Goal: Task Accomplishment & Management: Manage account settings

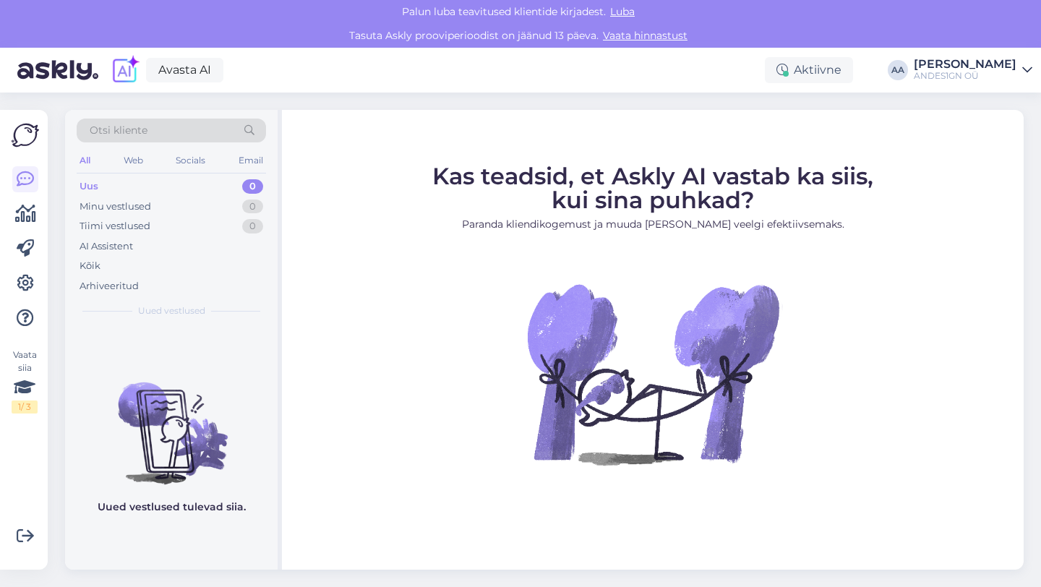
click at [25, 138] on img at bounding box center [25, 134] width 27 height 27
click at [25, 198] on div at bounding box center [25, 248] width 26 height 165
click at [25, 217] on icon at bounding box center [25, 213] width 21 height 17
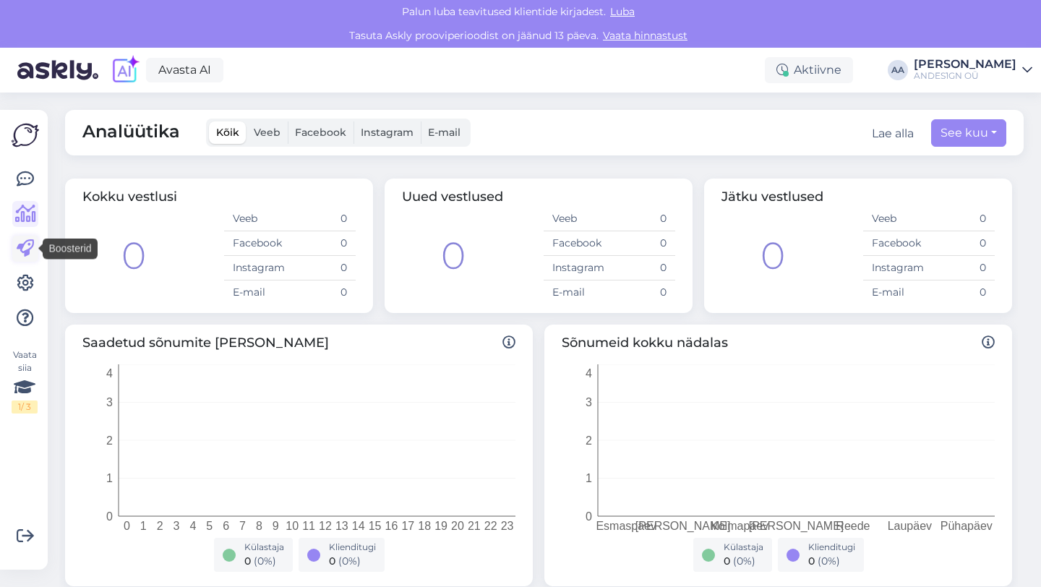
click at [25, 250] on icon at bounding box center [25, 248] width 17 height 17
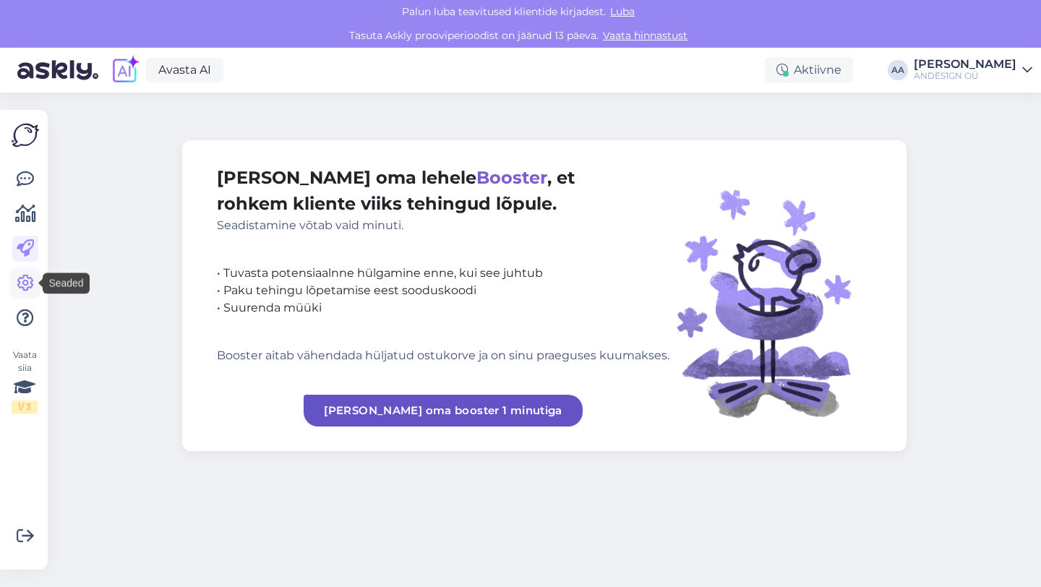
click at [25, 277] on icon at bounding box center [25, 283] width 17 height 17
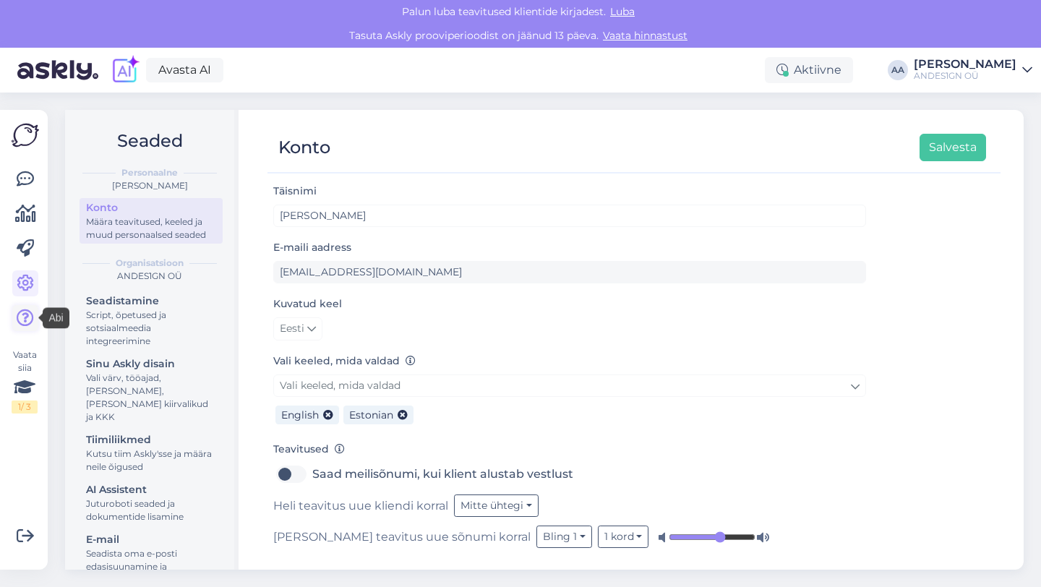
click at [23, 318] on icon at bounding box center [25, 317] width 17 height 17
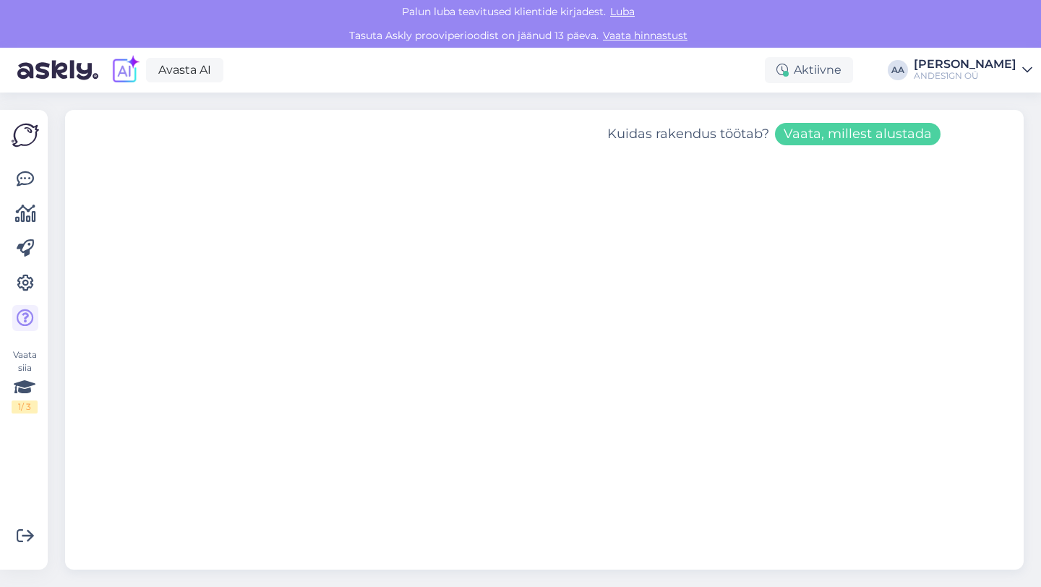
click at [20, 74] on img at bounding box center [57, 70] width 81 height 45
click at [56, 77] on img at bounding box center [57, 70] width 81 height 45
click at [121, 73] on img at bounding box center [125, 70] width 30 height 30
click at [828, 72] on div "Aktiivne" at bounding box center [809, 70] width 88 height 26
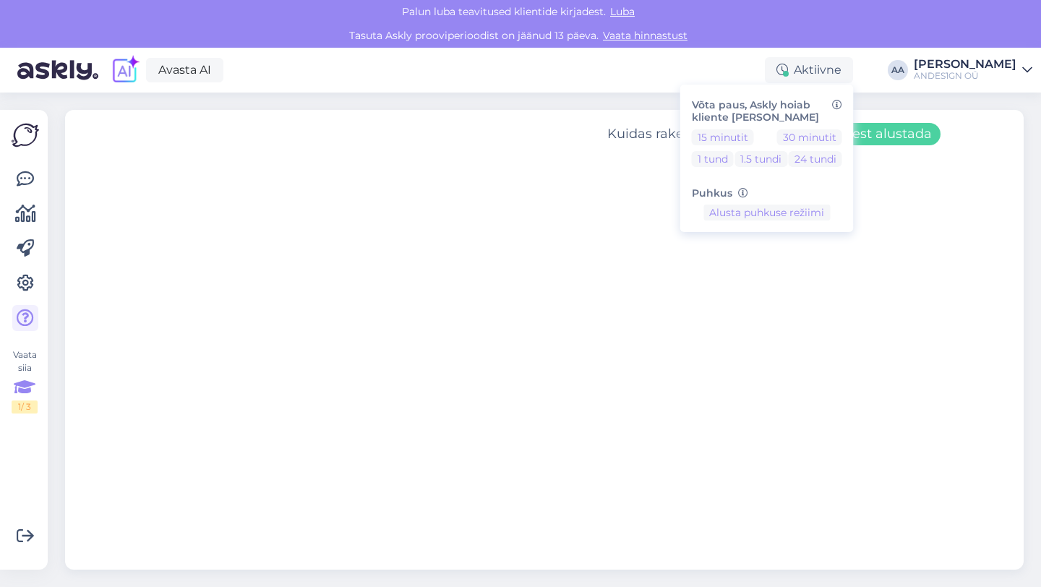
click at [17, 353] on div "Vaata siia 1 / 3" at bounding box center [25, 380] width 26 height 65
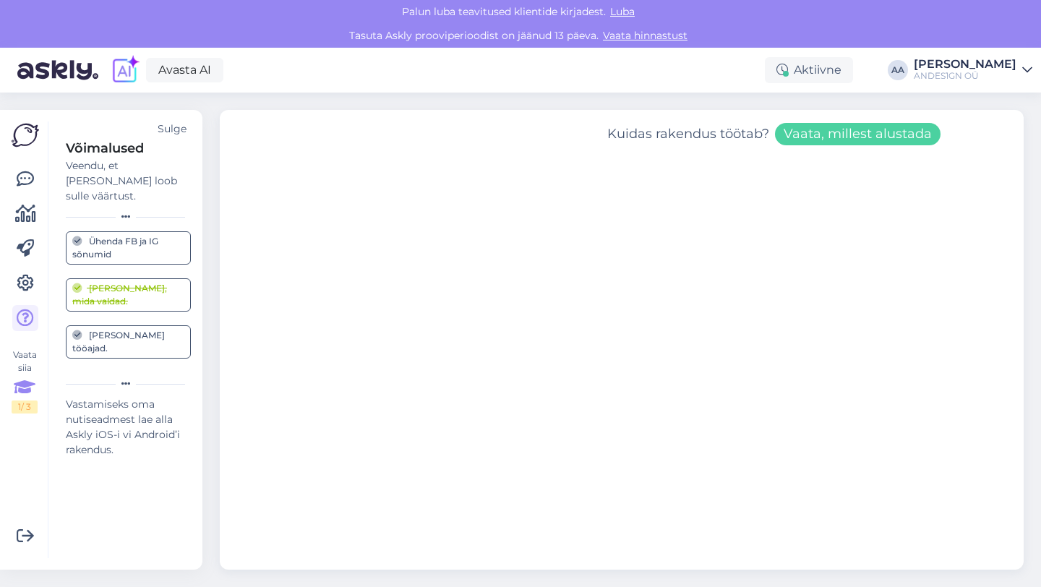
click at [46, 77] on img at bounding box center [57, 70] width 81 height 45
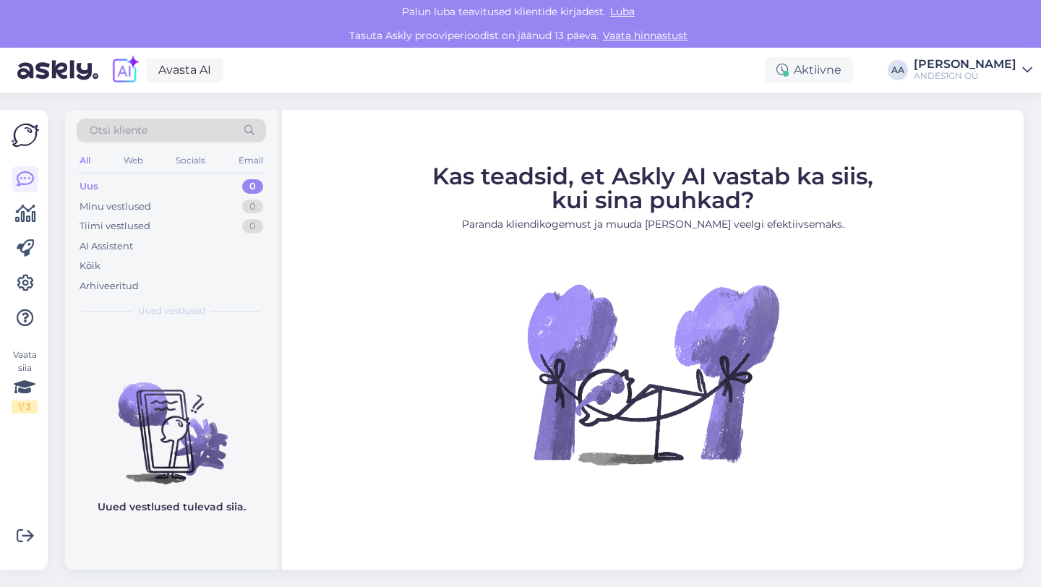
click at [137, 170] on div "All Web Socials Email" at bounding box center [171, 162] width 189 height 22
click at [134, 165] on div "Web" at bounding box center [133, 160] width 25 height 19
click at [24, 287] on icon at bounding box center [25, 283] width 17 height 17
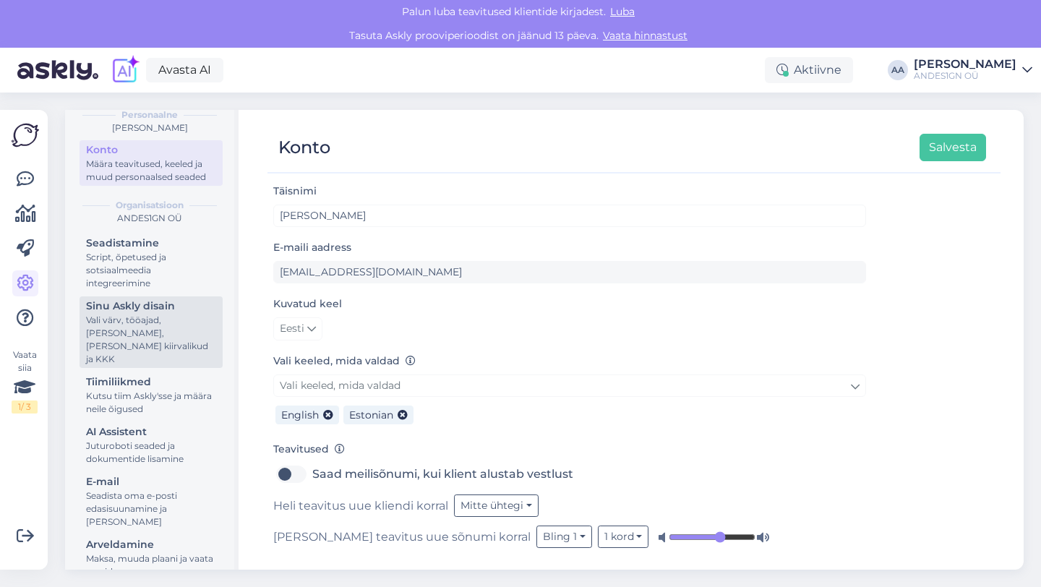
scroll to position [69, 0]
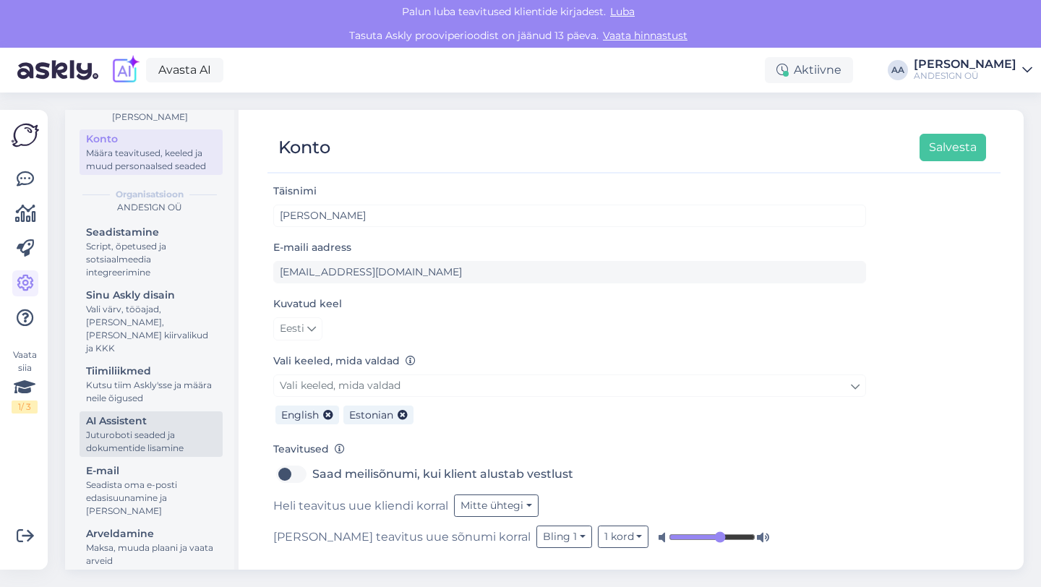
click at [149, 429] on div "Juturoboti seaded ja dokumentide lisamine" at bounding box center [151, 442] width 130 height 26
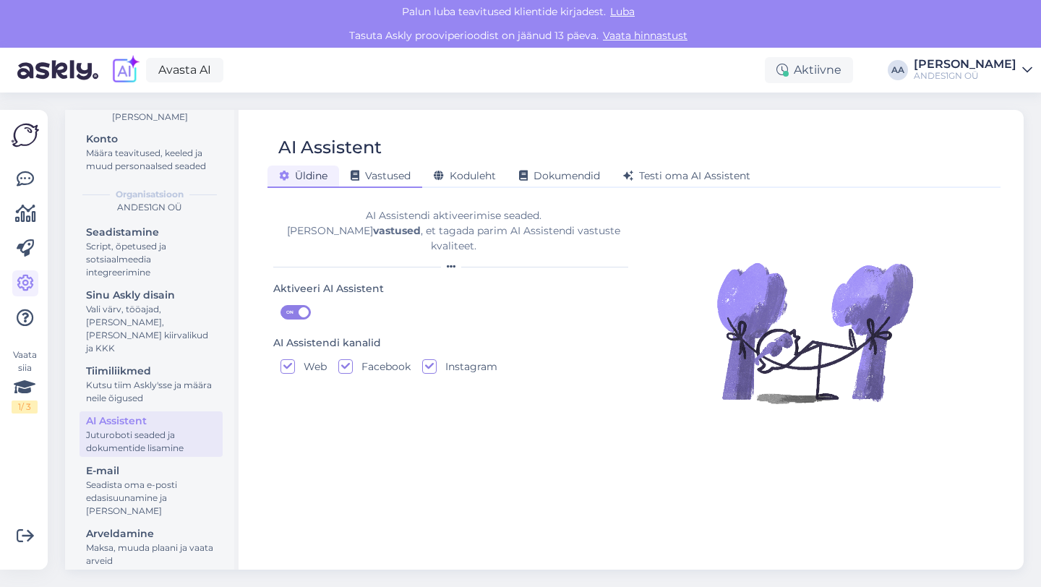
click at [381, 180] on span "Vastused" at bounding box center [380, 175] width 60 height 13
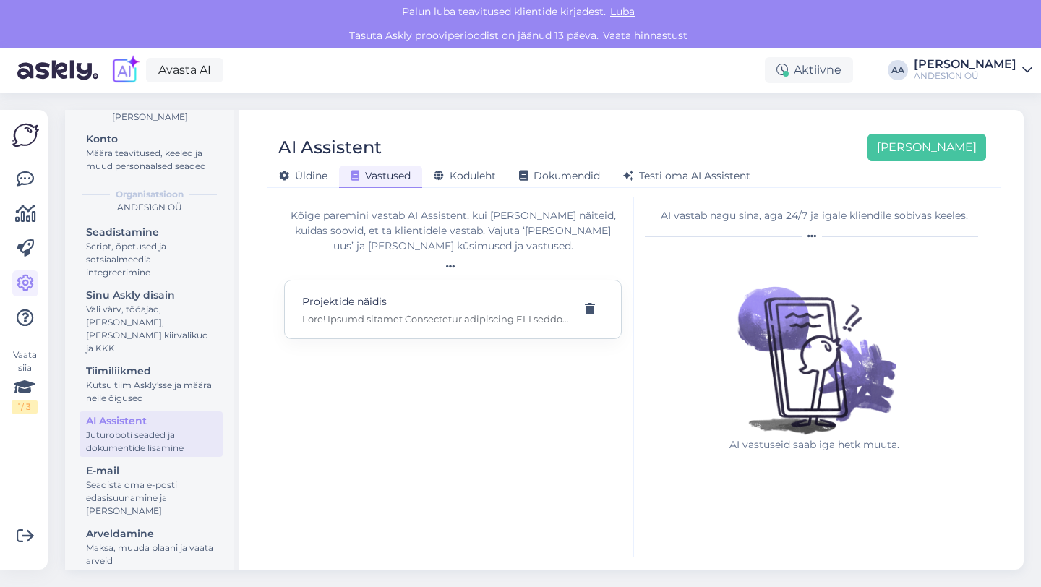
click at [431, 309] on div "Projektide näidis" at bounding box center [435, 309] width 267 height 32
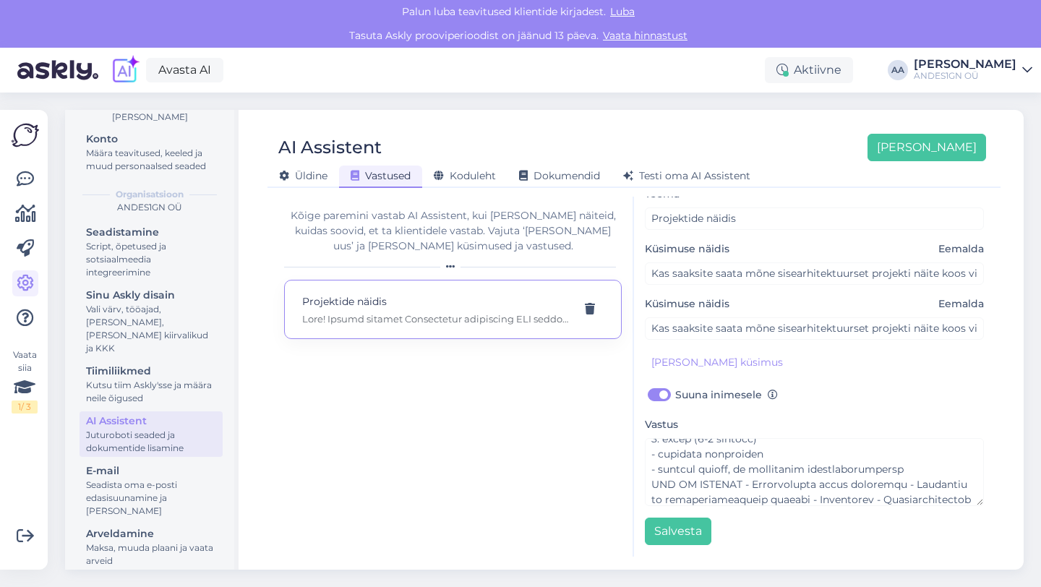
scroll to position [531, 0]
click at [475, 179] on span "Koduleht" at bounding box center [465, 175] width 62 height 13
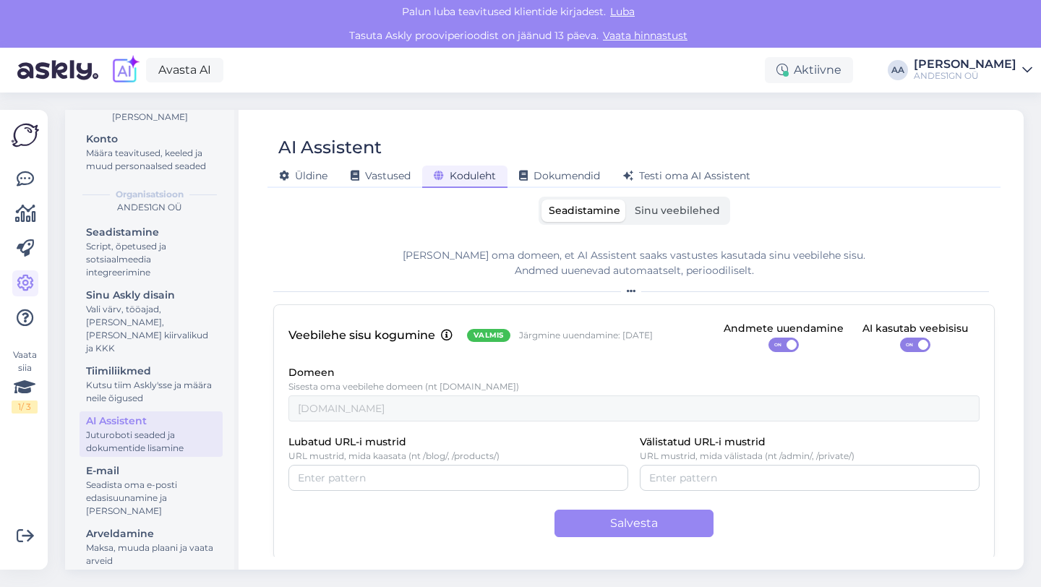
scroll to position [3, 0]
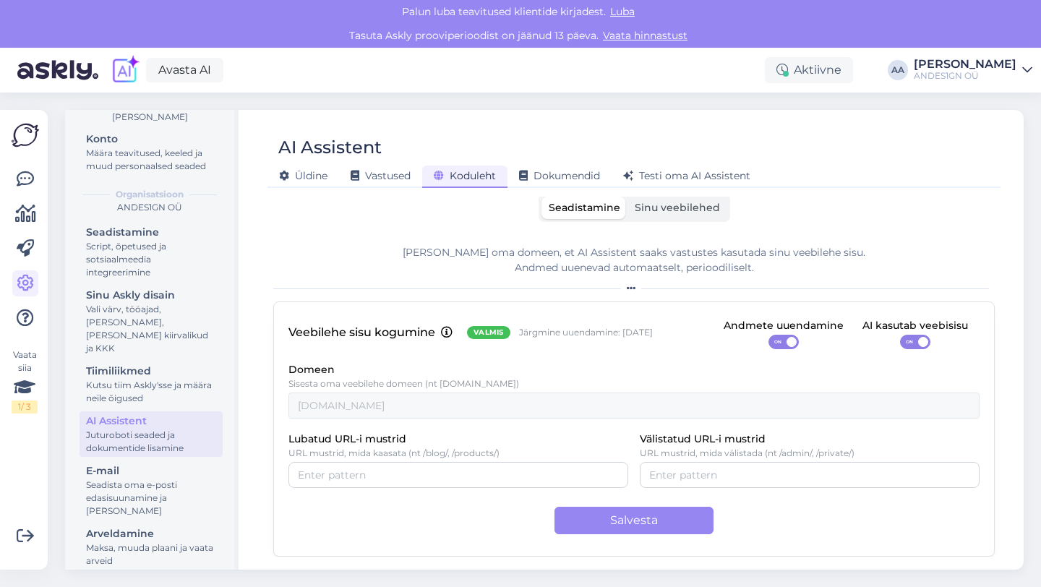
click at [128, 429] on div "Juturoboti seaded ja dokumentide lisamine" at bounding box center [151, 442] width 130 height 26
click at [392, 169] on span "Vastused" at bounding box center [380, 175] width 60 height 13
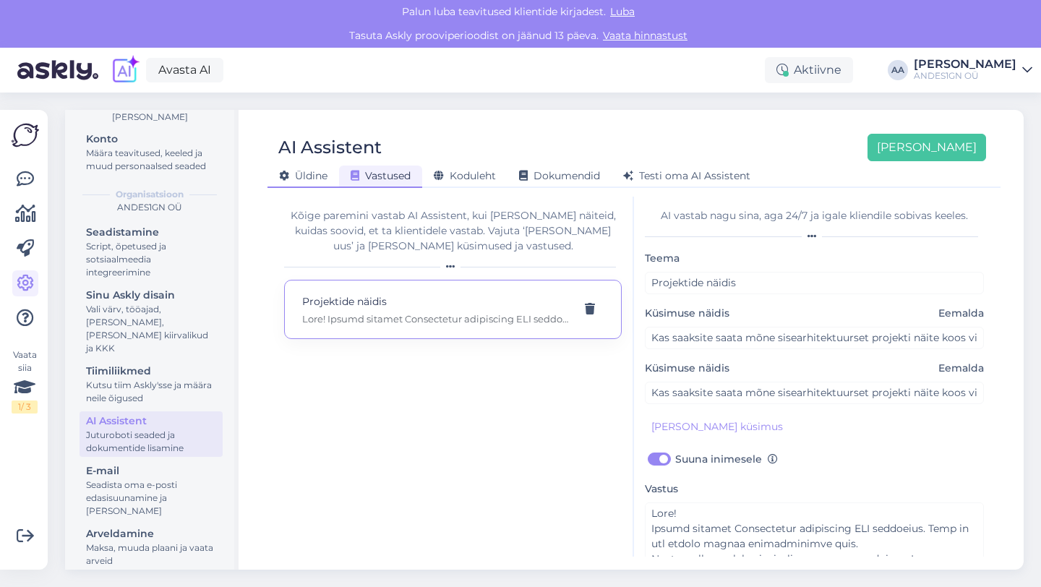
click at [294, 179] on span "Üldine" at bounding box center [303, 175] width 48 height 13
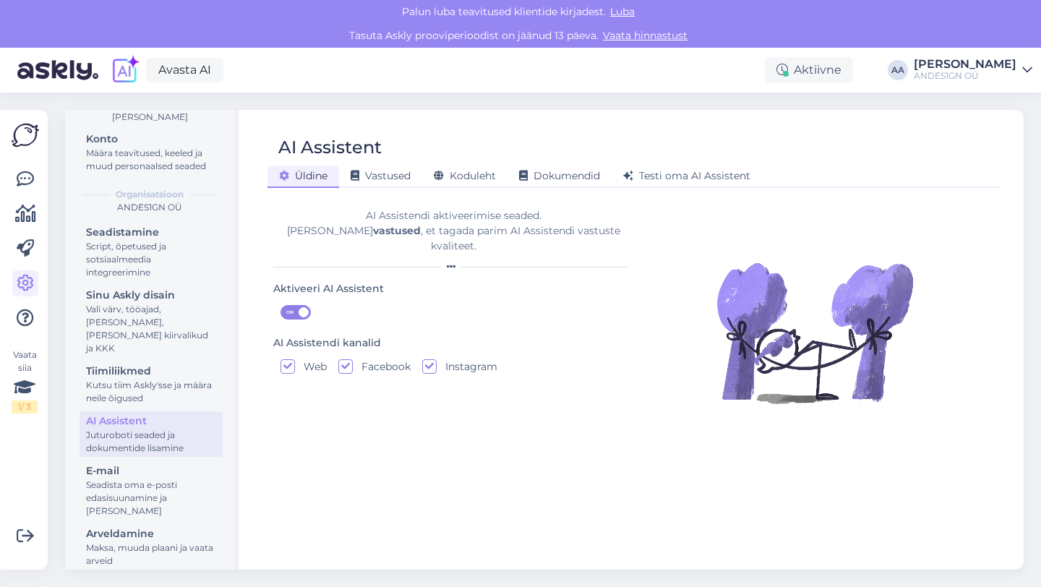
click at [344, 359] on input "Facebook" at bounding box center [345, 366] width 14 height 14
click at [351, 359] on input "Facebook" at bounding box center [345, 366] width 14 height 14
checkbox input "true"
click at [371, 178] on span "Vastused" at bounding box center [380, 175] width 60 height 13
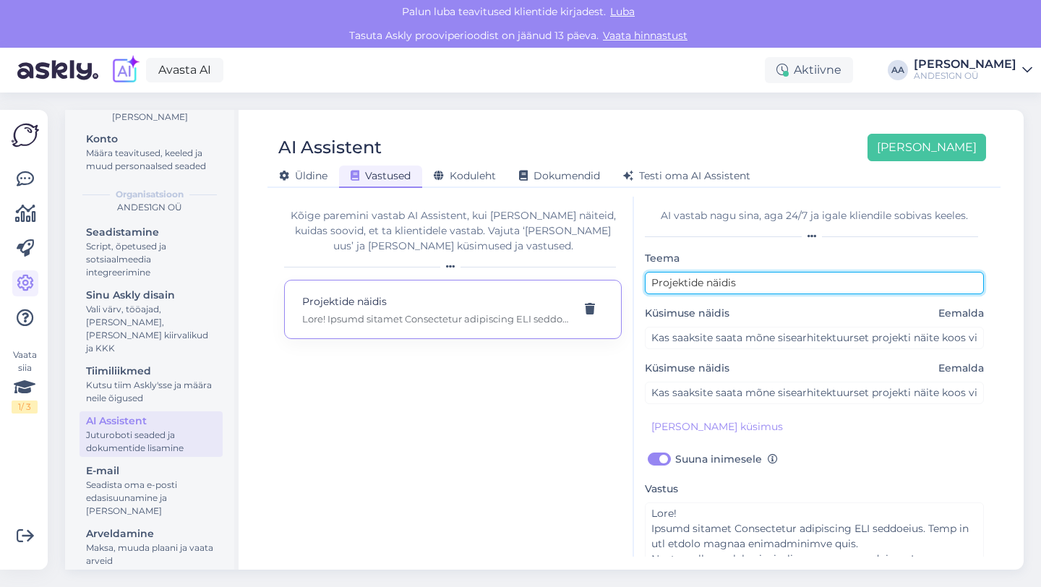
click at [757, 283] on input "Projektide näidis" at bounding box center [814, 283] width 339 height 22
drag, startPoint x: 756, startPoint y: 283, endPoint x: 679, endPoint y: 264, distance: 79.4
click at [679, 264] on div "Teema Projektide näidis" at bounding box center [814, 271] width 339 height 45
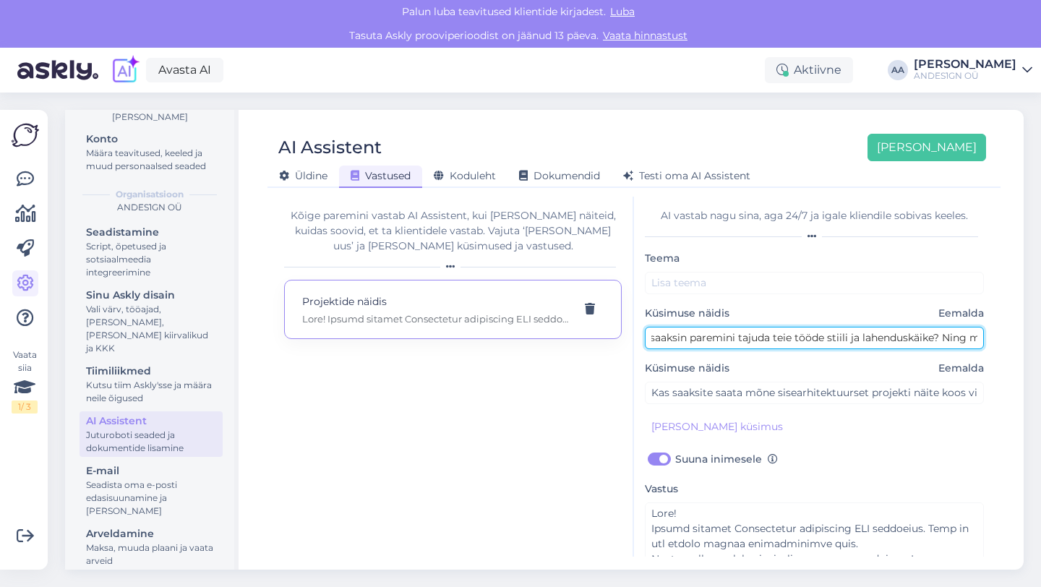
scroll to position [0, 489]
drag, startPoint x: 650, startPoint y: 335, endPoint x: 1035, endPoint y: 362, distance: 385.4
click at [1035, 362] on div "Seaded Personaalne [PERSON_NAME] Määra teavitused, keeled ja muud personaalsed …" at bounding box center [548, 339] width 984 height 494
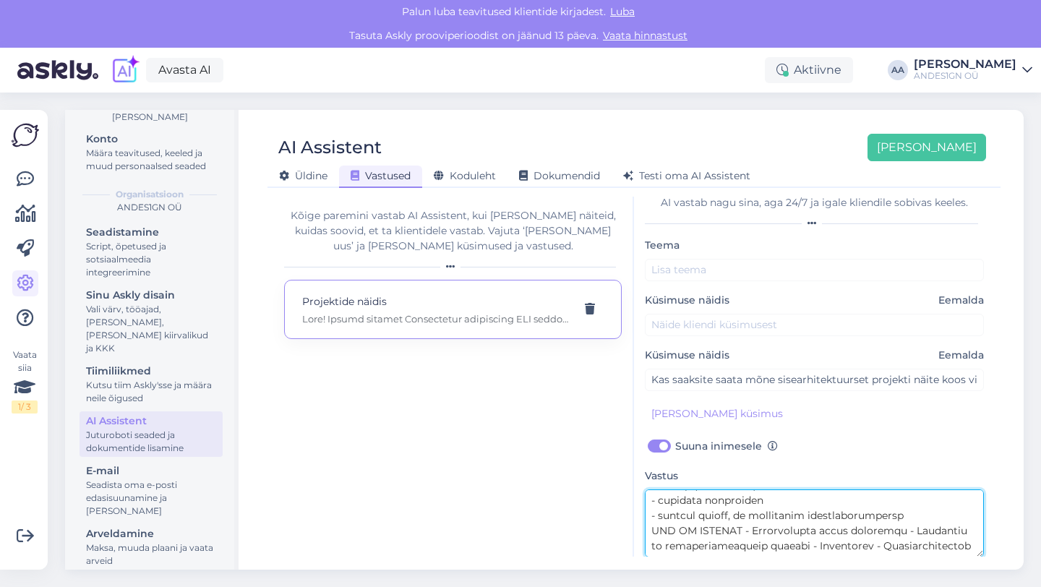
scroll to position [64, 0]
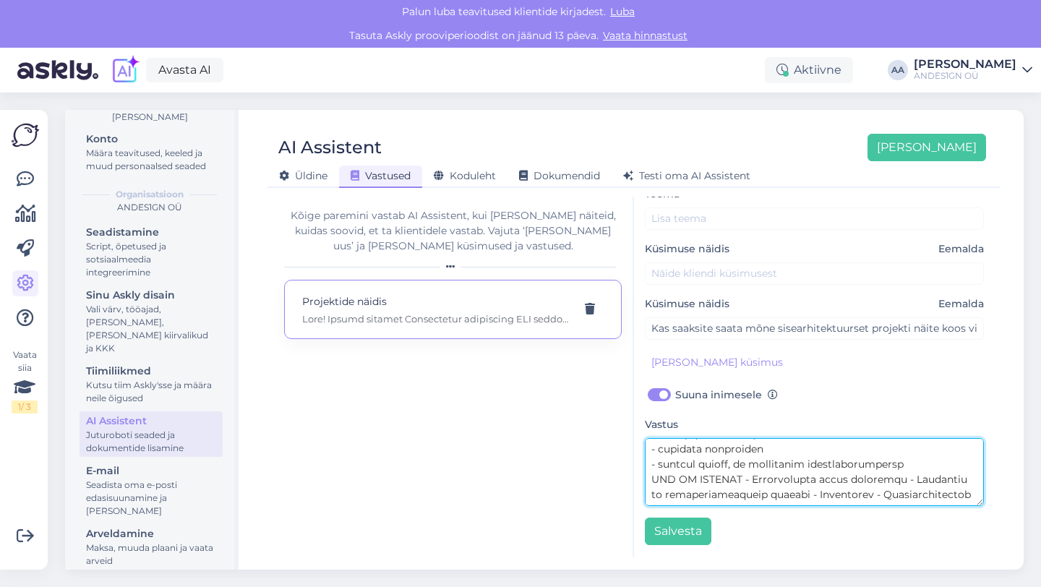
drag, startPoint x: 650, startPoint y: 514, endPoint x: 741, endPoint y: 572, distance: 107.9
click at [741, 572] on div "Seaded Personaalne [PERSON_NAME] Määra teavitused, keeled ja muud personaalsed …" at bounding box center [548, 339] width 984 height 494
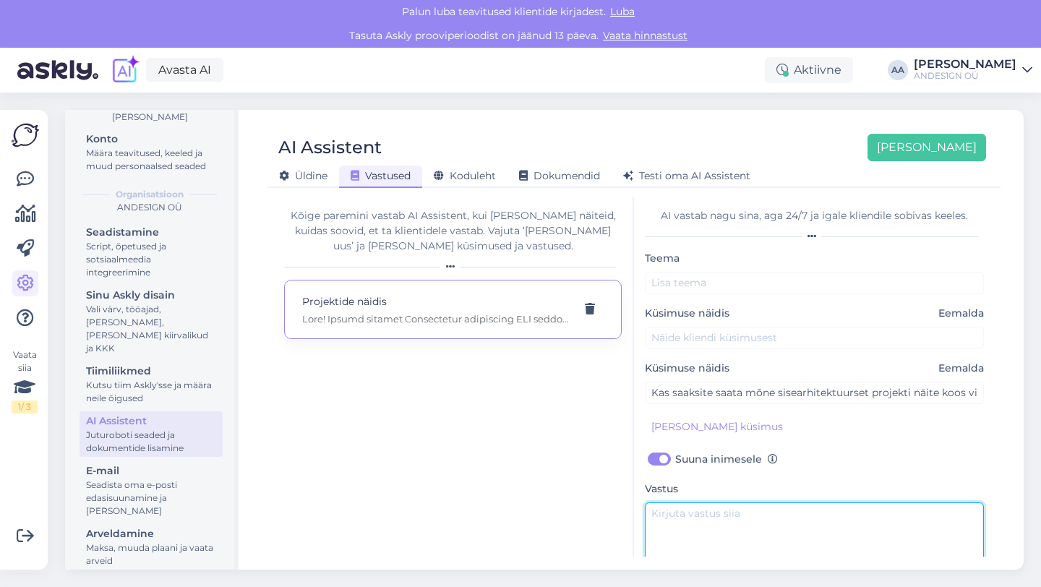
scroll to position [1, 0]
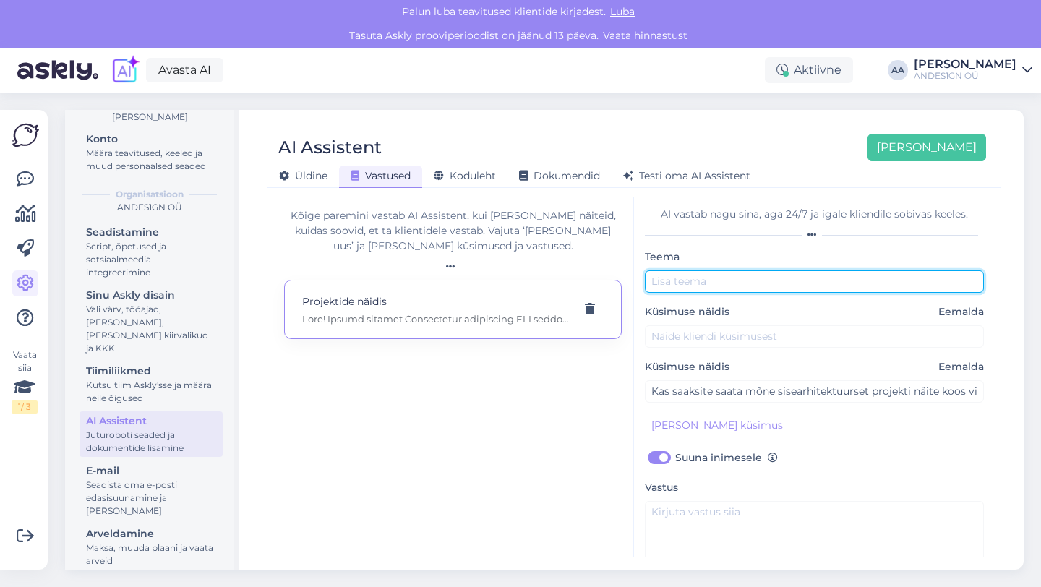
click at [694, 275] on input "text" at bounding box center [814, 281] width 339 height 22
type input "Kui palju maksab projekt?"
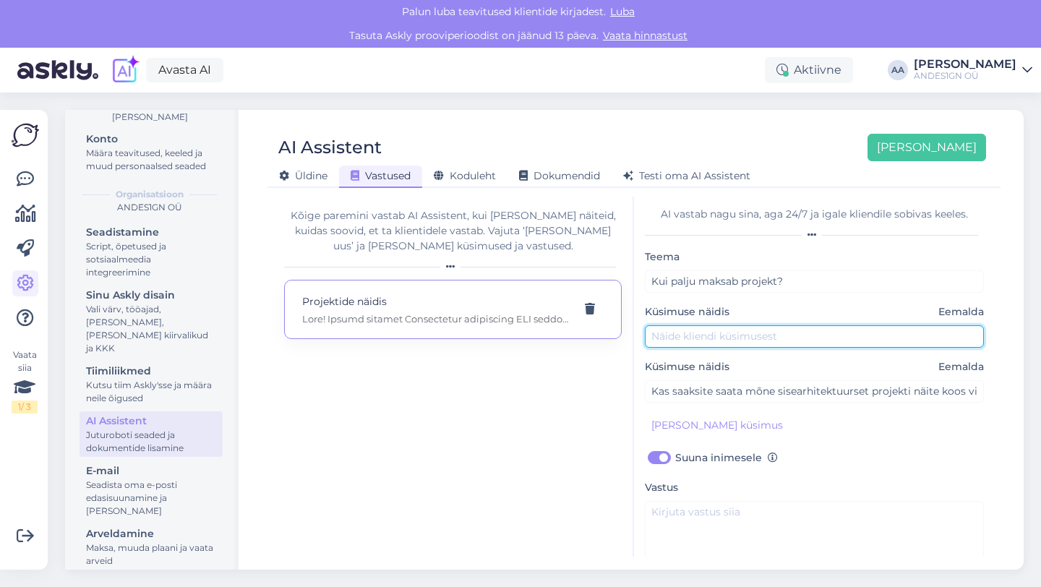
click at [681, 332] on input "text" at bounding box center [814, 336] width 339 height 22
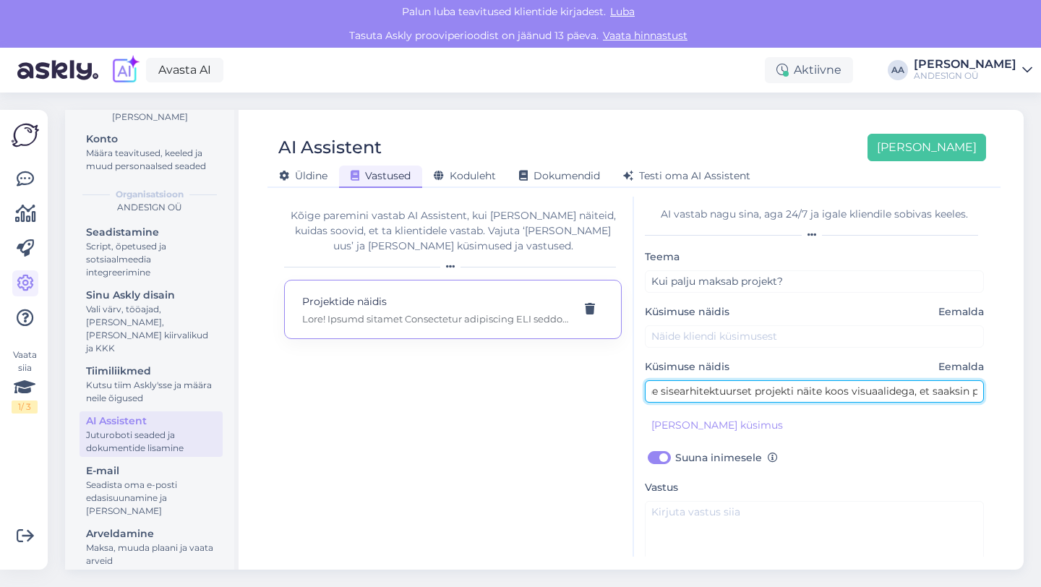
scroll to position [0, 360]
drag, startPoint x: 650, startPoint y: 392, endPoint x: 1037, endPoint y: 439, distance: 389.4
click at [1038, 439] on div "Seaded Personaalne [PERSON_NAME] Määra teavitused, keeled ja muud personaalsed …" at bounding box center [548, 339] width 984 height 494
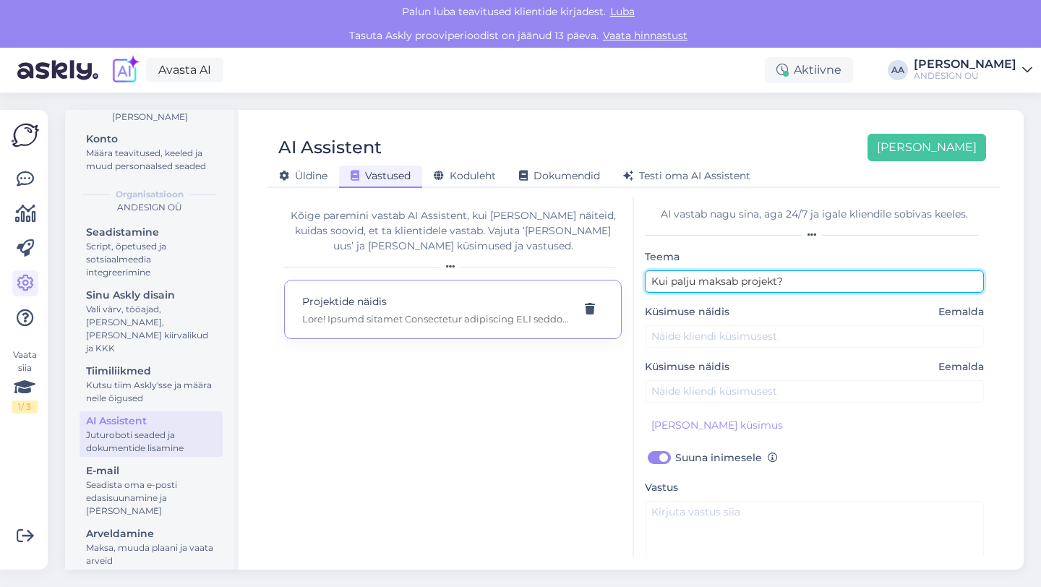
drag, startPoint x: 743, startPoint y: 283, endPoint x: 544, endPoint y: 286, distance: 198.8
click at [544, 286] on div "Kõige paremini vastab AI Assistent, kui [PERSON_NAME] näiteid, kuidas soovid, e…" at bounding box center [633, 377] width 721 height 360
click at [699, 277] on input "projekt?" at bounding box center [814, 281] width 339 height 22
drag, startPoint x: 658, startPoint y: 283, endPoint x: 625, endPoint y: 287, distance: 32.7
click at [632, 286] on div "Kõige paremini vastab AI Assistent, kui [PERSON_NAME] näiteid, kuidas soovid, e…" at bounding box center [633, 377] width 721 height 360
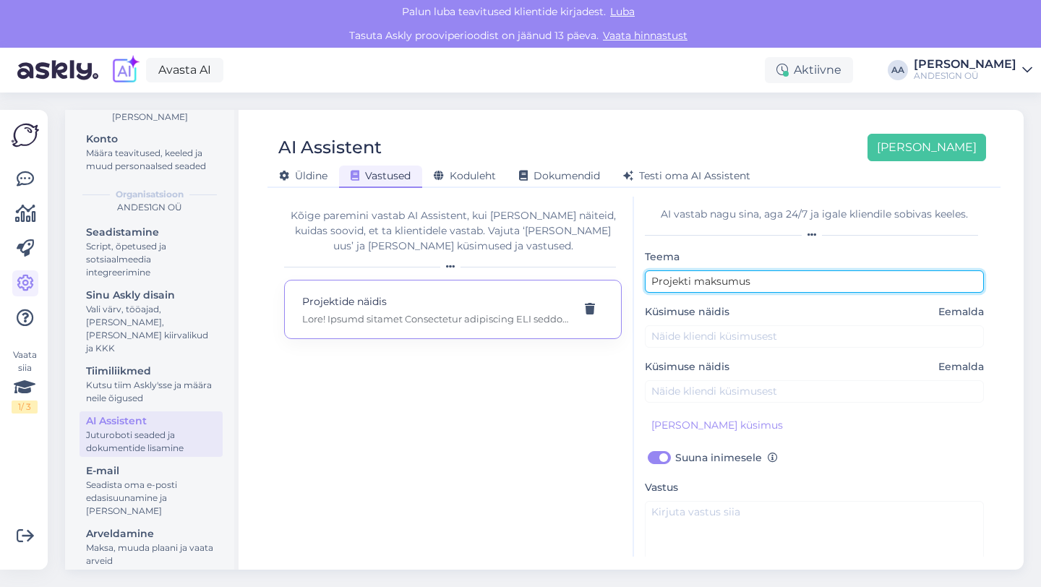
type input "Projekti maksumus"
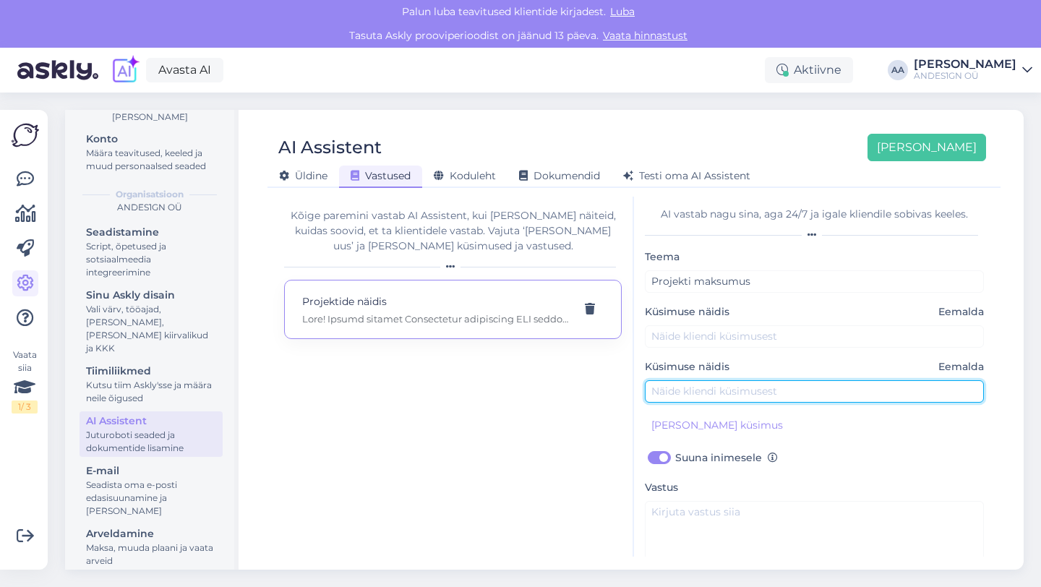
click at [667, 392] on input "text" at bounding box center [814, 391] width 339 height 22
type input "[PERSON_NAME], soovin [PERSON_NAME] palju maksaks saunarenoveerimise projekt"
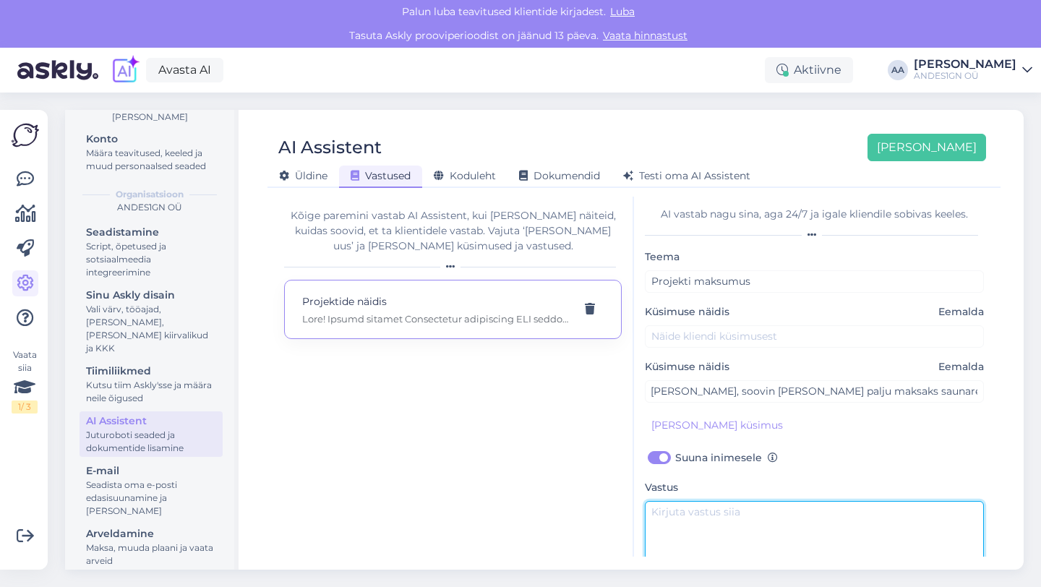
click at [700, 501] on textarea at bounding box center [814, 535] width 339 height 68
type textarea "B"
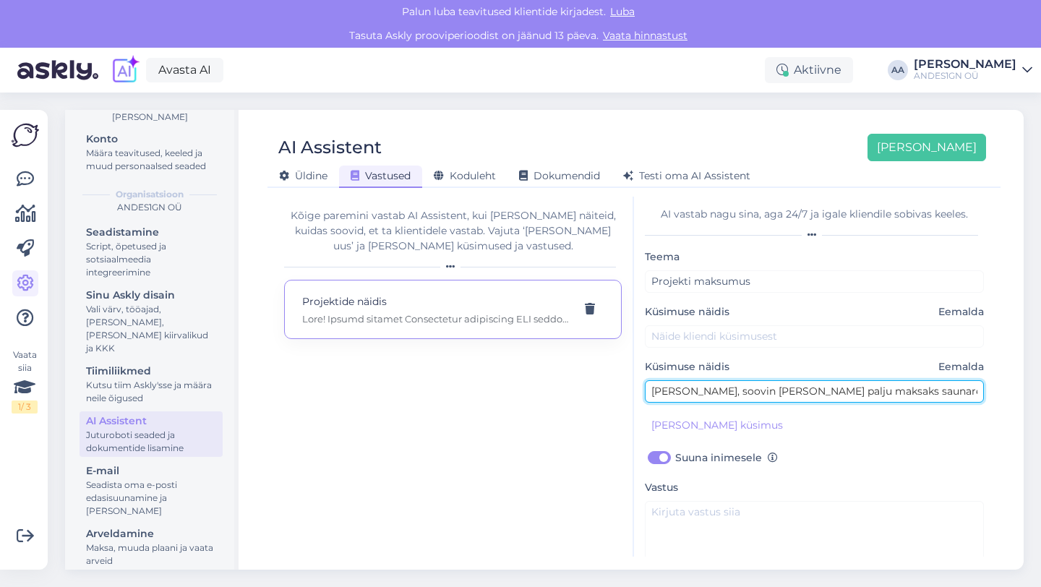
click at [978, 390] on input "[PERSON_NAME], soovin [PERSON_NAME] palju maksaks saunarenoveerimise projekt" at bounding box center [814, 391] width 339 height 22
type input "[PERSON_NAME], soovin [PERSON_NAME] palju maksaks saunarenoveerimise projekt?"
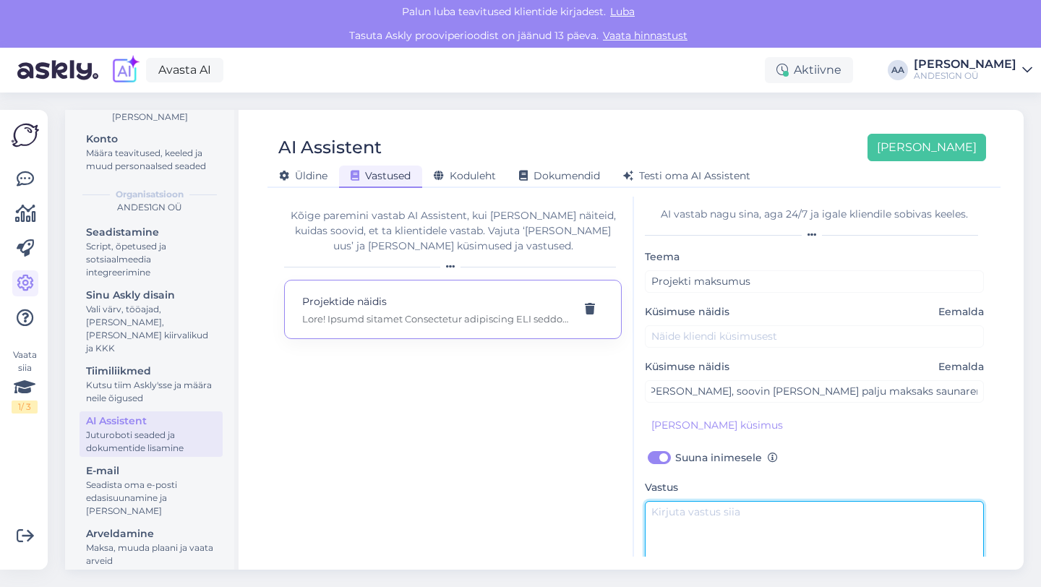
click at [741, 507] on textarea at bounding box center [814, 535] width 339 height 68
click at [681, 509] on textarea "Tere, võtan Teiega" at bounding box center [814, 535] width 339 height 68
click at [841, 543] on textarea "Tere. Tänan küsimuse eest. Võtan Teiega" at bounding box center [814, 535] width 339 height 68
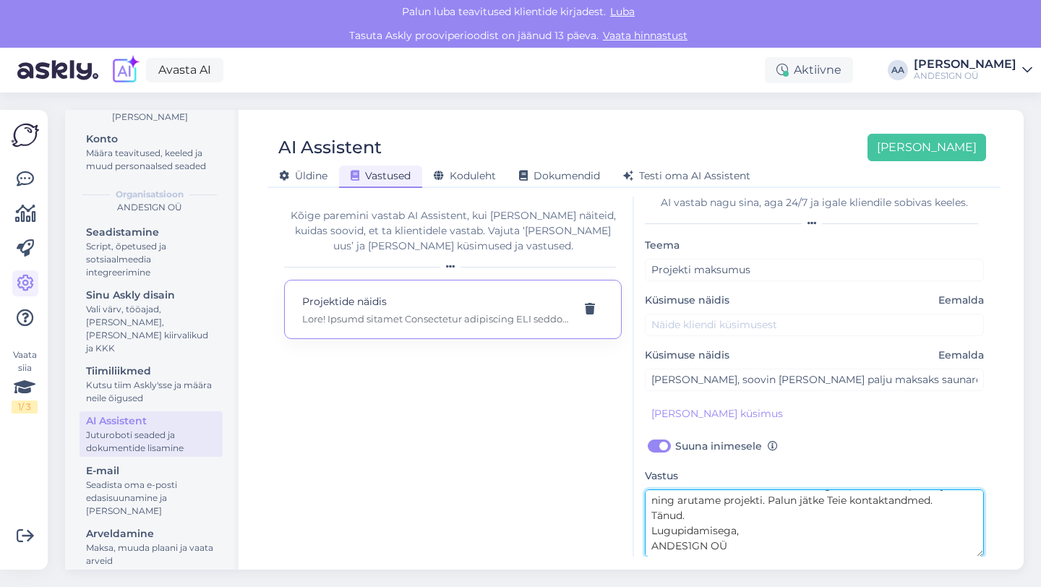
scroll to position [64, 0]
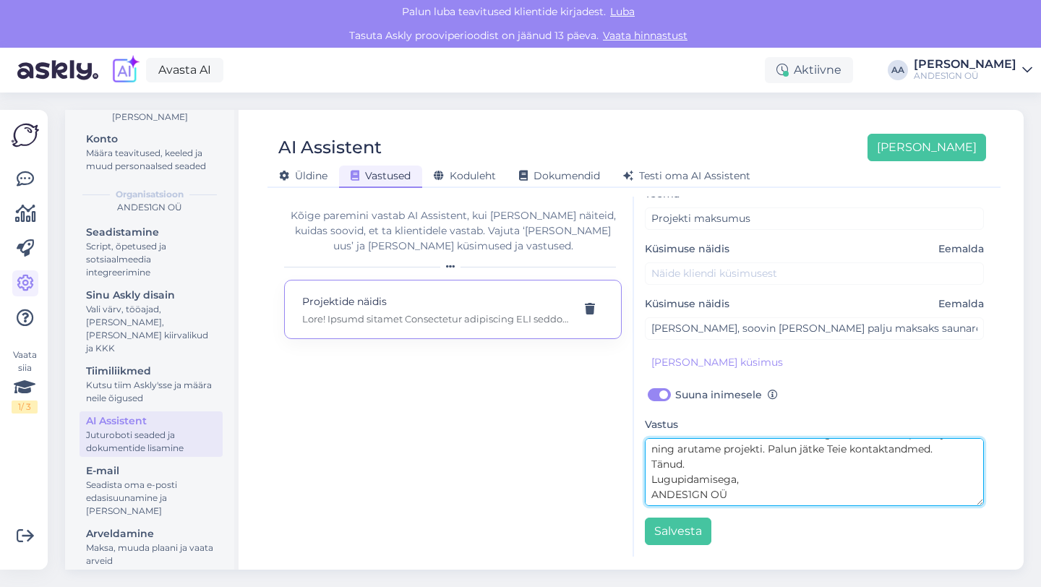
type textarea "Tere. Tänan küsimuse eest. Võtame Teiega ühendust 2-3 päeva jooksul ning arutam…"
click at [684, 545] on div "AI vastab nagu sina, aga 24/7 [PERSON_NAME] kliendile sobivas keeles. Teema Pro…" at bounding box center [814, 377] width 361 height 360
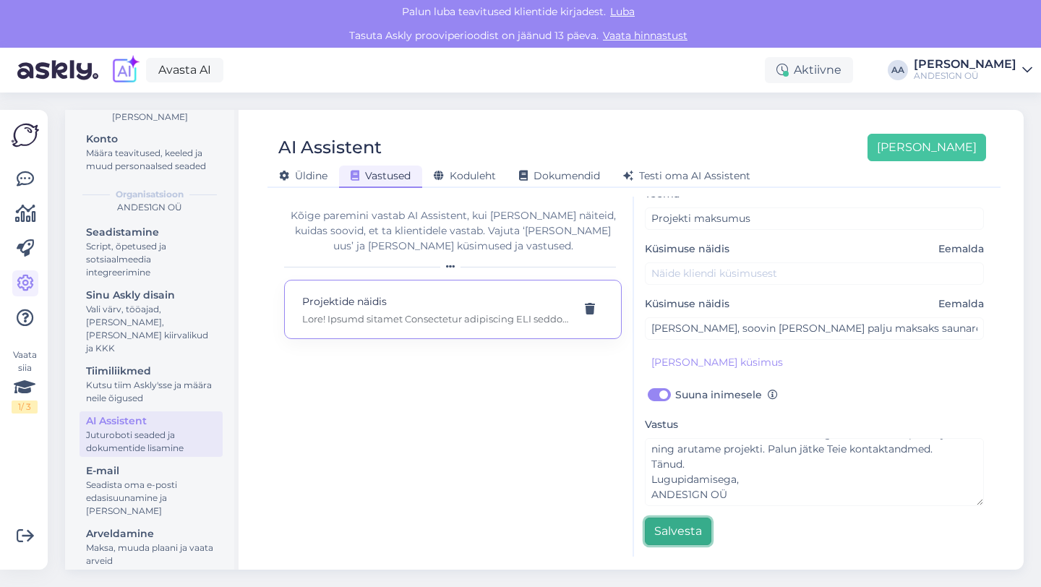
click at [674, 526] on button "Salvesta" at bounding box center [678, 530] width 66 height 27
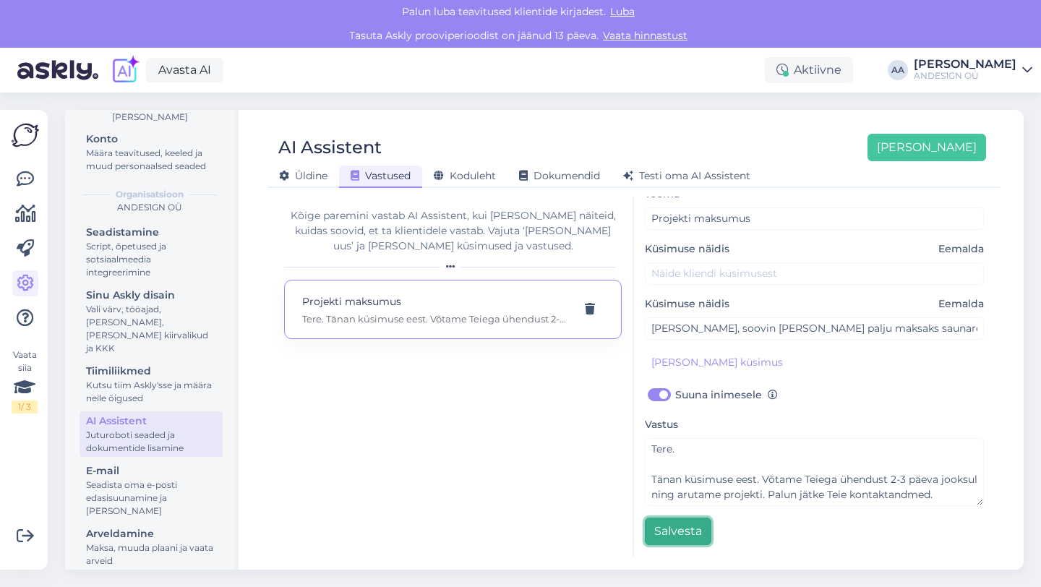
scroll to position [5, 0]
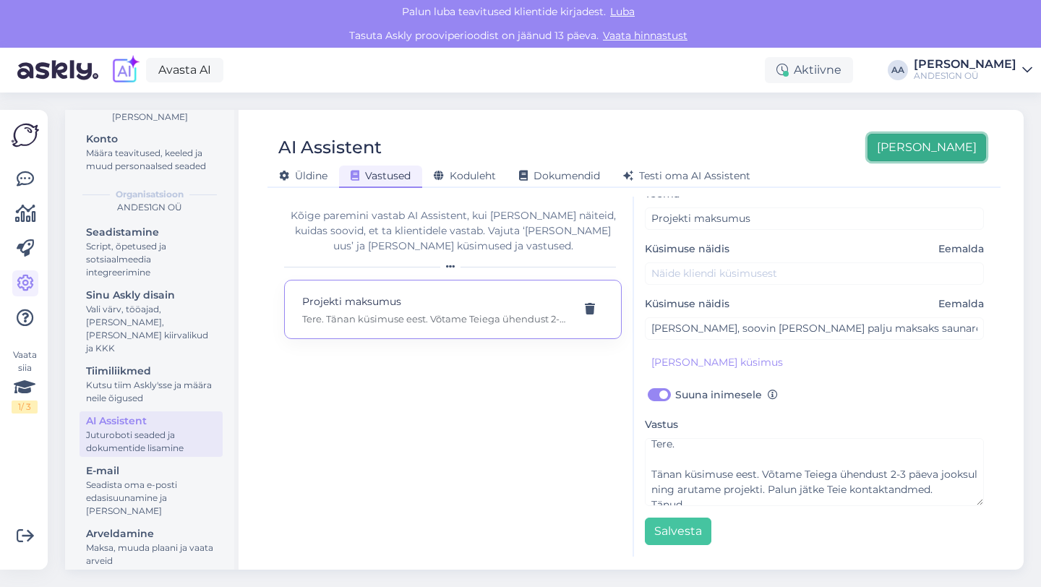
click at [964, 150] on button "[PERSON_NAME]" at bounding box center [926, 147] width 119 height 27
checkbox input "false"
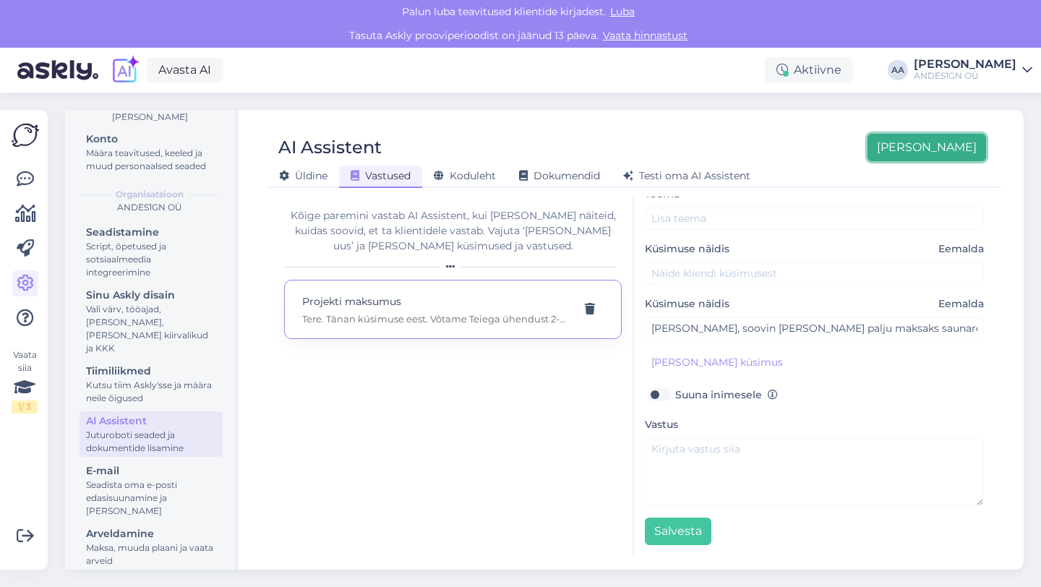
scroll to position [9, 0]
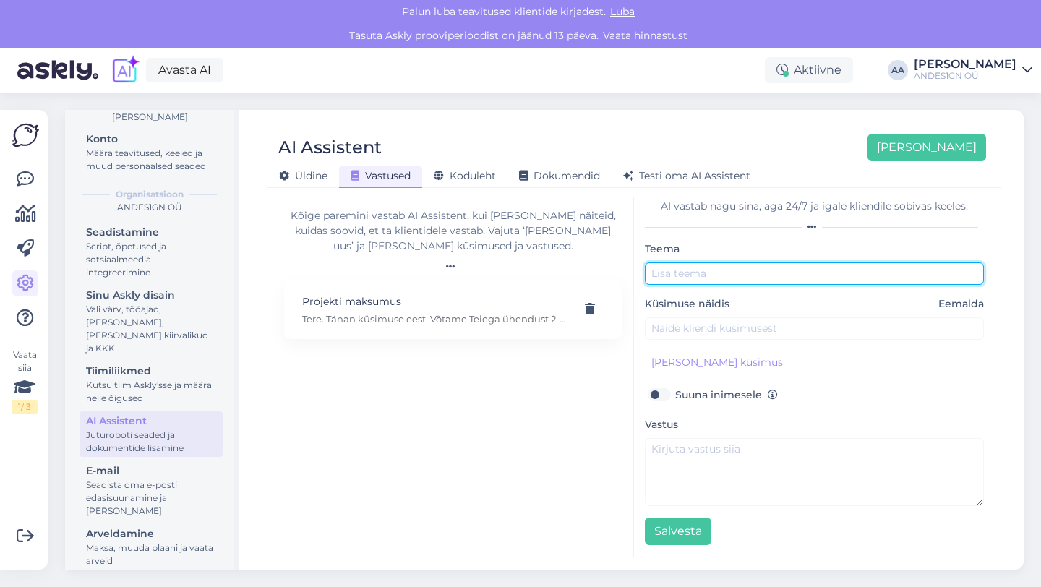
click at [699, 270] on input "text" at bounding box center [814, 273] width 339 height 22
type input "T"
click at [669, 272] on input "text" at bounding box center [814, 273] width 339 height 22
paste input "Oleks väga hea, kui saaksite saata mõne sarnase projekt"
drag, startPoint x: 750, startPoint y: 274, endPoint x: 643, endPoint y: 275, distance: 106.9
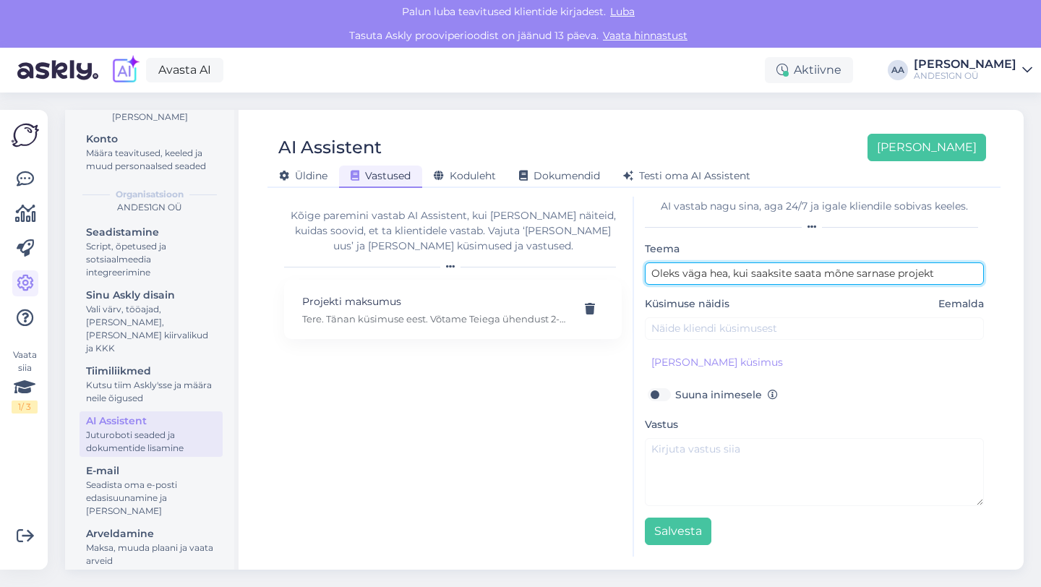
click at [643, 275] on div "AI vastab nagu sina, aga 24/7 [PERSON_NAME] kliendile sobivas keeles. Teema Ole…" at bounding box center [814, 377] width 361 height 360
click at [845, 276] on input "Kas saaksite saata mõne sarnase projekt" at bounding box center [814, 273] width 339 height 22
click at [861, 274] on input "Kas saaksite saata mõne sarnase projekt" at bounding box center [814, 273] width 339 height 22
click at [854, 275] on input "Kas saaksite saata mõne sarnase projekt" at bounding box center [814, 273] width 339 height 22
drag, startPoint x: 866, startPoint y: 276, endPoint x: 690, endPoint y: 265, distance: 175.9
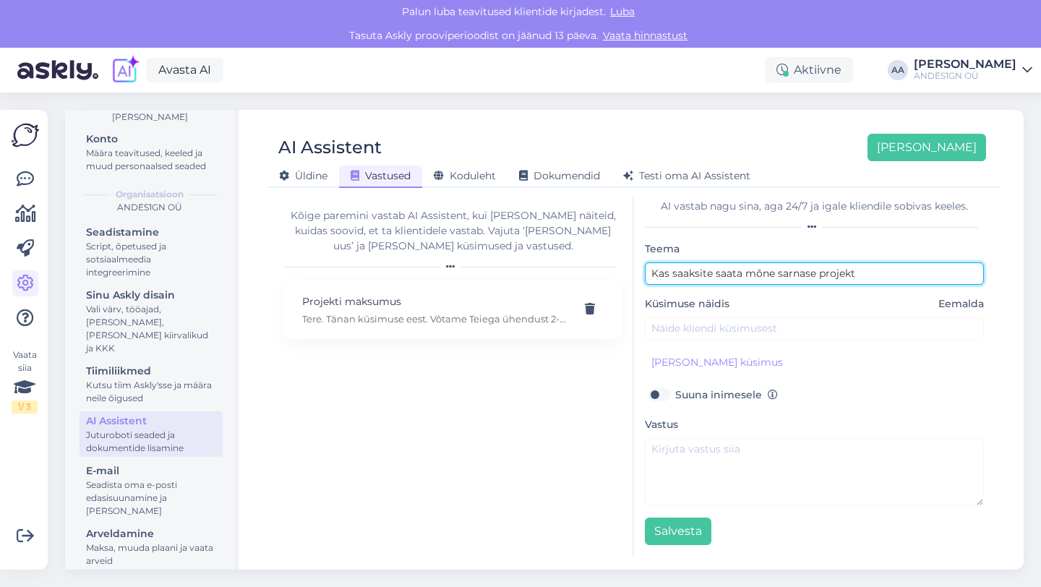
click at [692, 264] on input "Kas saaksite saata mõne sarnase projekt" at bounding box center [814, 273] width 339 height 22
type input "Kas saaksite saata mõne sarnase projekt"
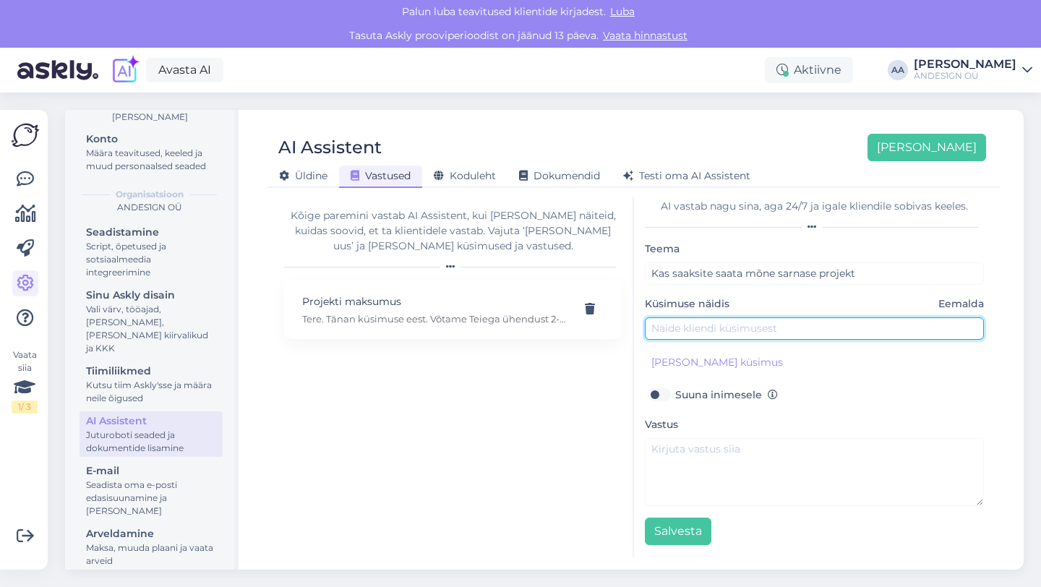
click at [670, 317] on input "text" at bounding box center [814, 328] width 339 height 22
paste input "Kas saaksite saata mõne sarnase projekt"
type input "Kas saaksite saata mõne sarnase projekt"
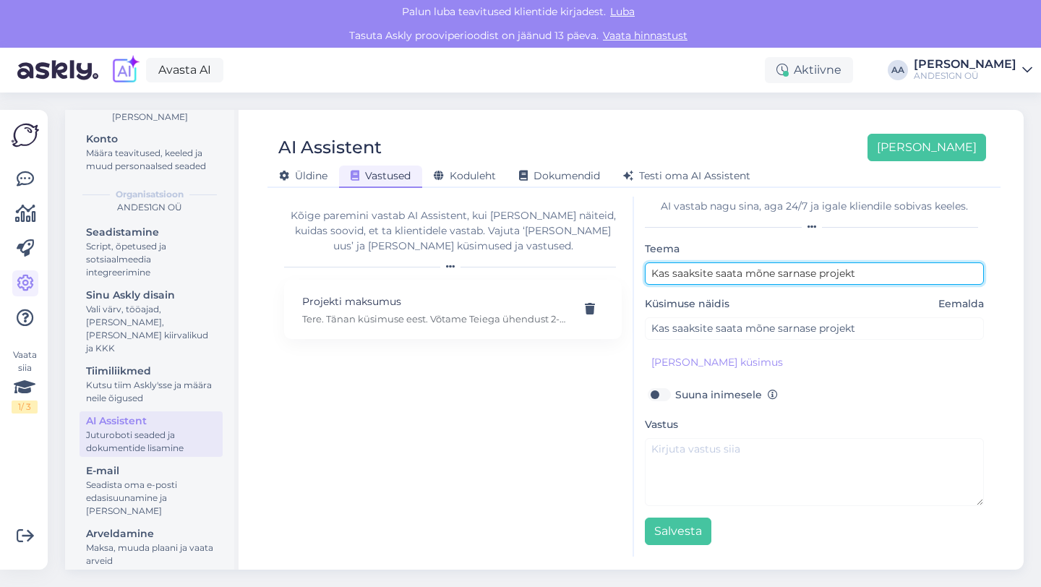
drag, startPoint x: 871, startPoint y: 277, endPoint x: 605, endPoint y: 270, distance: 266.7
click at [605, 270] on div "Kõige paremini vastab AI Assistent, kui [PERSON_NAME] näiteid, kuidas soovid, e…" at bounding box center [633, 377] width 721 height 360
type input "Projekti näidise visuaalid, ning millest töö koosneb?"
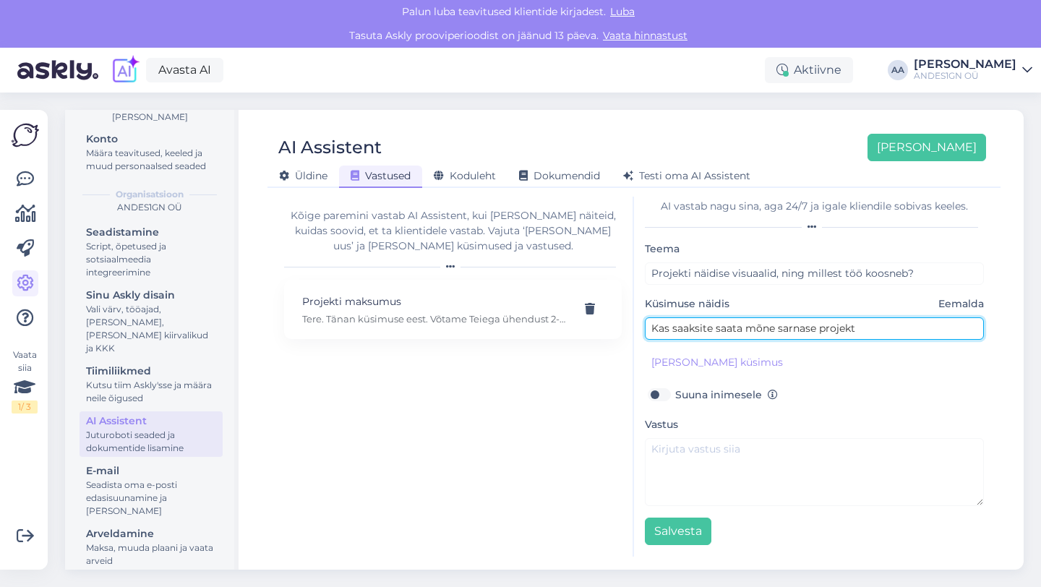
click at [881, 336] on input "Kas saaksite saata mõne sarnase projekt" at bounding box center [814, 328] width 339 height 22
drag, startPoint x: 888, startPoint y: 335, endPoint x: 714, endPoint y: 335, distance: 174.2
click at [714, 335] on input "Kas saaksite saata mõne sarnase projekt" at bounding box center [814, 328] width 339 height 22
paste input "Oleks väga hea, kui saaksite saata mõne sarnase projekti näite koos visuaalideg…"
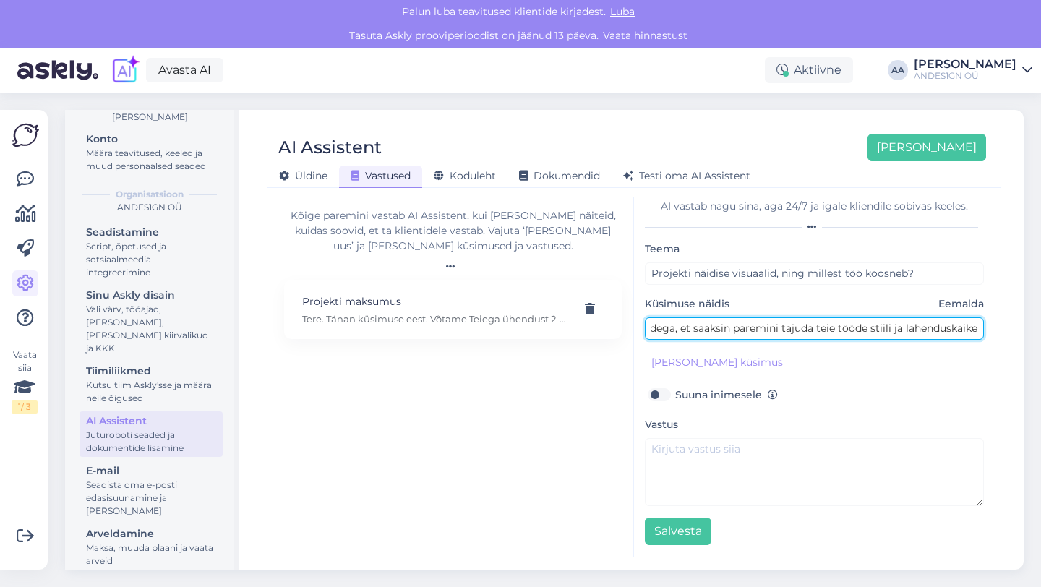
click at [685, 325] on input "Kas saaksite Oleks väga hea, kui saaksite saata mõne sarnase projekti näite koo…" at bounding box center [814, 328] width 339 height 22
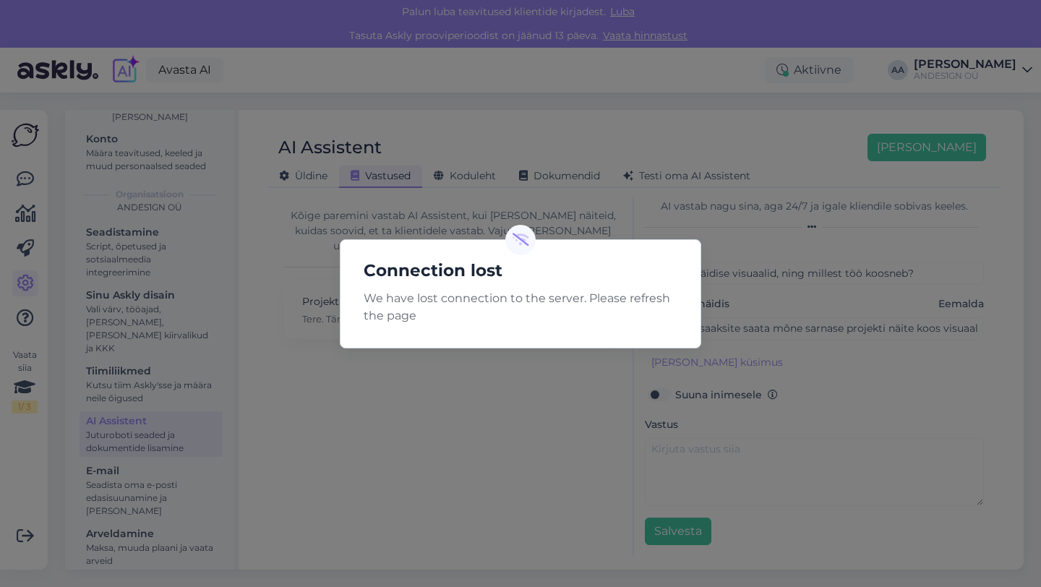
scroll to position [0, 0]
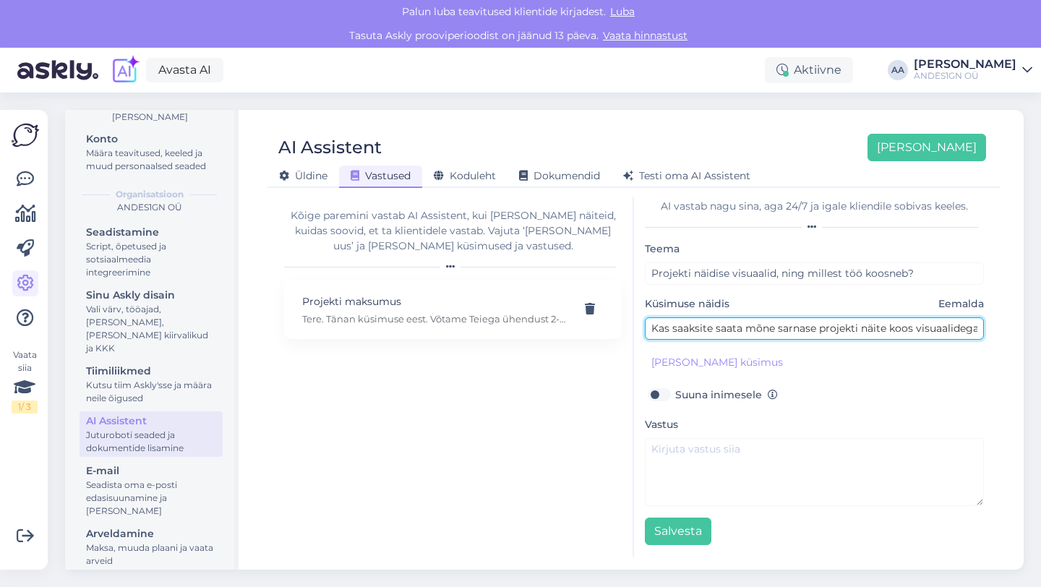
click at [853, 331] on input "Kas saaksite saata mõne sarnase projekti näite koos visuaalidega, et saaksin pa…" at bounding box center [814, 328] width 339 height 22
type input "Kas saaksite saata mõne sarnase projekti näite koos visuaalidega, et saaksin pa…"
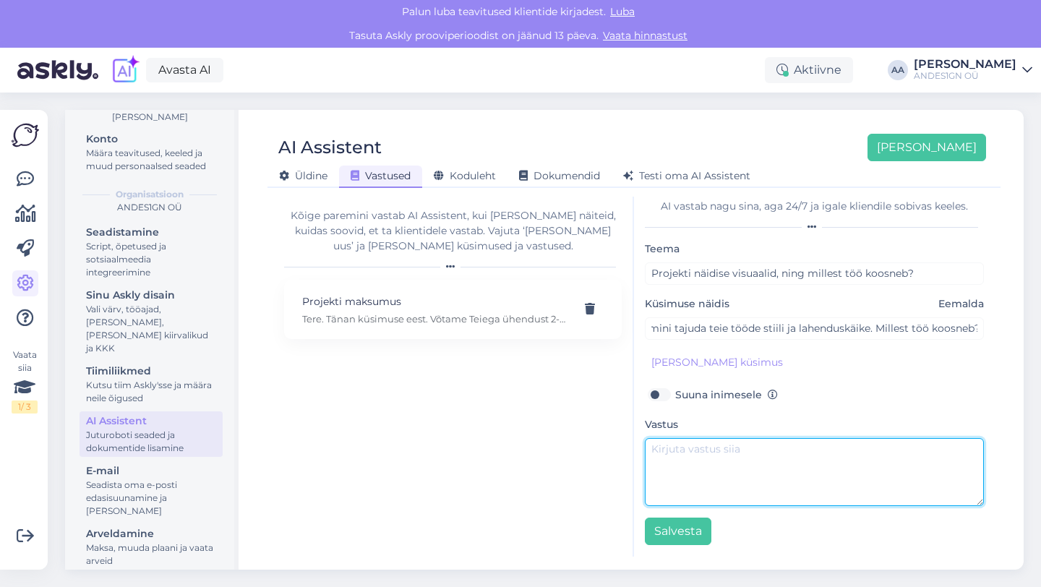
click at [702, 457] on textarea at bounding box center [814, 472] width 339 height 68
paste textarea "Lore! Ipsumd sitamet consectetur adipiscing ELI-seddoeius — tempori utlab, etdo…"
click at [658, 456] on textarea at bounding box center [814, 472] width 339 height 68
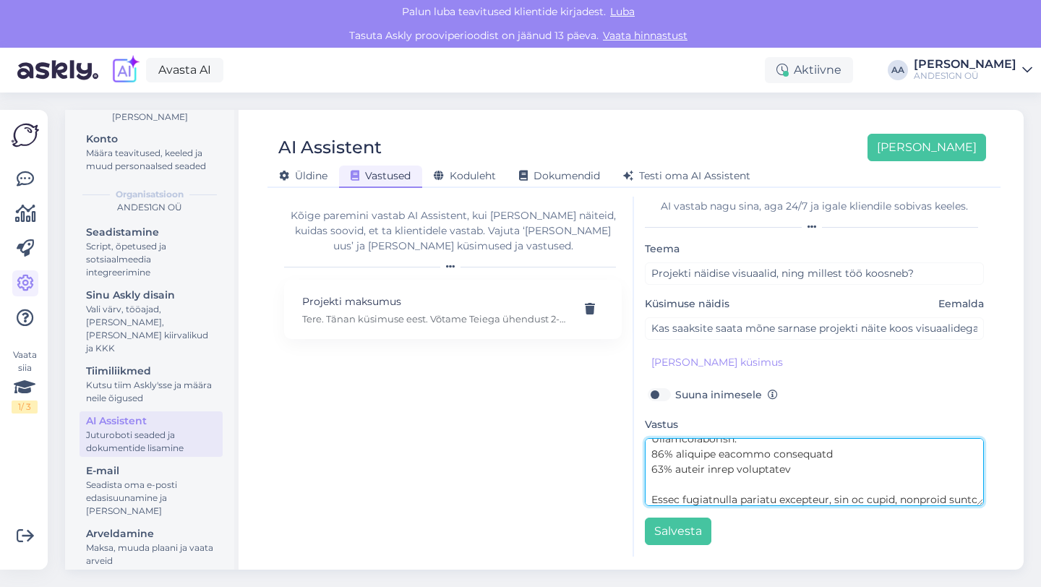
scroll to position [850, 0]
click at [679, 478] on textarea at bounding box center [814, 472] width 339 height 68
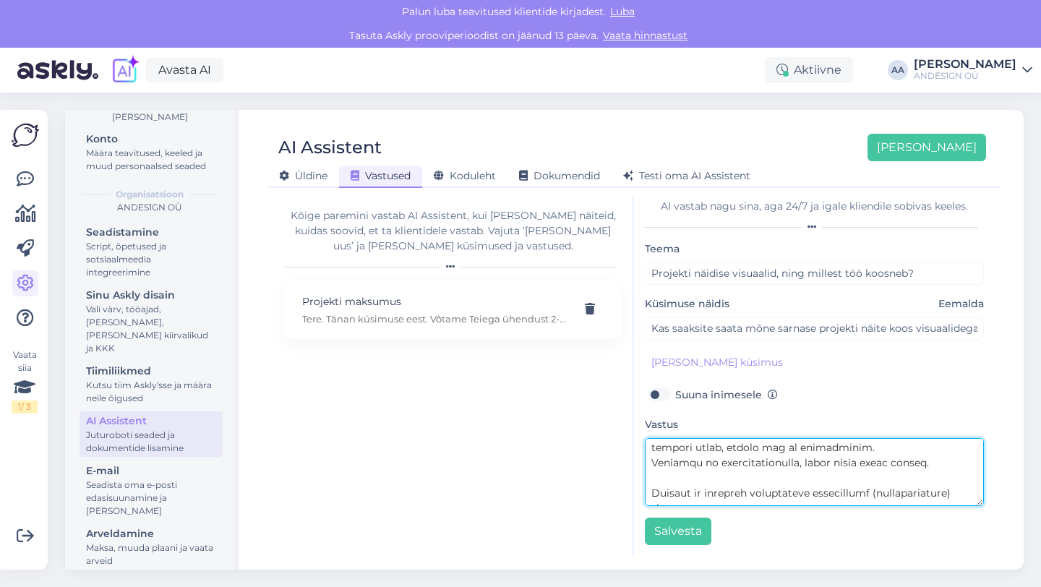
scroll to position [46, 0]
click at [668, 483] on textarea at bounding box center [814, 472] width 339 height 68
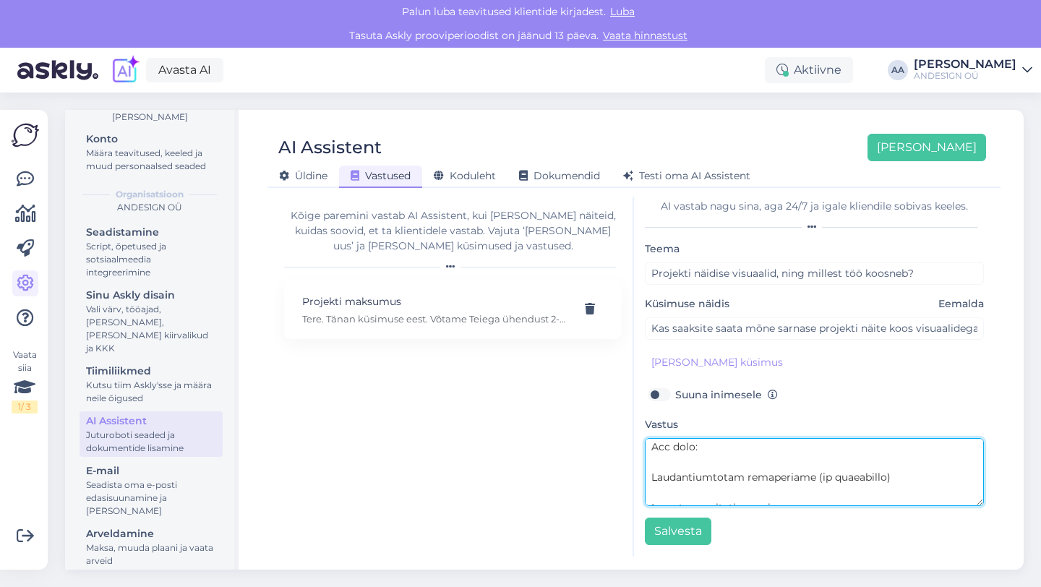
scroll to position [183, 0]
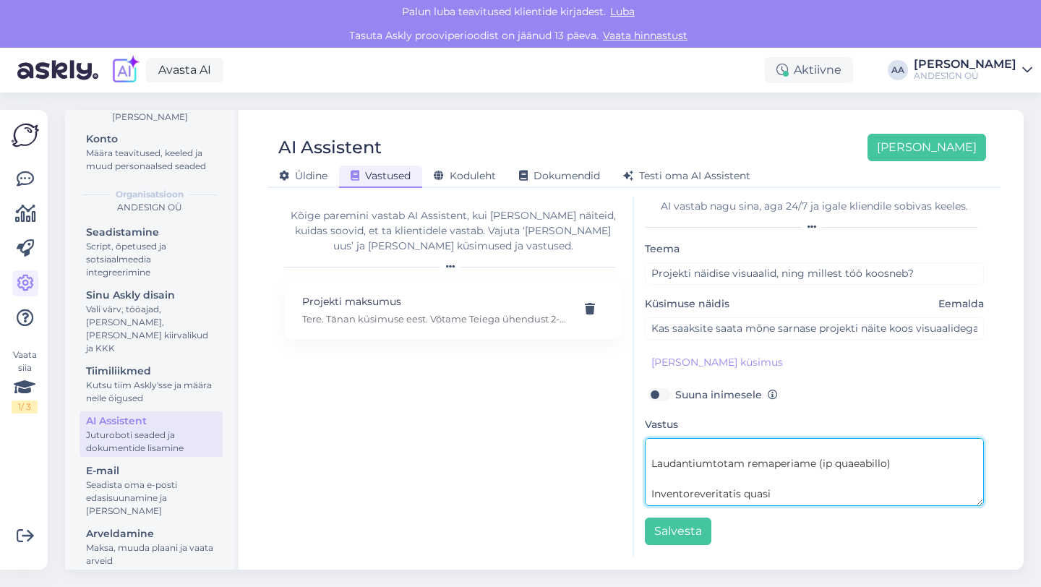
click at [670, 449] on textarea at bounding box center [814, 472] width 339 height 68
click at [658, 481] on textarea at bounding box center [814, 472] width 339 height 68
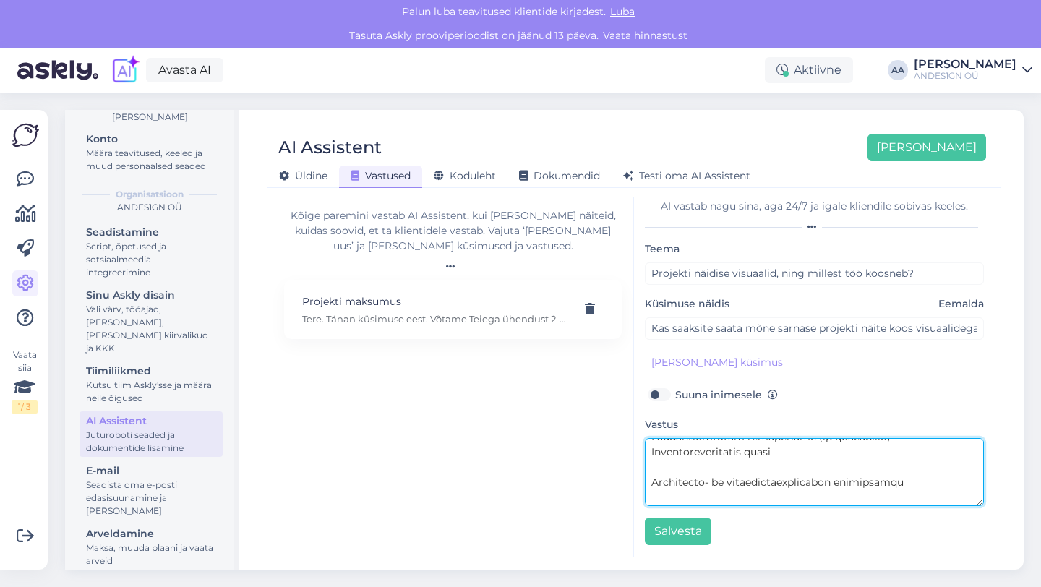
scroll to position [198, 0]
click at [666, 468] on textarea at bounding box center [814, 472] width 339 height 68
click at [658, 480] on textarea at bounding box center [814, 472] width 339 height 68
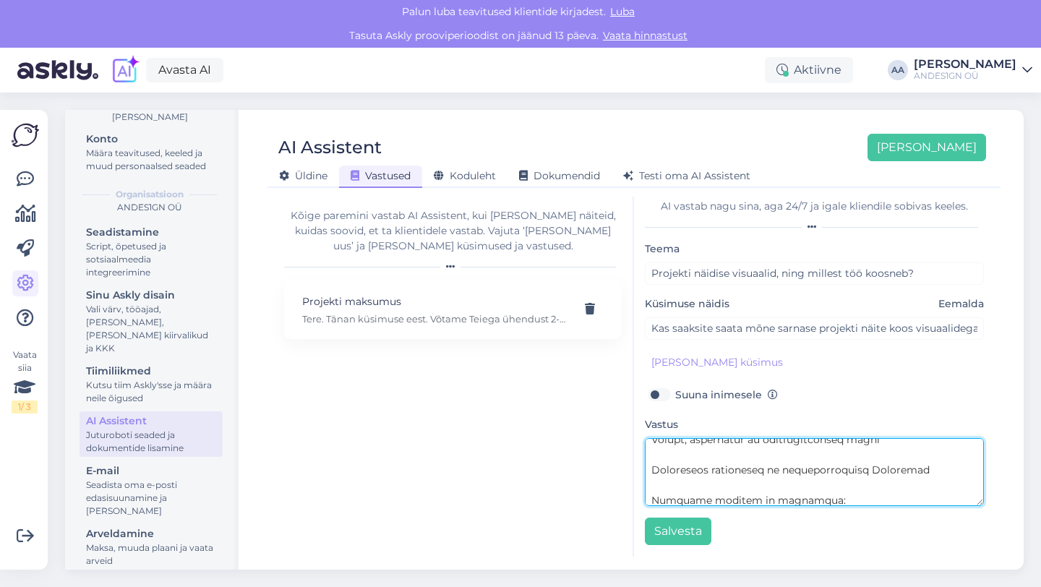
scroll to position [235, 0]
click at [670, 455] on textarea at bounding box center [814, 472] width 339 height 68
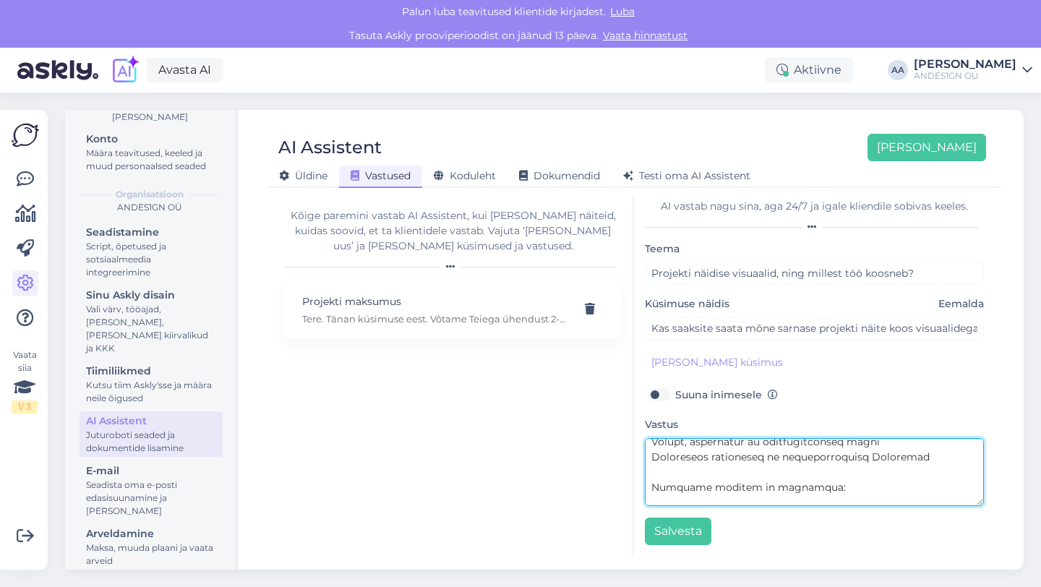
scroll to position [220, 0]
click at [662, 483] on textarea at bounding box center [814, 472] width 339 height 68
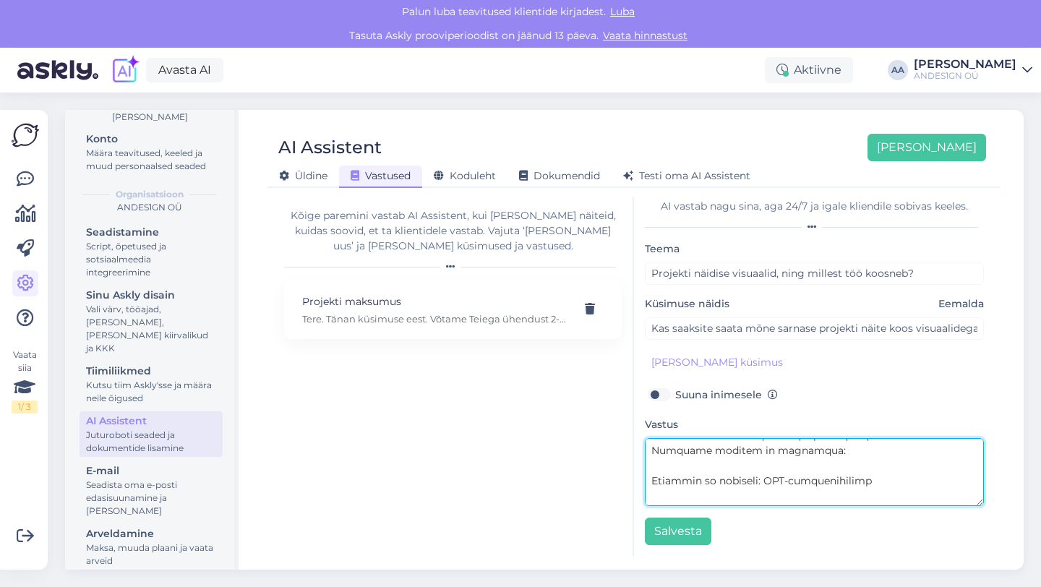
scroll to position [267, 0]
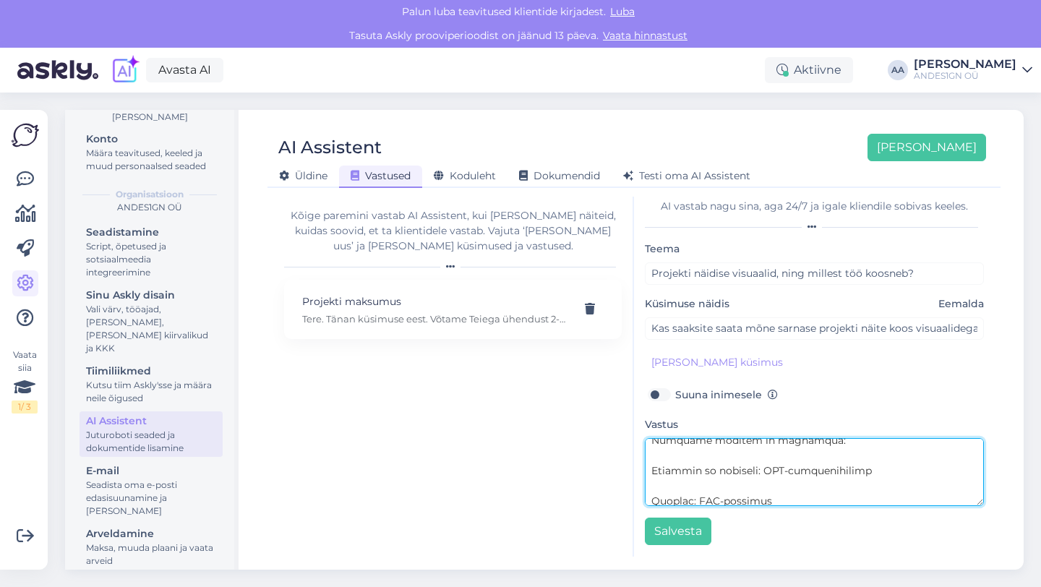
click at [668, 457] on textarea at bounding box center [814, 472] width 339 height 68
click at [674, 491] on textarea at bounding box center [814, 472] width 339 height 68
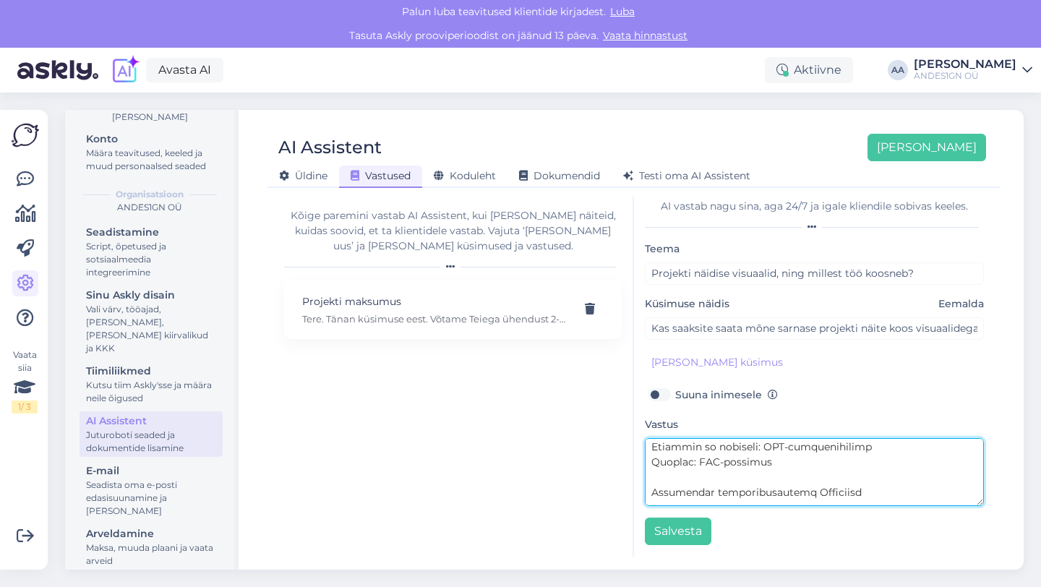
scroll to position [296, 0]
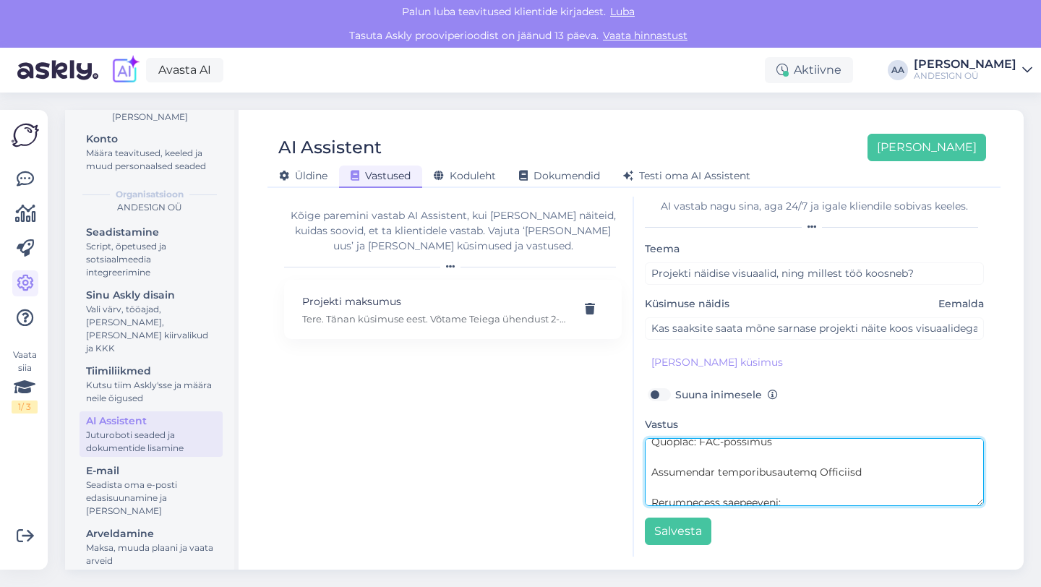
click at [668, 455] on textarea at bounding box center [814, 472] width 339 height 68
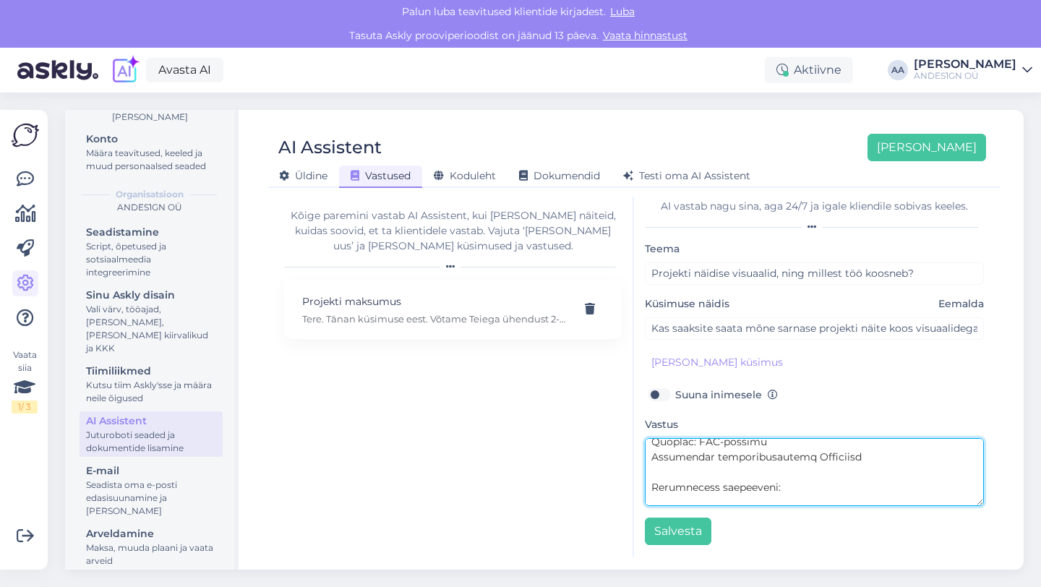
scroll to position [280, 0]
click at [647, 499] on textarea at bounding box center [814, 472] width 339 height 68
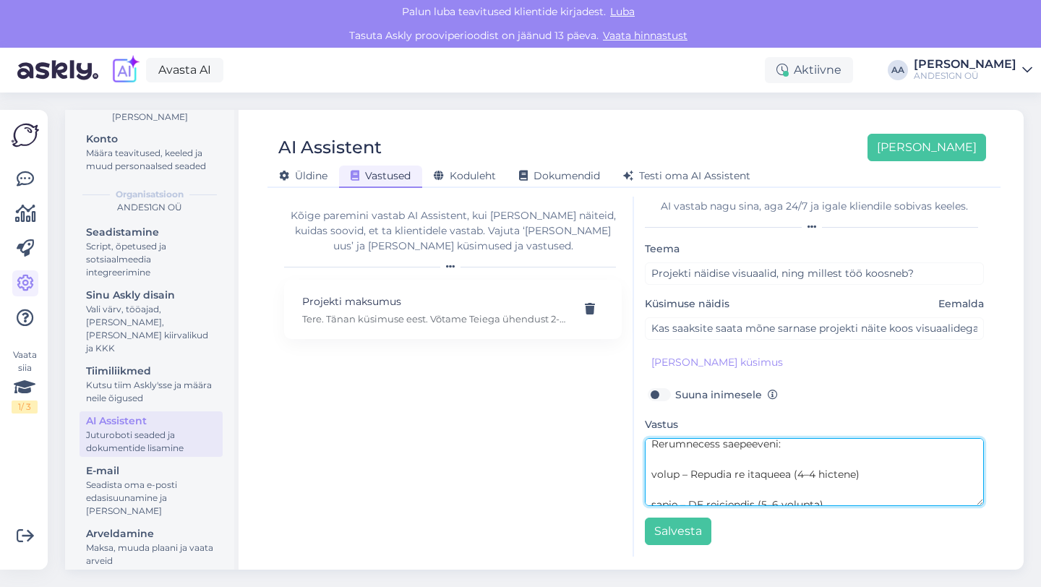
click at [679, 466] on textarea at bounding box center [814, 472] width 339 height 68
click at [653, 457] on textarea at bounding box center [814, 472] width 339 height 68
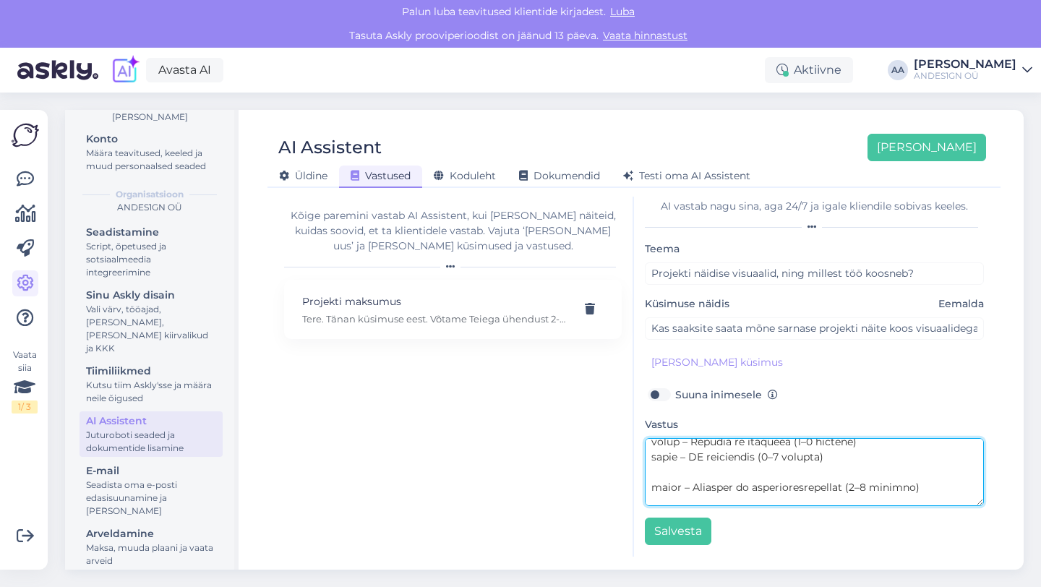
scroll to position [326, 0]
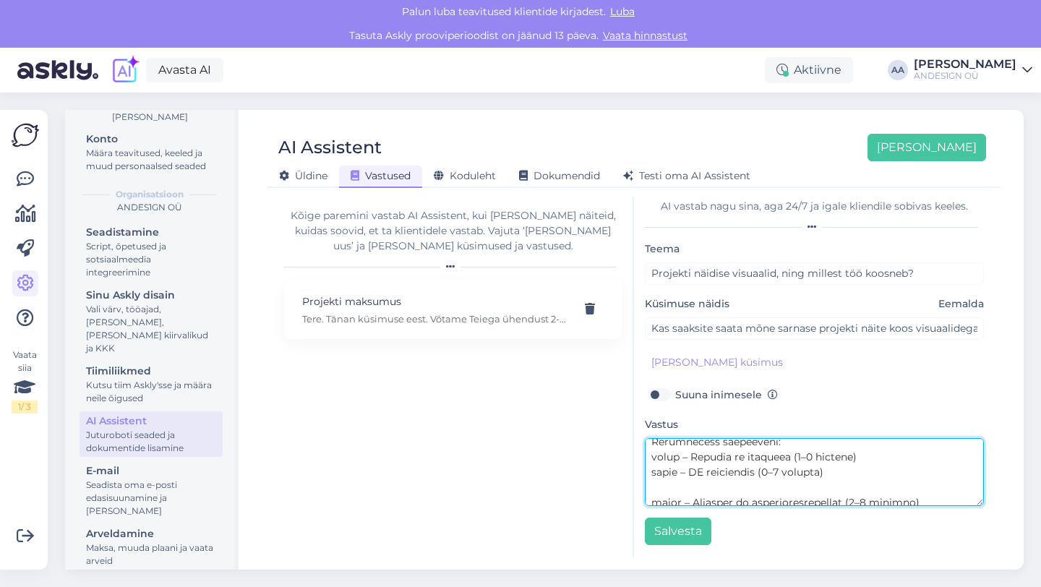
click at [658, 491] on textarea at bounding box center [814, 472] width 339 height 68
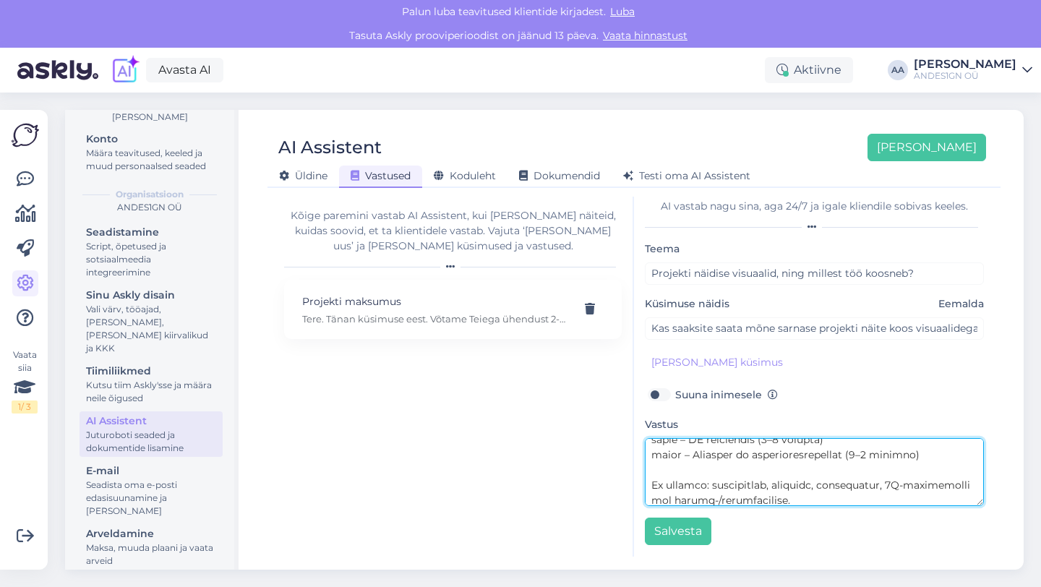
scroll to position [354, 0]
click at [679, 479] on textarea at bounding box center [814, 472] width 339 height 68
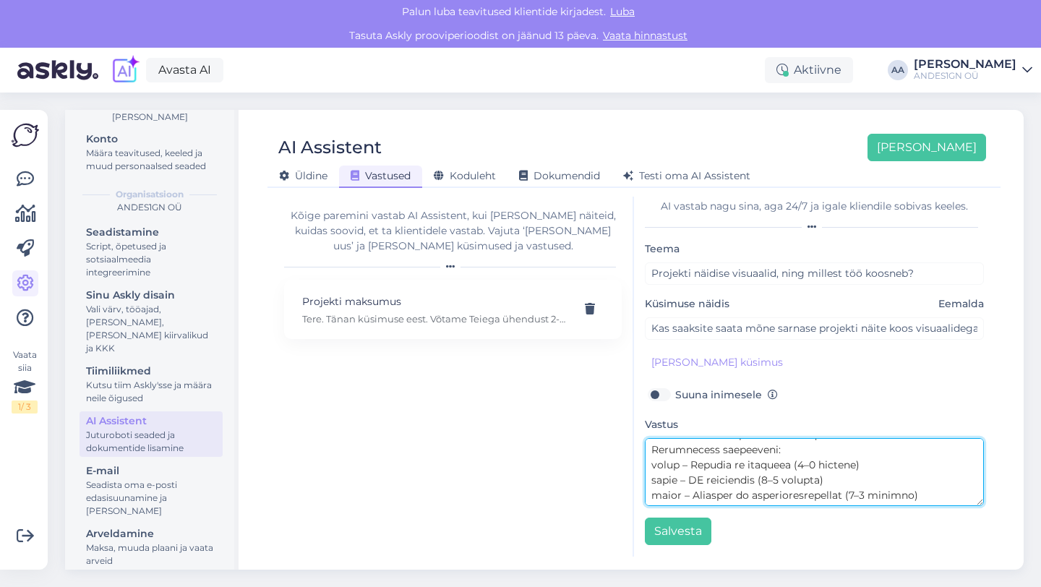
scroll to position [326, 0]
click at [654, 455] on textarea at bounding box center [814, 472] width 339 height 68
click at [653, 468] on textarea at bounding box center [814, 472] width 339 height 68
click at [651, 488] on textarea at bounding box center [814, 472] width 339 height 68
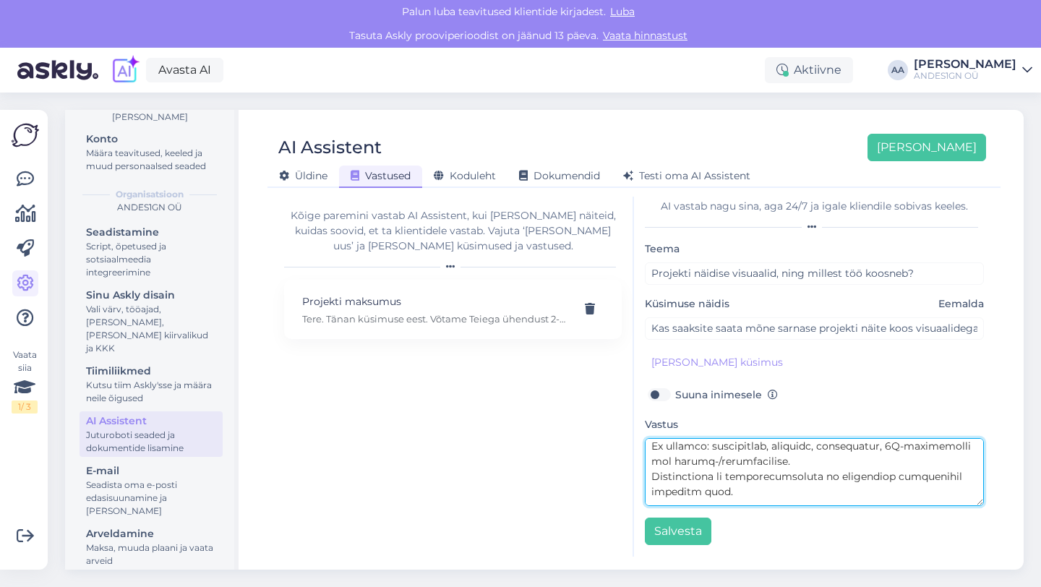
scroll to position [376, 0]
click at [760, 456] on textarea at bounding box center [814, 472] width 339 height 68
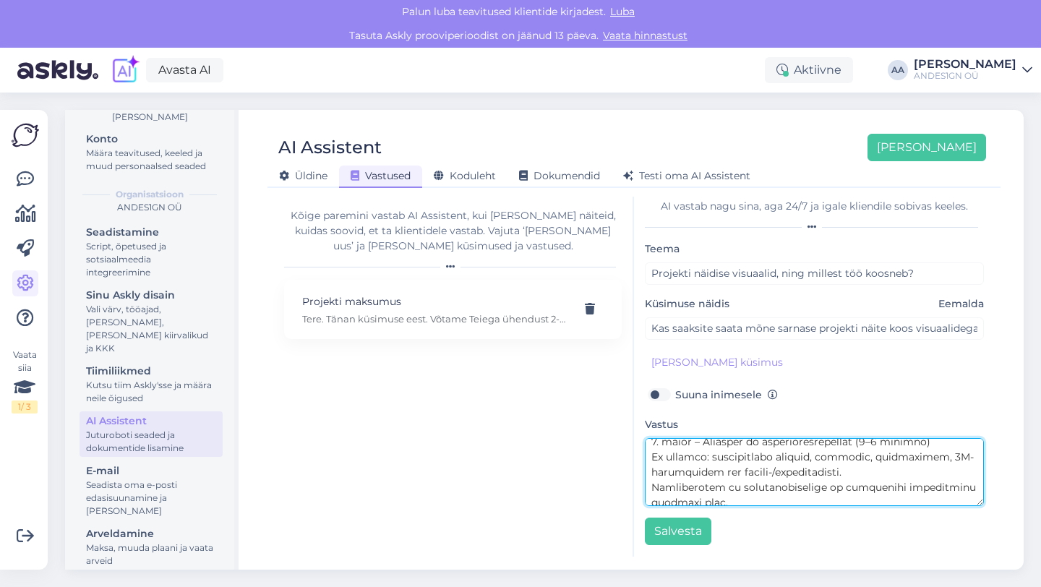
drag, startPoint x: 650, startPoint y: 450, endPoint x: 748, endPoint y: 495, distance: 107.3
click at [748, 495] on textarea at bounding box center [814, 472] width 339 height 68
paste textarea "ÖÖ EI SISALDA - Põhiprojekti mahus jooniseid - Uuringuid ja konstruktsioonide a…"
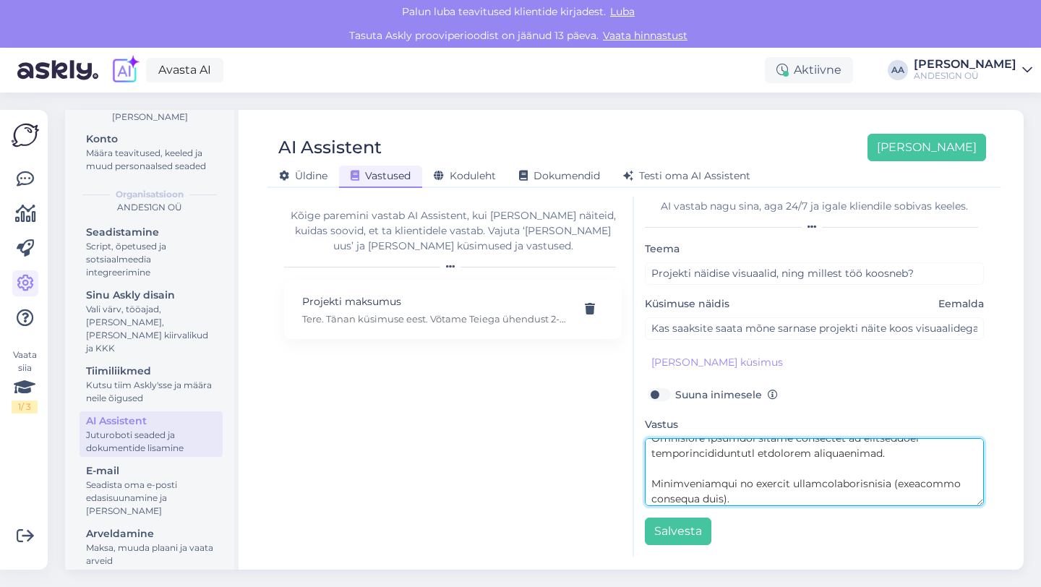
click at [666, 470] on textarea at bounding box center [814, 472] width 339 height 68
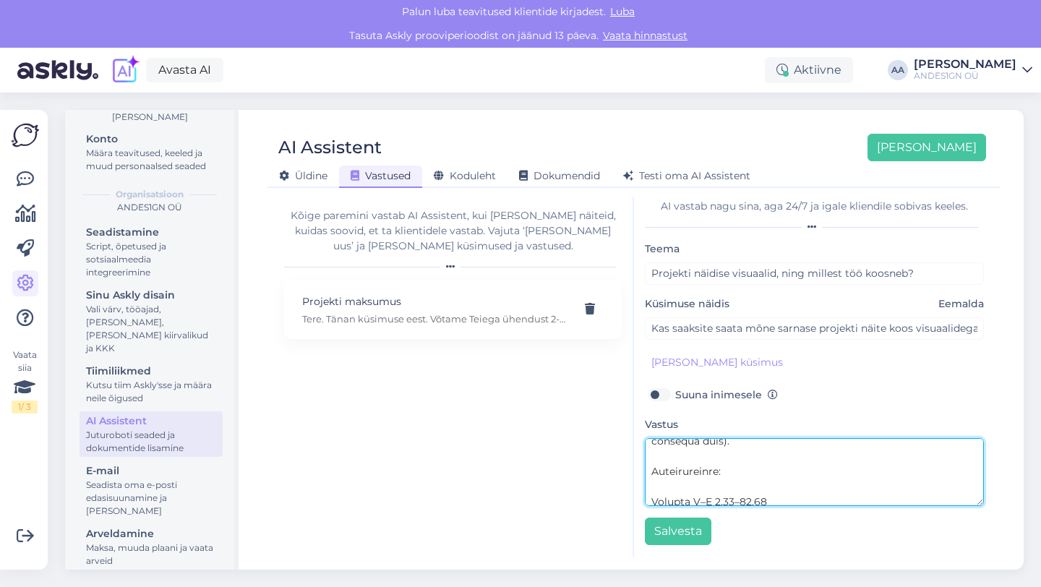
scroll to position [526, 0]
click at [666, 494] on textarea at bounding box center [814, 472] width 339 height 68
click at [652, 483] on textarea at bounding box center [814, 472] width 339 height 68
click at [667, 459] on textarea at bounding box center [814, 472] width 339 height 68
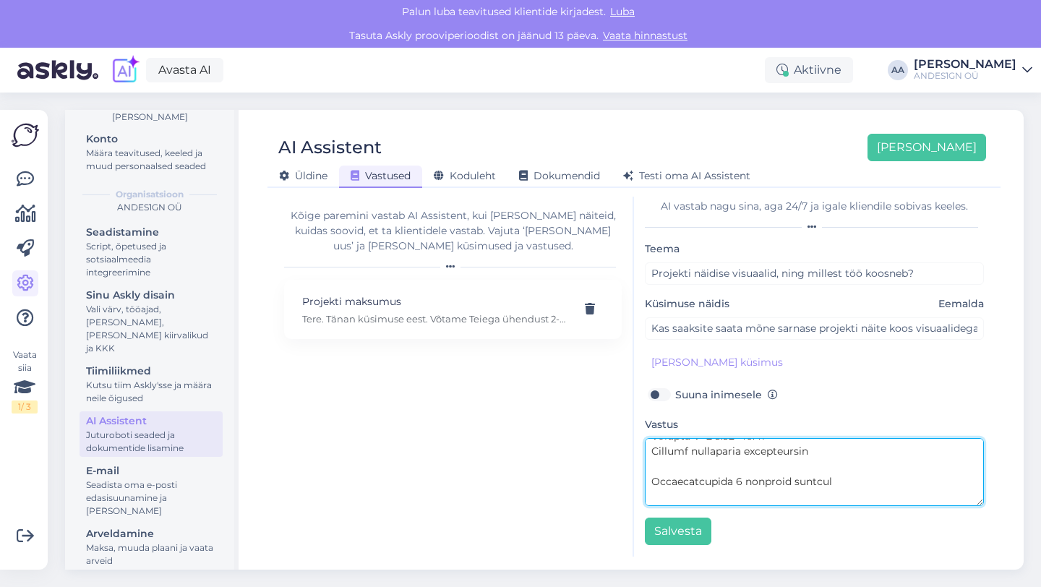
scroll to position [578, 0]
click at [662, 469] on textarea at bounding box center [814, 472] width 339 height 68
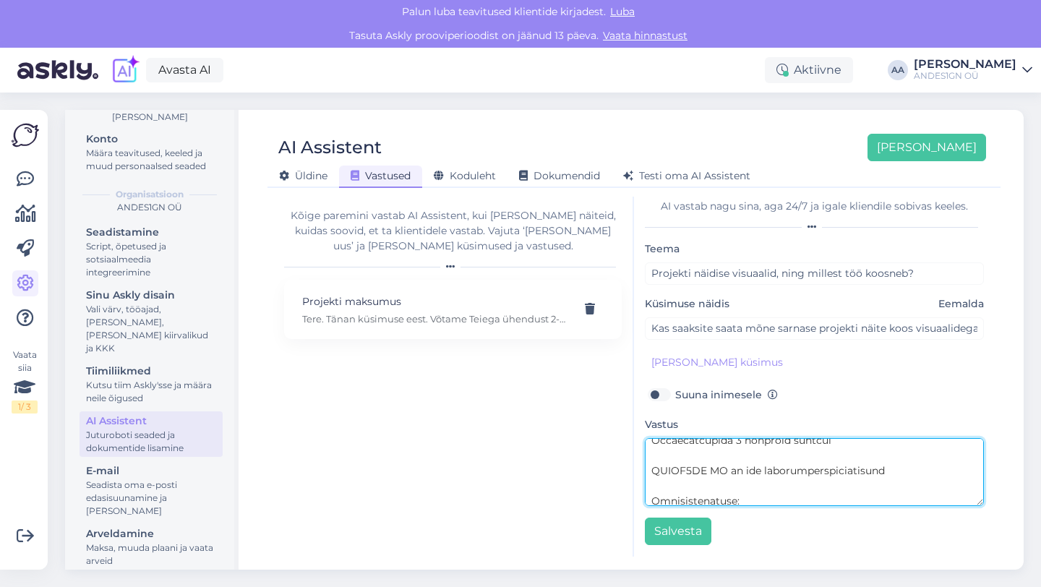
click at [660, 485] on textarea at bounding box center [814, 472] width 339 height 68
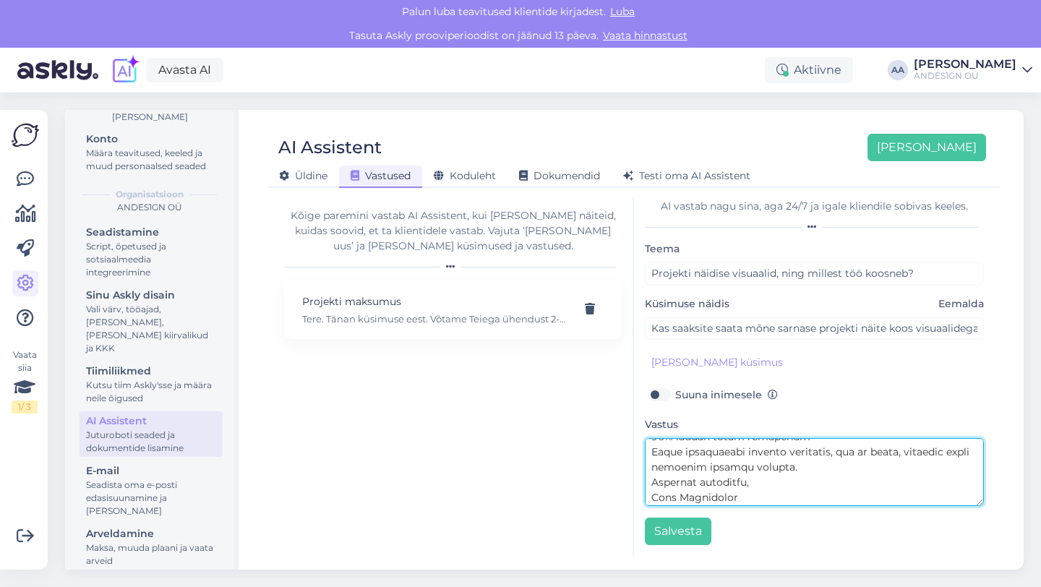
scroll to position [698, 0]
drag, startPoint x: 743, startPoint y: 483, endPoint x: 634, endPoint y: 483, distance: 108.4
click at [634, 483] on div "AI vastab nagu sina, aga 24/7 [PERSON_NAME] kliendile sobivas keeles. Teema Pro…" at bounding box center [814, 377] width 361 height 360
type textarea "Lore! Ipsumd sitamet consectetur adipiscing ELI-seddoeius — tempori utlab, etdo…"
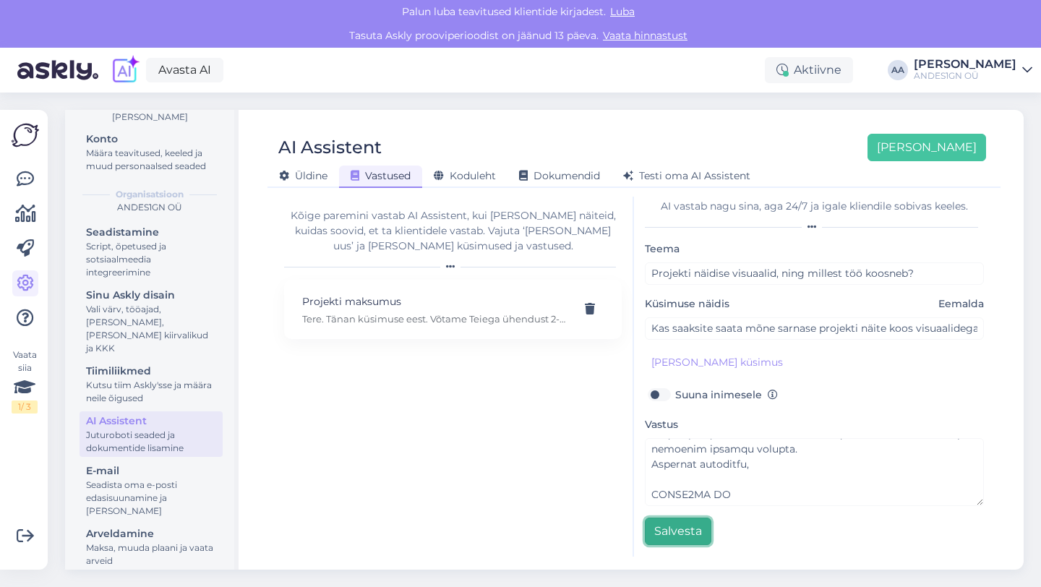
click at [684, 525] on button "Salvesta" at bounding box center [678, 530] width 66 height 27
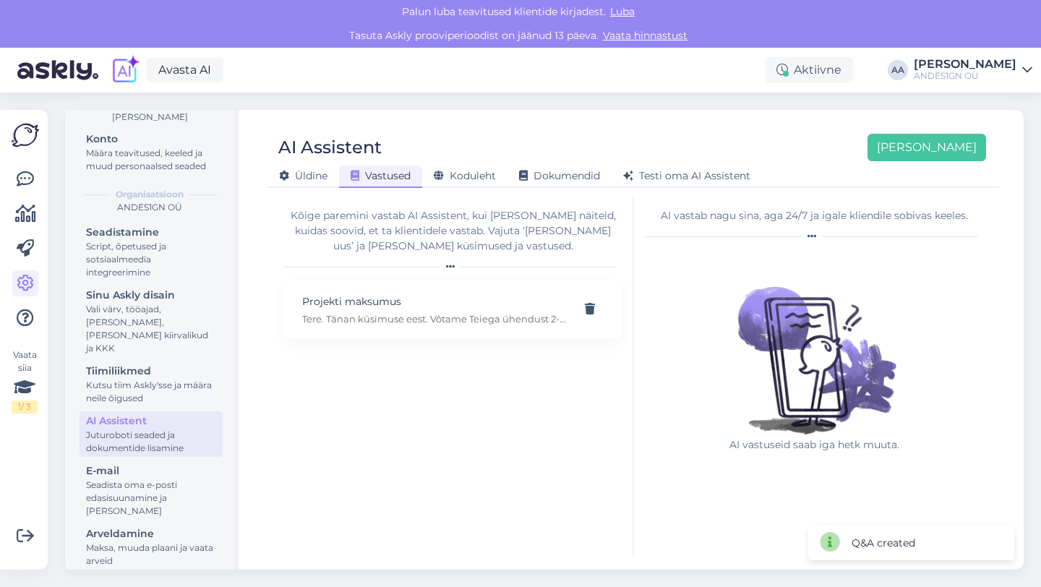
scroll to position [0, 0]
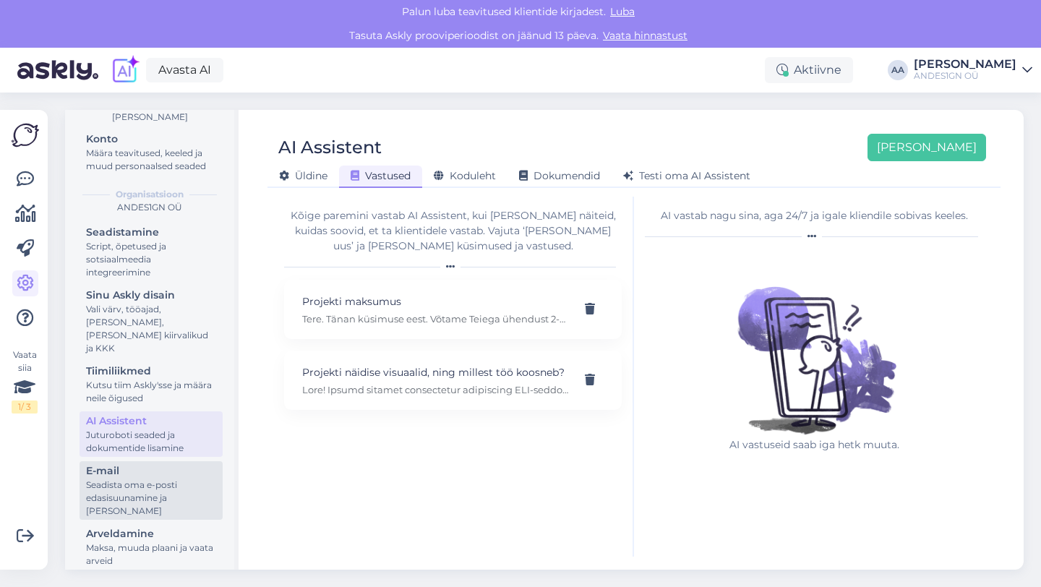
click at [139, 483] on div "Seadista oma e-posti edasisuunamine ja [PERSON_NAME]" at bounding box center [151, 497] width 130 height 39
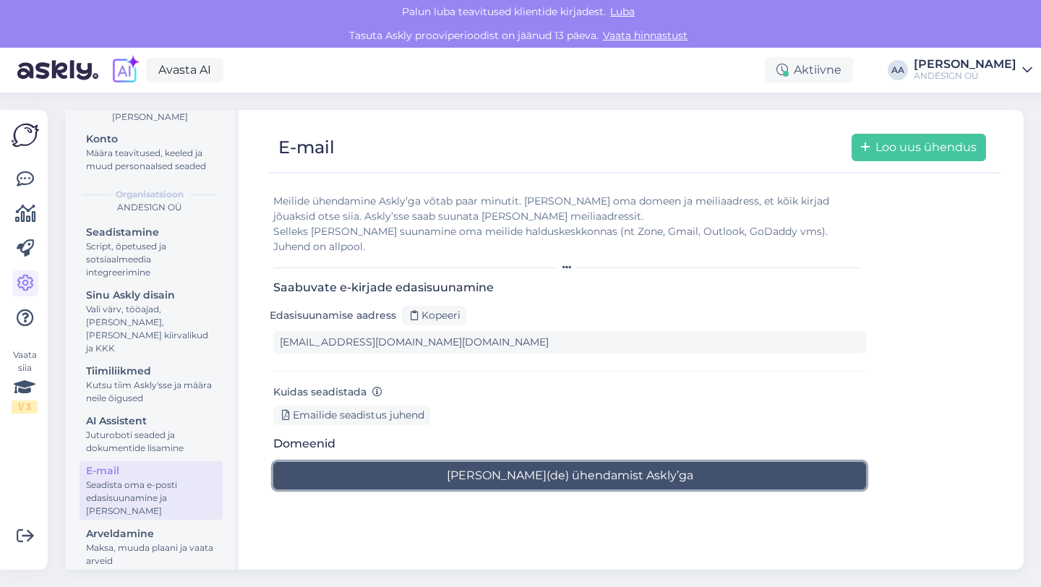
click at [639, 467] on button "[PERSON_NAME](de) ühendamist Askly’ga" at bounding box center [569, 475] width 593 height 27
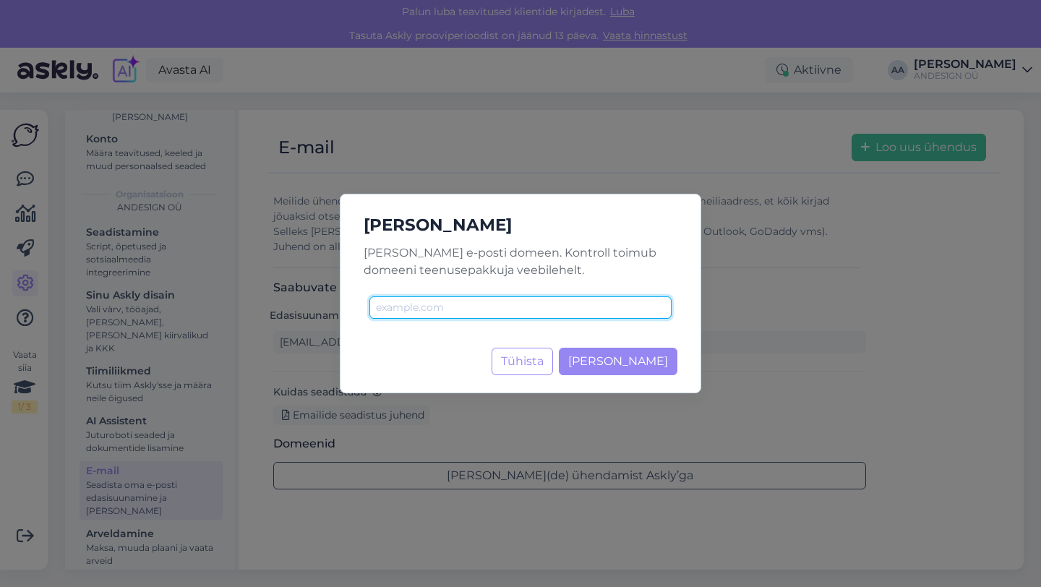
click at [457, 307] on input "text" at bounding box center [520, 307] width 302 height 22
type input "[DOMAIN_NAME]"
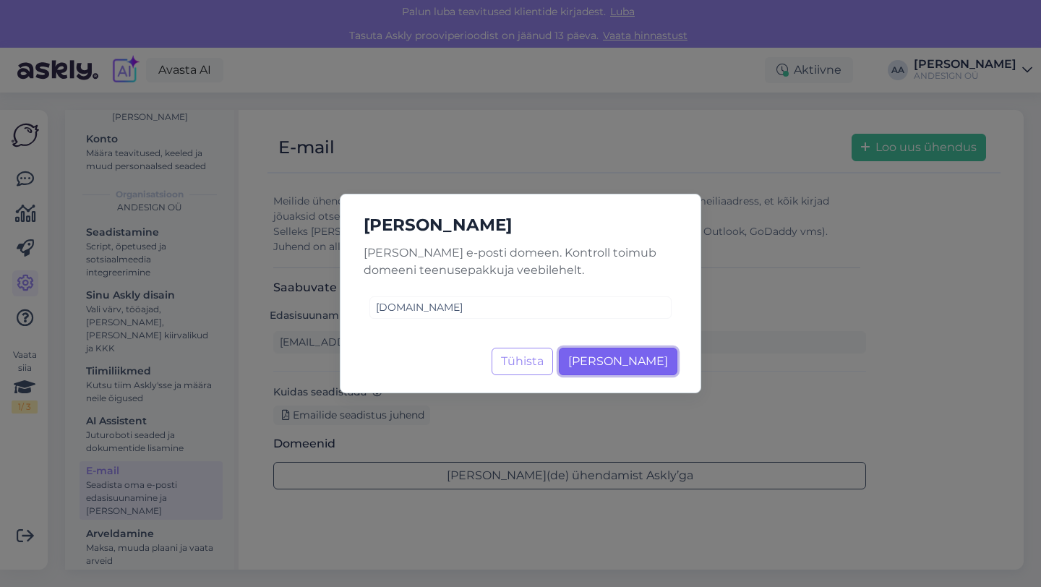
click at [650, 366] on span "[PERSON_NAME]" at bounding box center [618, 361] width 100 height 14
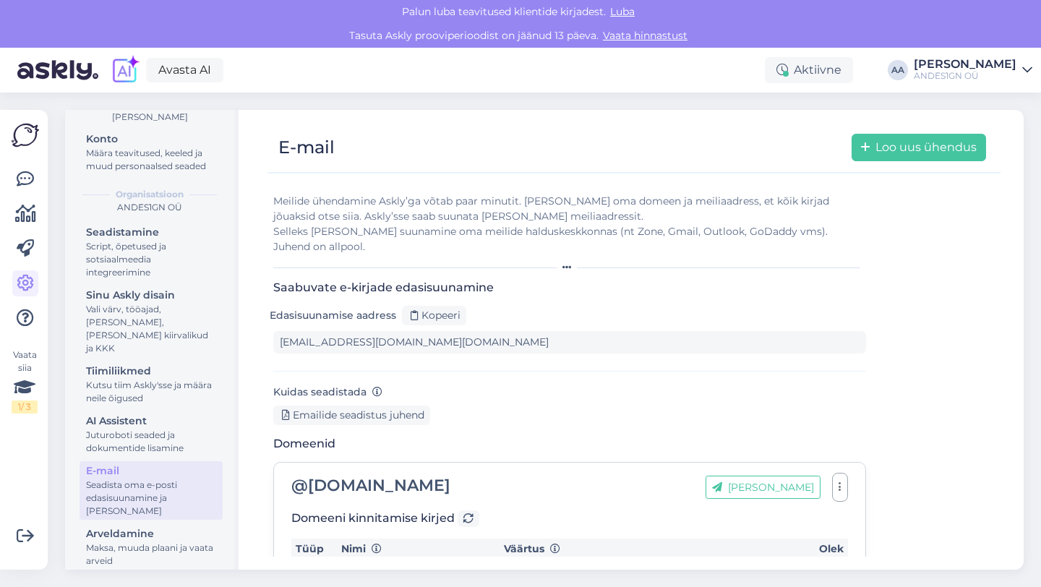
scroll to position [57, 0]
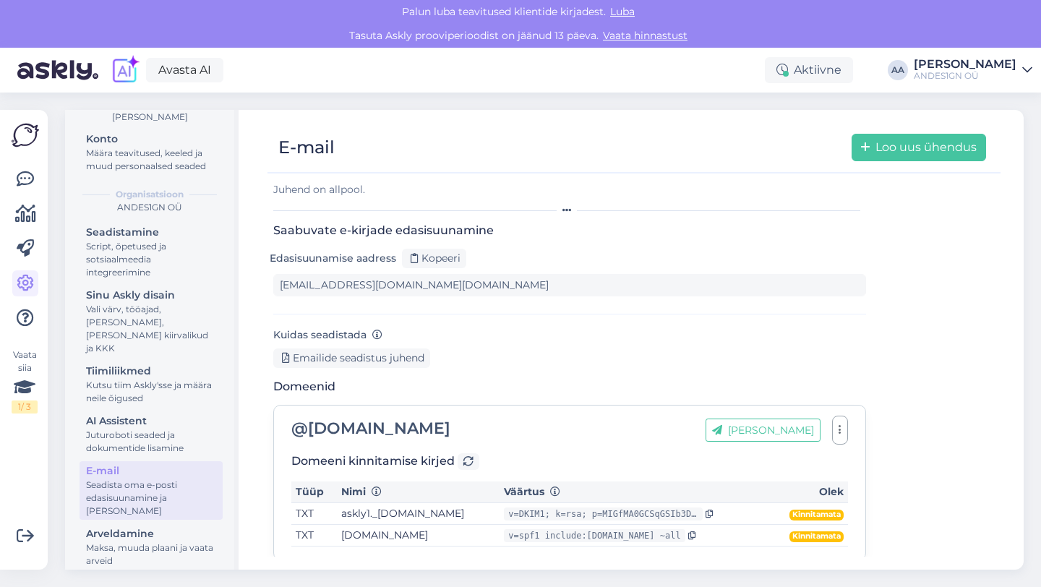
click at [149, 444] on div "Seadistamine Script, õpetused ja sotsiaalmeedia integreerimine Sinu Askly disai…" at bounding box center [150, 398] width 143 height 351
click at [144, 429] on div "Juturoboti seaded ja dokumentide lisamine" at bounding box center [151, 442] width 130 height 26
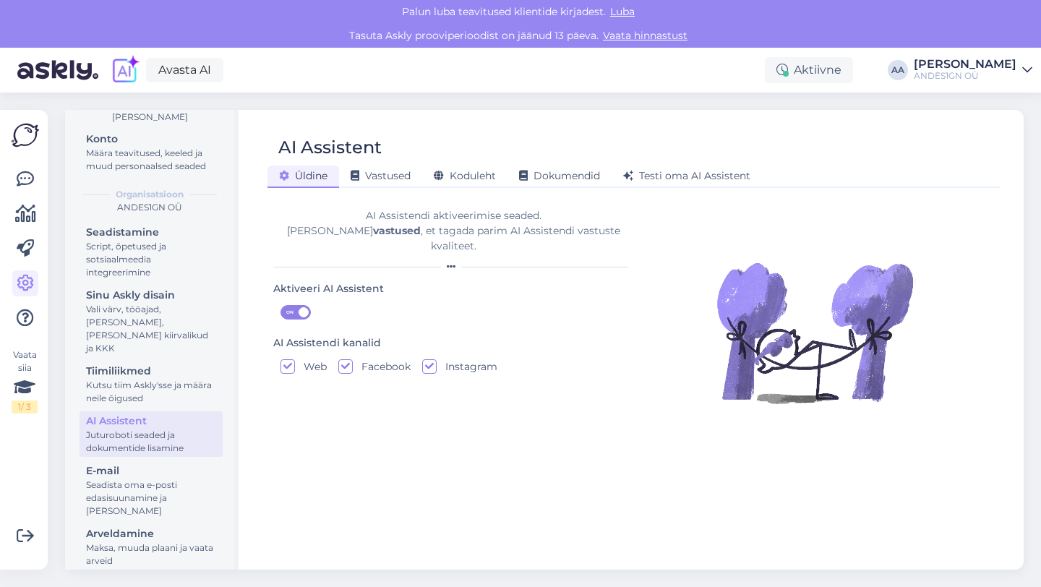
click at [384, 164] on div "[PERSON_NAME] Vastused Koduleht Dokumendid [PERSON_NAME] oma AI Assistent" at bounding box center [626, 173] width 718 height 25
click at [397, 178] on span "Vastused" at bounding box center [380, 175] width 60 height 13
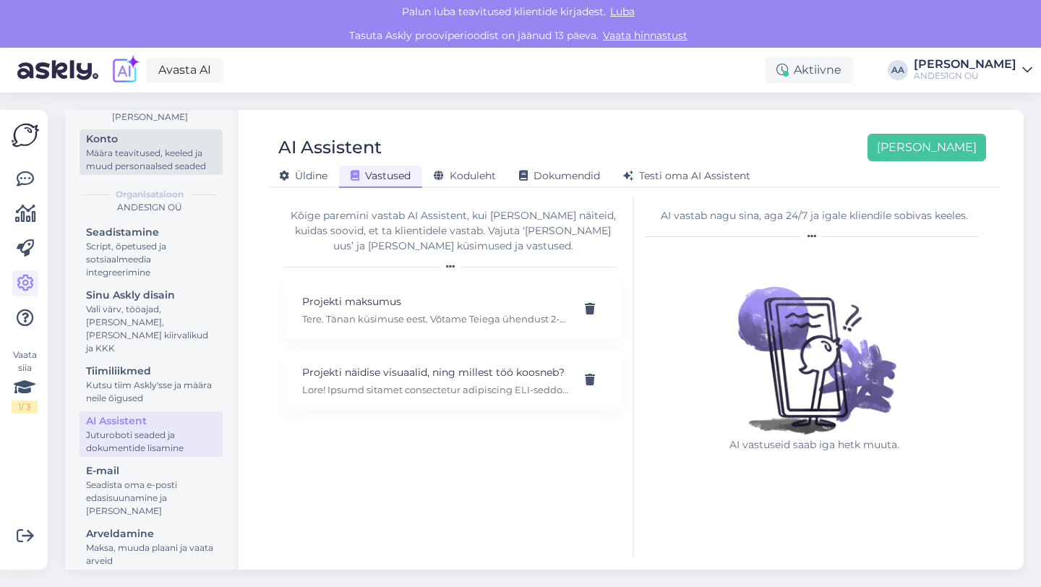
click at [142, 173] on link "Konto Määra teavitused, keeled ja muud personaalsed seaded" at bounding box center [150, 152] width 143 height 46
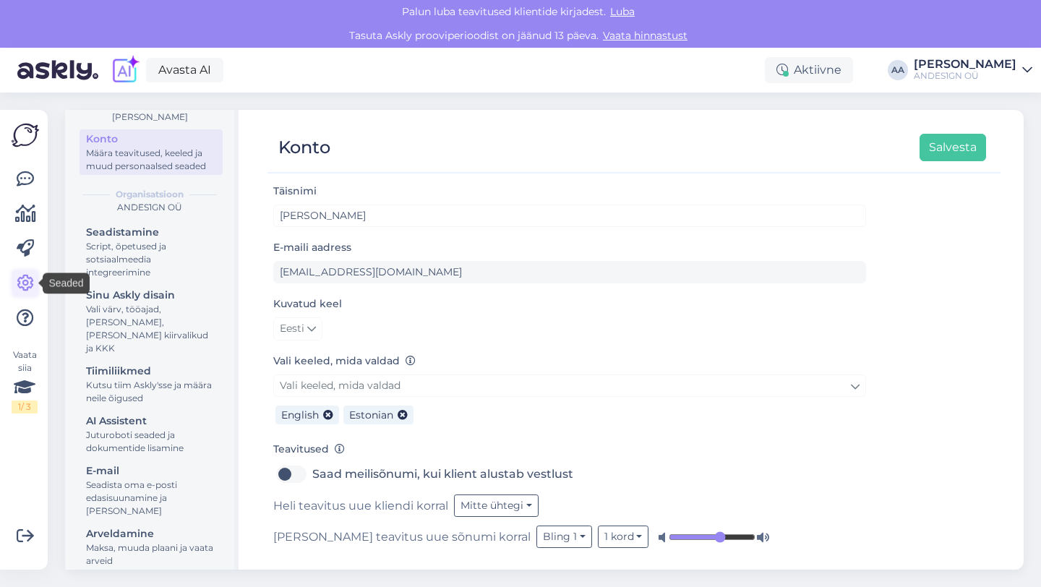
click at [26, 289] on icon at bounding box center [25, 283] width 17 height 17
click at [129, 413] on div "AI Assistent" at bounding box center [151, 420] width 130 height 15
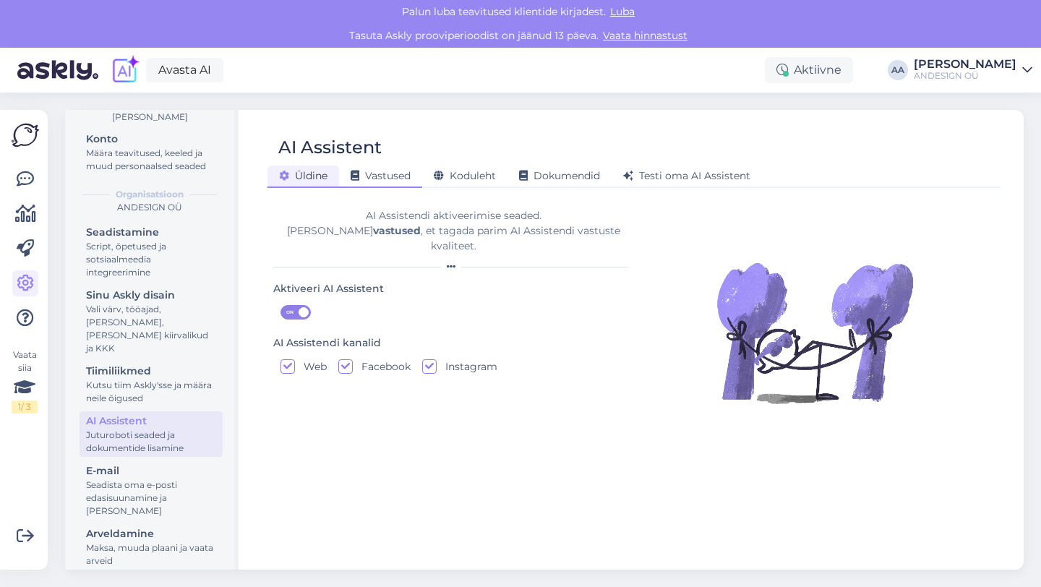
click at [385, 173] on span "Vastused" at bounding box center [380, 175] width 60 height 13
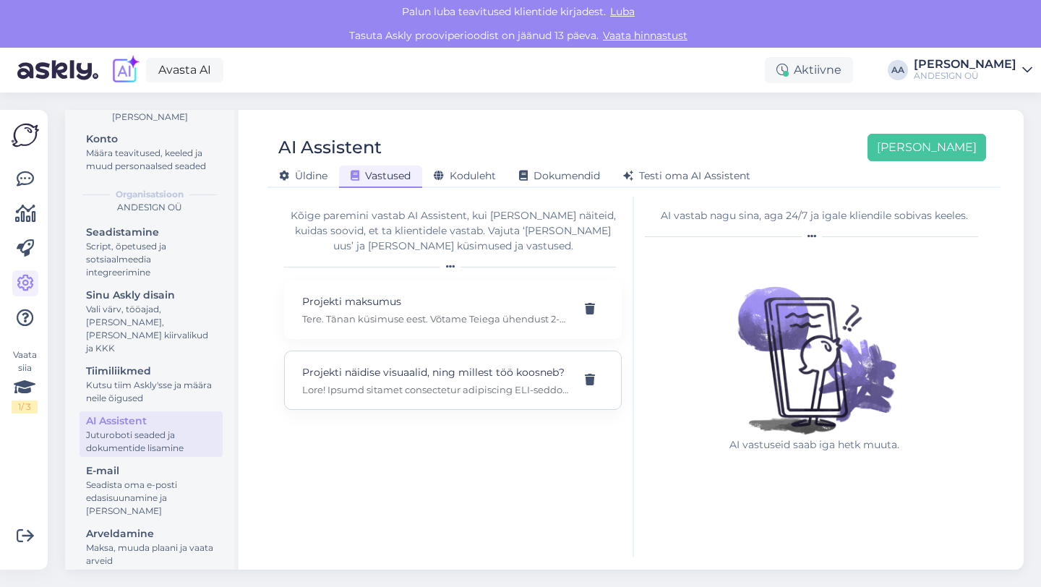
click at [440, 403] on div "Projekti näidise visuaalid, ning millest töö koosneb?" at bounding box center [452, 379] width 337 height 59
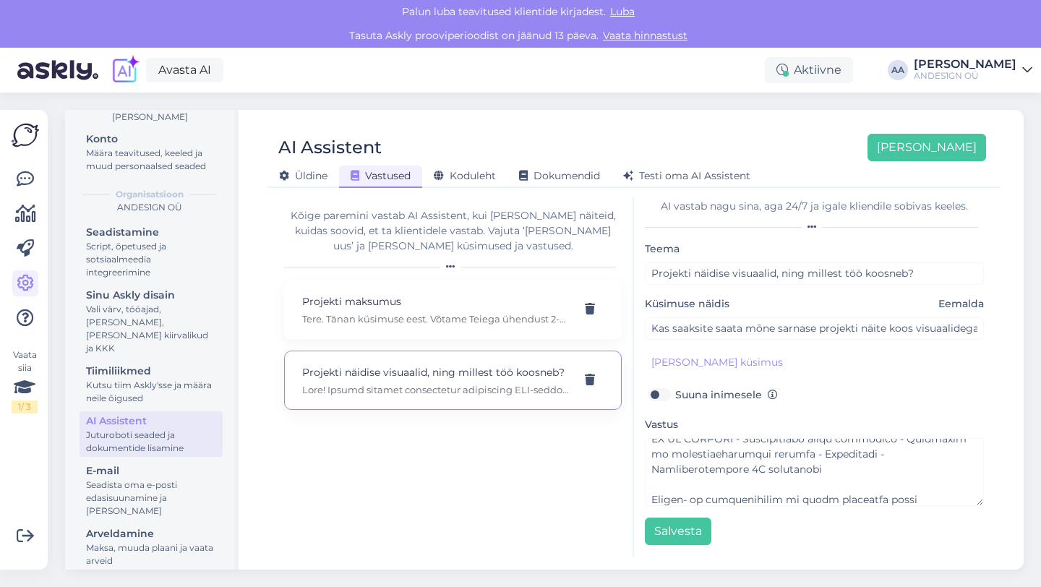
scroll to position [389, 0]
click at [452, 294] on p "Projekti maksumus" at bounding box center [435, 301] width 267 height 16
type input "Projekti maksumus"
checkbox input "true"
type textarea "Tere. Tänan küsimuse eest. Võtame Teiega ühendust 2-3 päeva jooksul ning arutam…"
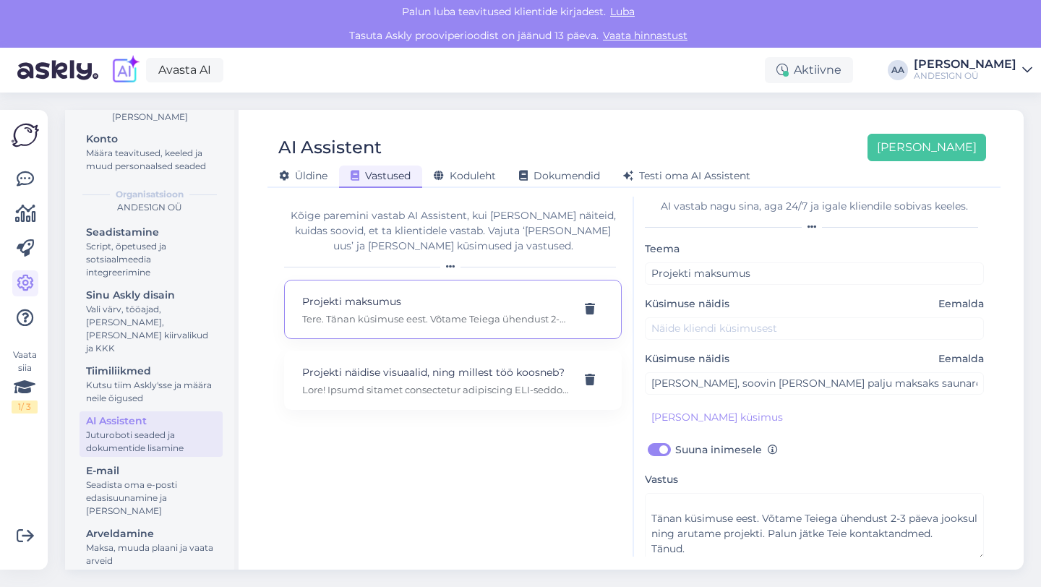
scroll to position [17, 0]
click at [479, 177] on span "Koduleht" at bounding box center [465, 175] width 62 height 13
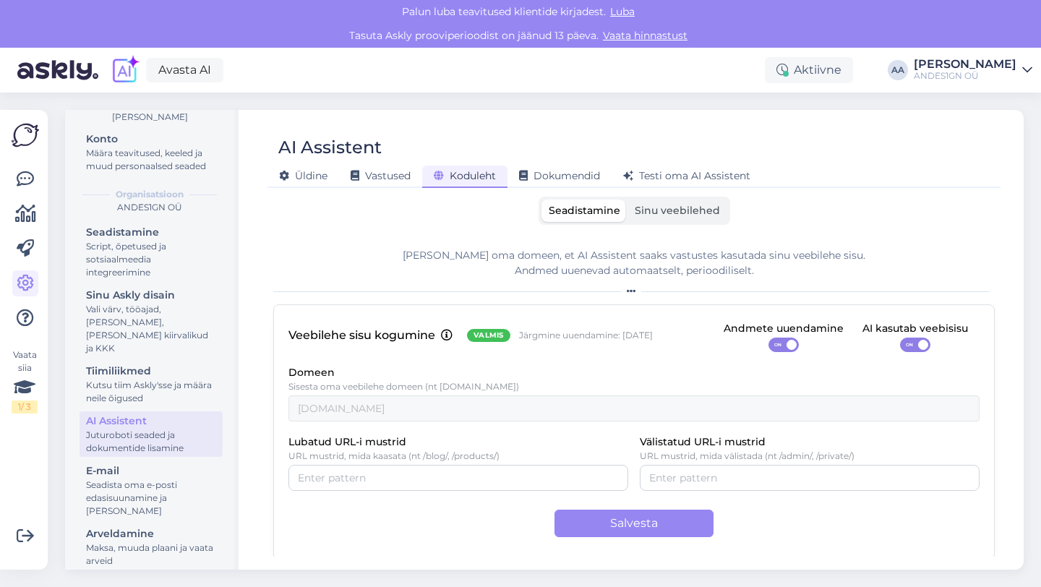
click at [679, 225] on div "Seadistamine Sinu veebilehed [PERSON_NAME] oma domeen, et AI Assistent saaks va…" at bounding box center [633, 377] width 721 height 360
click at [682, 213] on span "Sinu veebilehed" at bounding box center [676, 210] width 85 height 13
click at [627, 199] on input "Sinu veebilehed" at bounding box center [627, 199] width 0 height 0
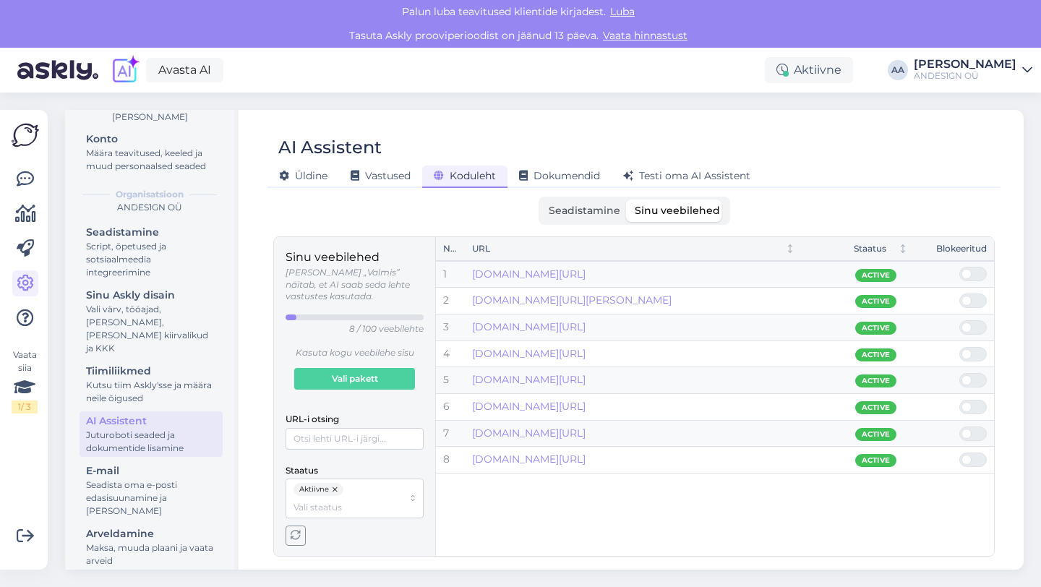
click at [562, 213] on span "Seadistamine" at bounding box center [584, 210] width 72 height 13
click at [541, 199] on input "Seadistamine" at bounding box center [541, 199] width 0 height 0
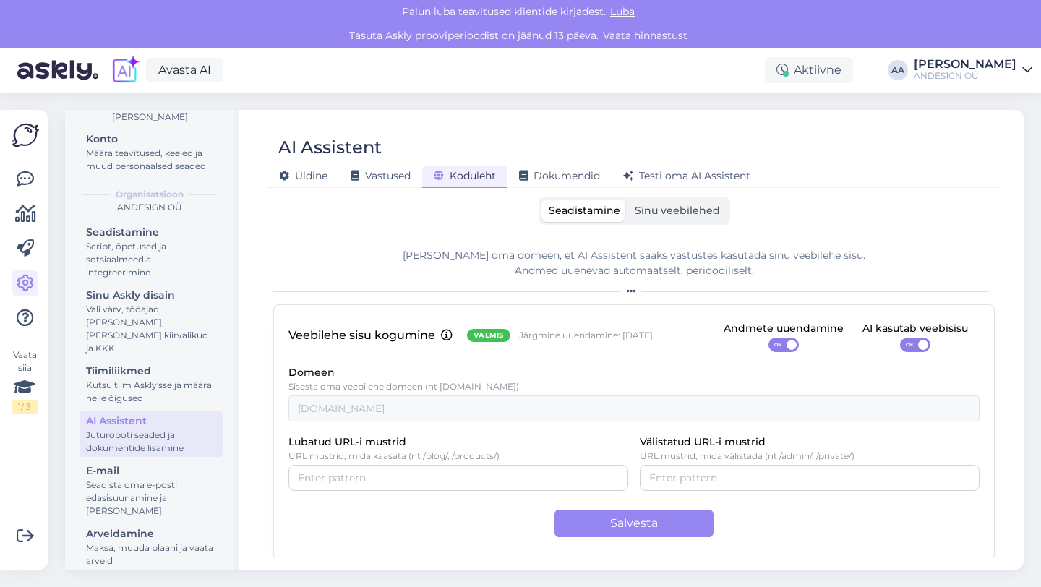
click at [682, 208] on span "Sinu veebilehed" at bounding box center [676, 210] width 85 height 13
click at [627, 199] on input "Sinu veebilehed" at bounding box center [627, 199] width 0 height 0
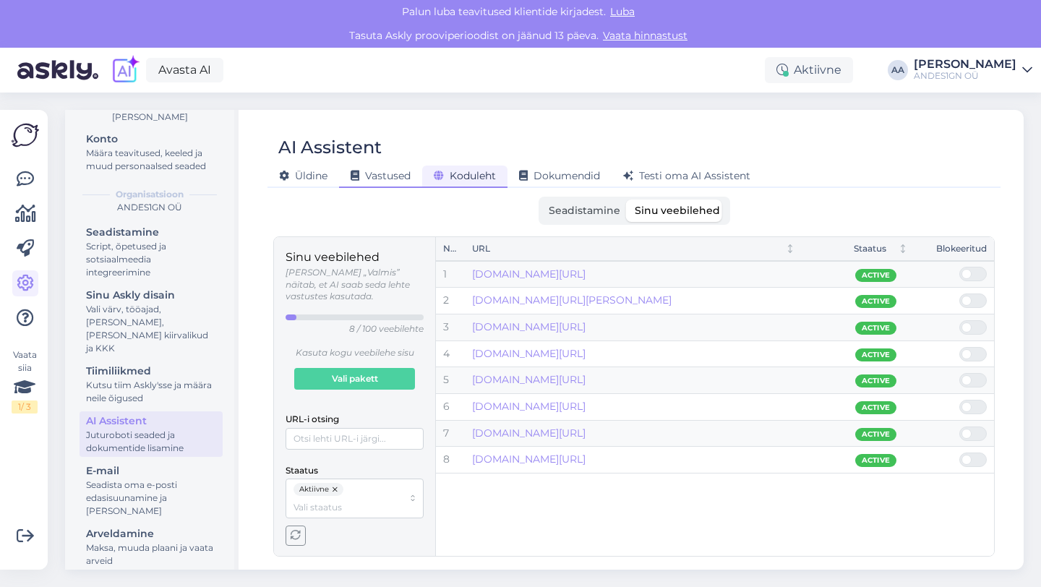
click at [388, 176] on span "Vastused" at bounding box center [380, 175] width 60 height 13
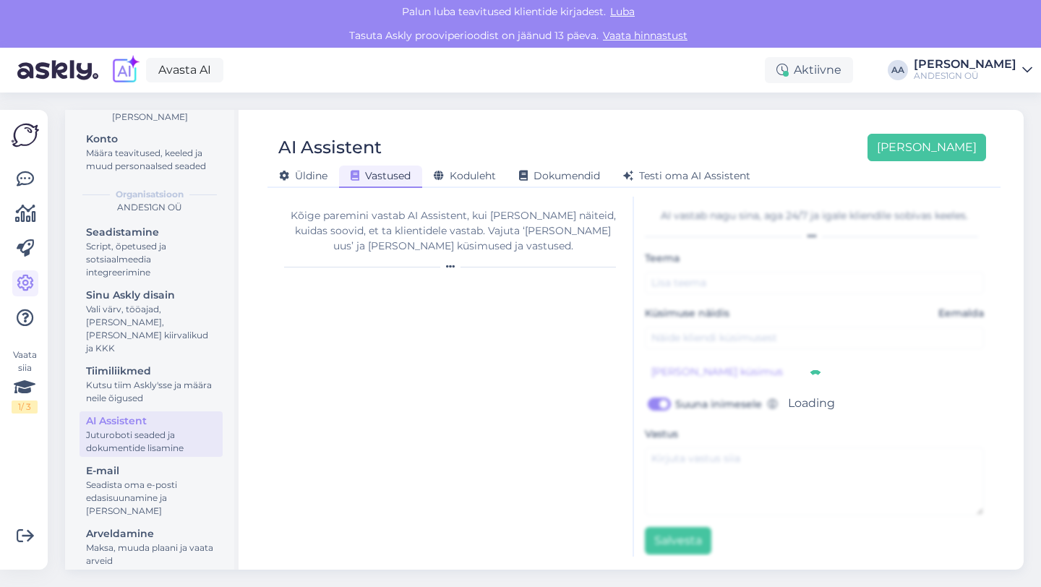
type input "Projekti maksumus"
checkbox input "true"
type textarea "Tere. Tänan küsimuse eest. Võtame Teiega ühendust 2-3 päeva jooksul ning arutam…"
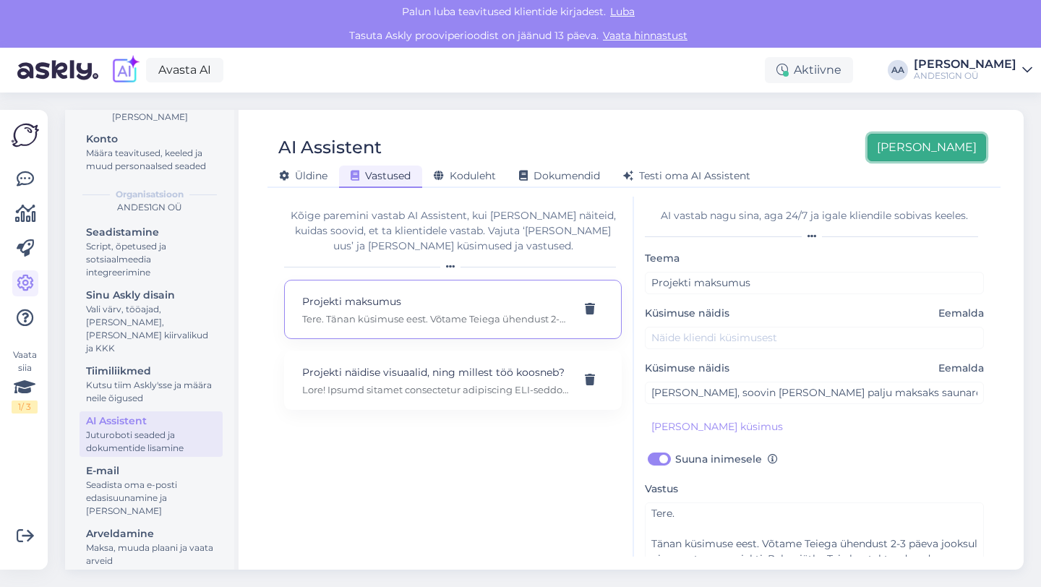
click at [950, 154] on button "[PERSON_NAME]" at bounding box center [926, 147] width 119 height 27
checkbox input "false"
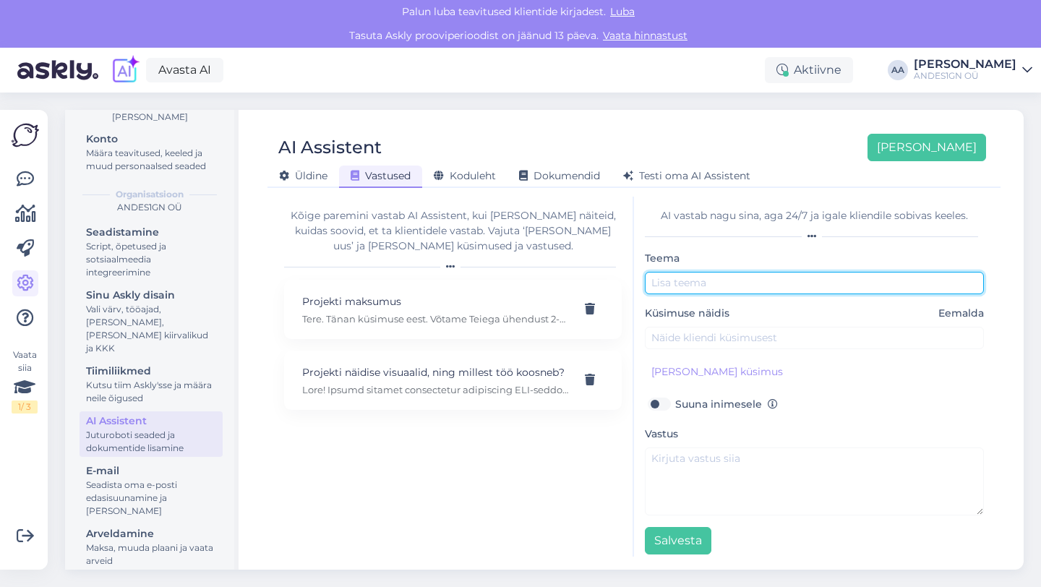
click at [712, 287] on input "text" at bounding box center [814, 283] width 339 height 22
type input "konsultatsioon"
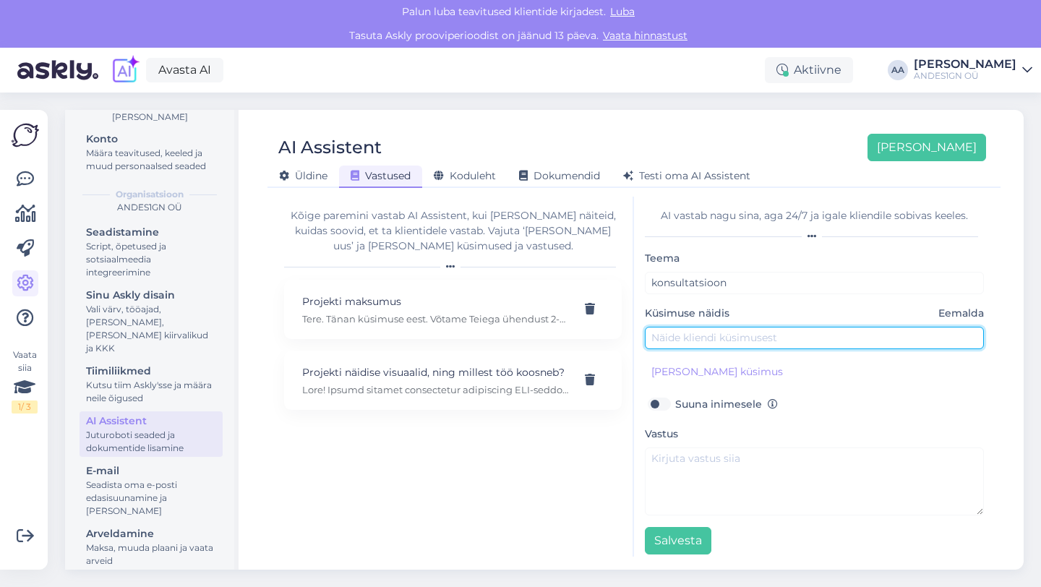
click at [718, 345] on input "text" at bounding box center [814, 338] width 339 height 22
type input "Kas saab konsultatsiooni?"
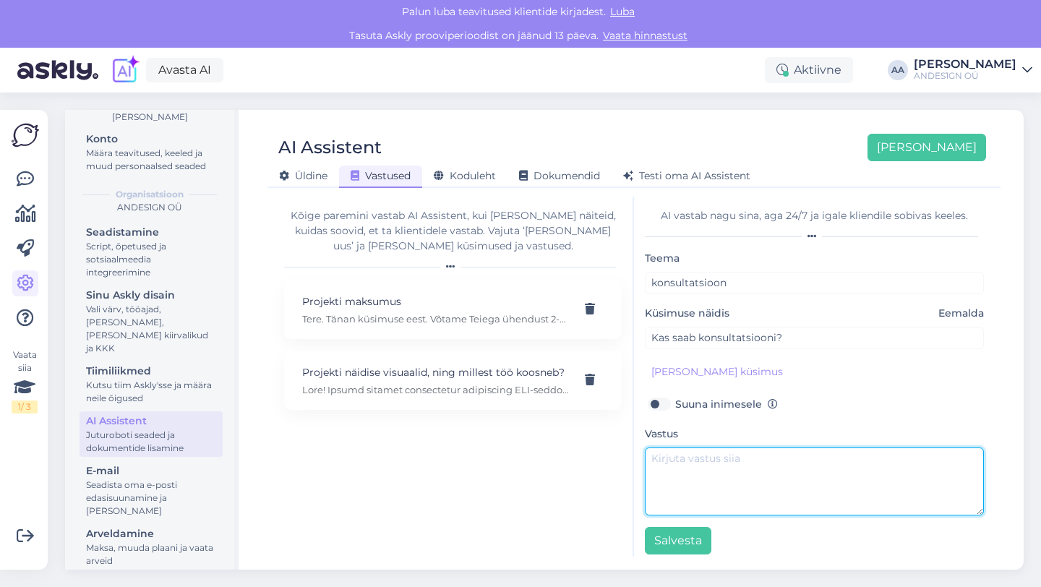
click at [733, 465] on textarea at bounding box center [814, 481] width 339 height 68
paste textarea "[URL][DOMAIN_NAME]"
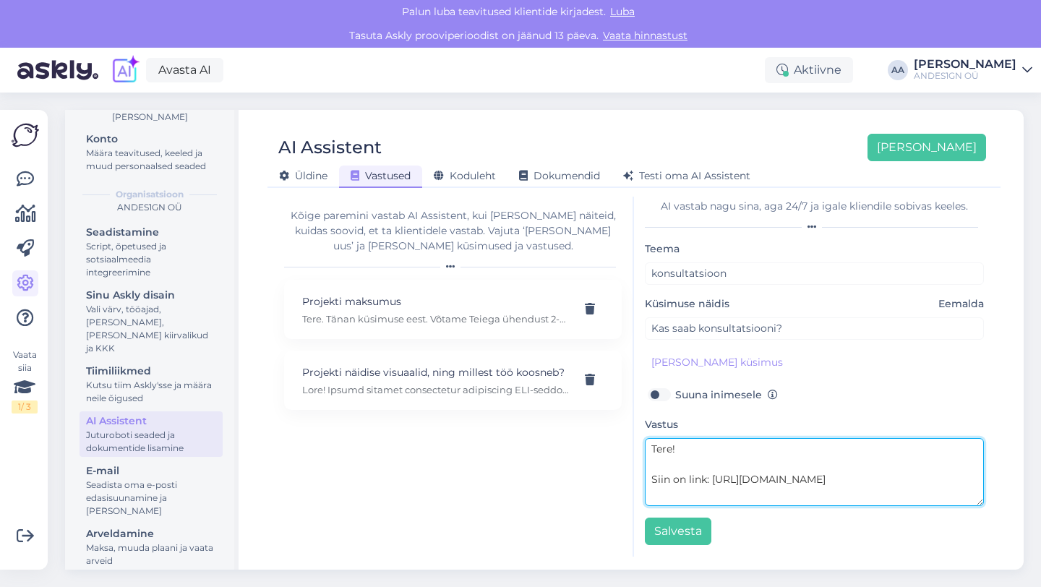
scroll to position [11, 0]
type textarea "Tere! Siin on link: [URL][DOMAIN_NAME]"
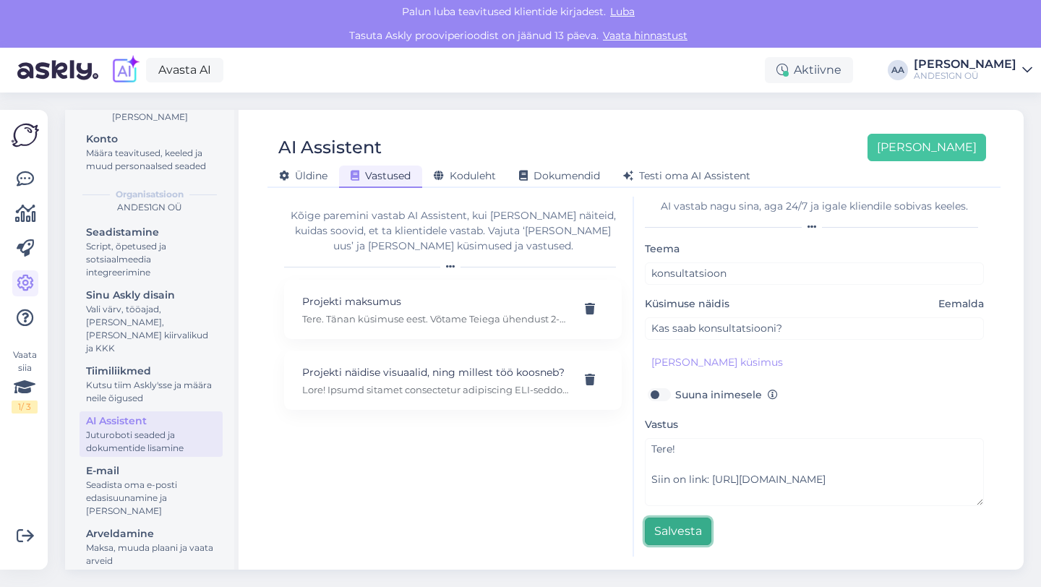
click at [684, 539] on button "Salvesta" at bounding box center [678, 530] width 66 height 27
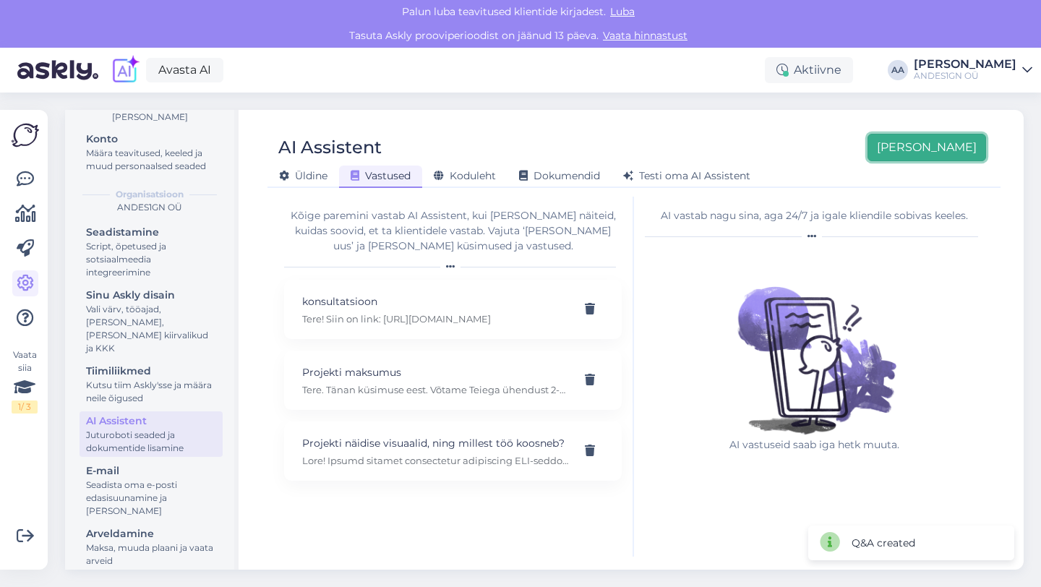
click at [955, 152] on button "[PERSON_NAME]" at bounding box center [926, 147] width 119 height 27
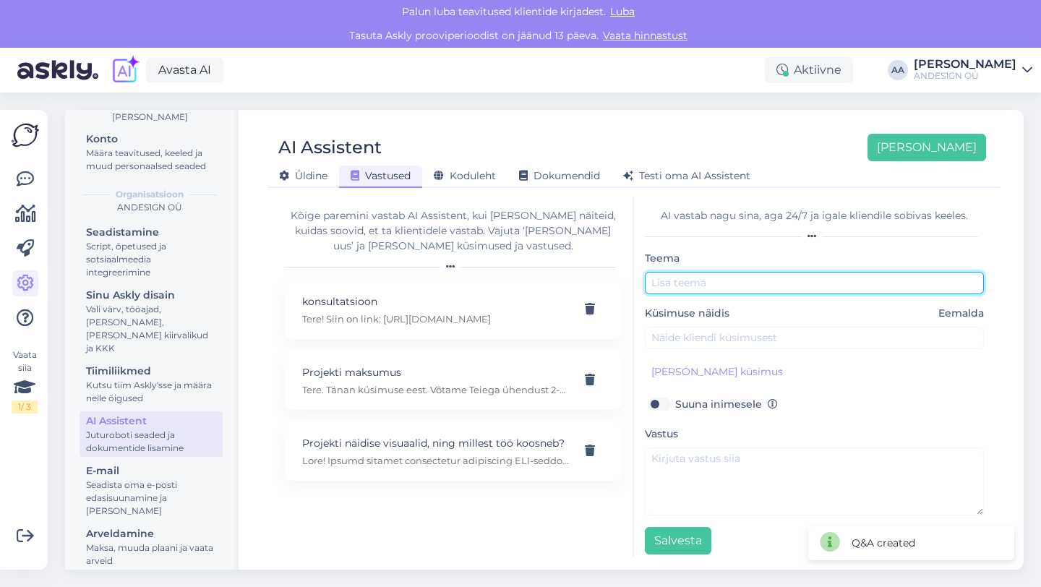
click at [681, 279] on input "text" at bounding box center [814, 283] width 339 height 22
type input "Konsultatsiooni hind"
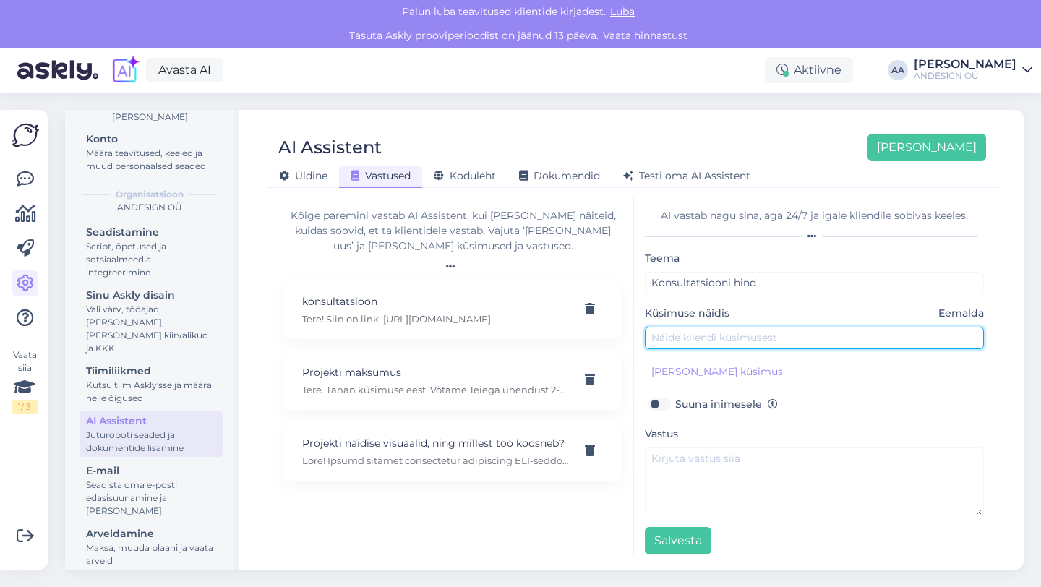
click at [657, 327] on input "text" at bounding box center [814, 338] width 339 height 22
type input "Kui palju konsultatsioon maksab?"
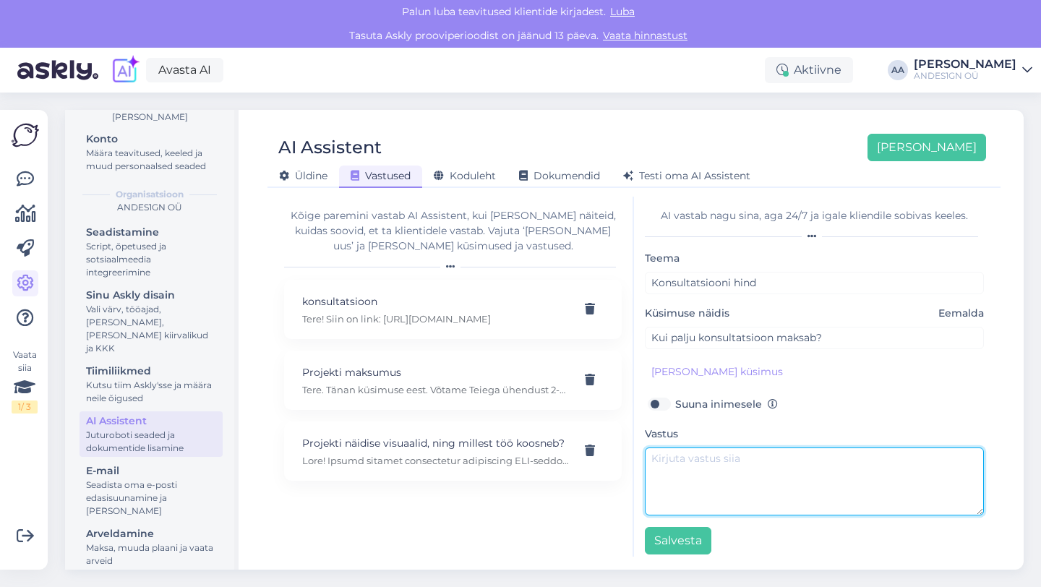
click at [706, 470] on textarea at bounding box center [814, 481] width 339 height 68
paste textarea "[URL][DOMAIN_NAME]"
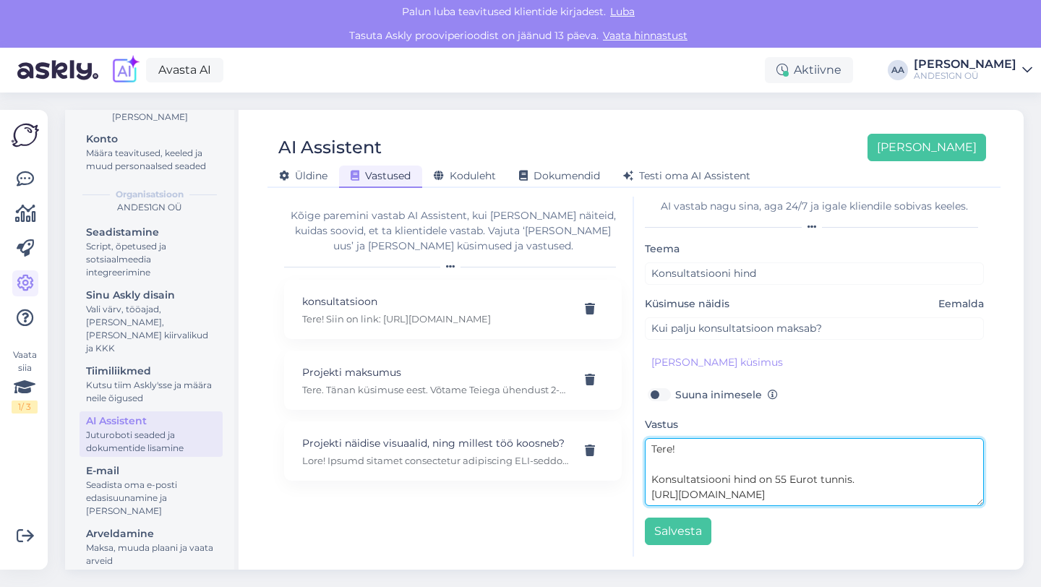
scroll to position [15, 0]
type textarea "Tere! Konsultatsiooni hind on 55 Eurot tunnis. [URL][DOMAIN_NAME]"
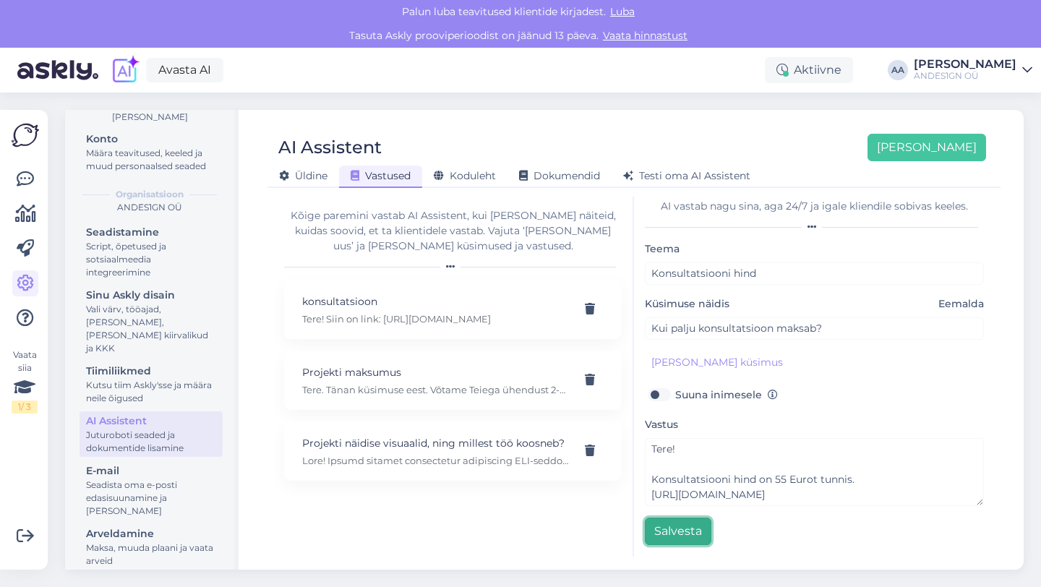
click at [691, 538] on button "Salvesta" at bounding box center [678, 530] width 66 height 27
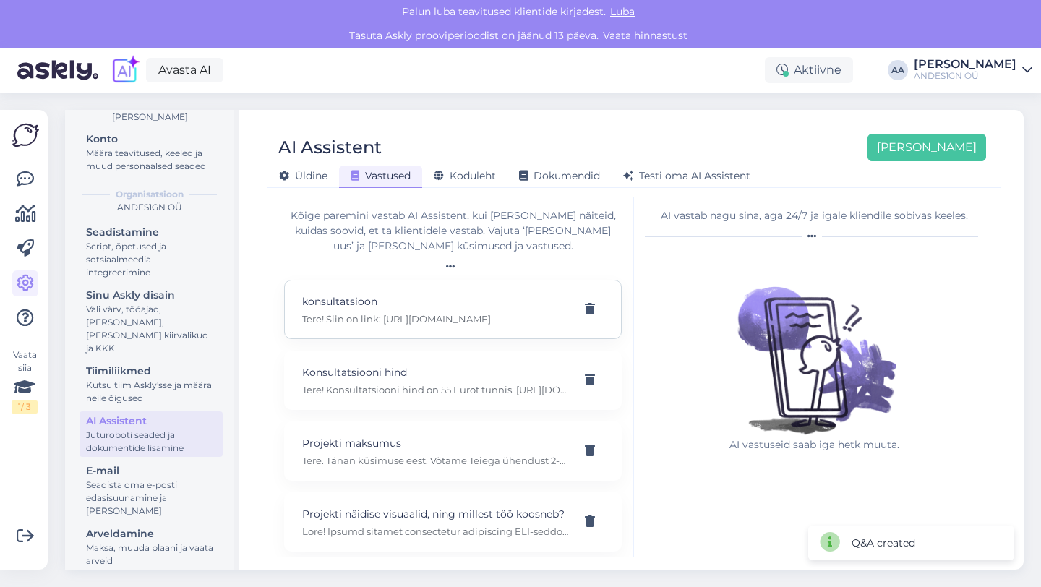
click at [418, 303] on p "konsultatsioon" at bounding box center [435, 301] width 267 height 16
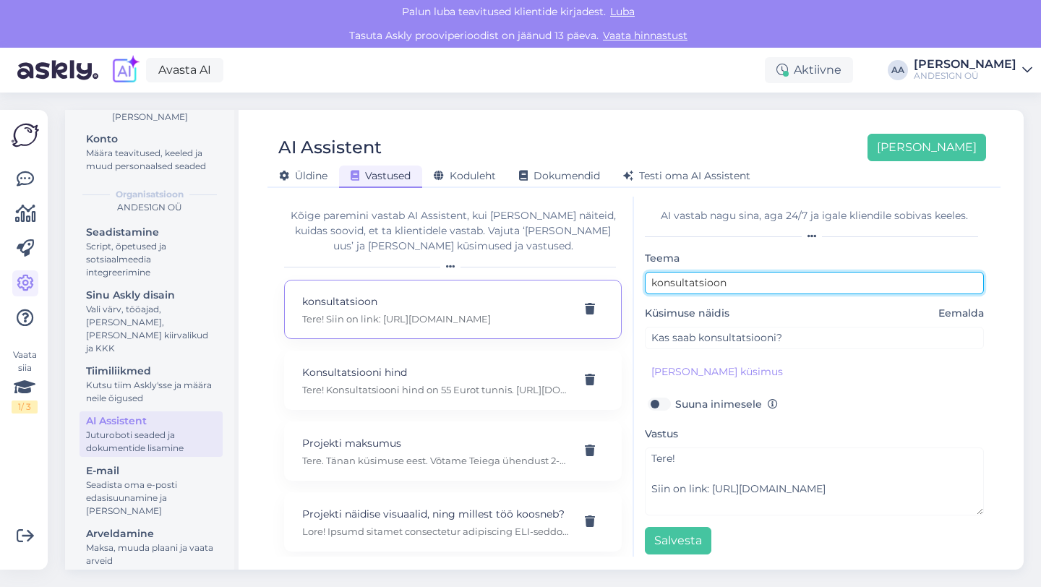
drag, startPoint x: 657, startPoint y: 285, endPoint x: 640, endPoint y: 284, distance: 17.4
click at [640, 285] on div "AI vastab nagu sina, aga 24/7 [PERSON_NAME] kliendile sobivas keeles. Teema kon…" at bounding box center [814, 377] width 361 height 360
type input "Konsultatsioon"
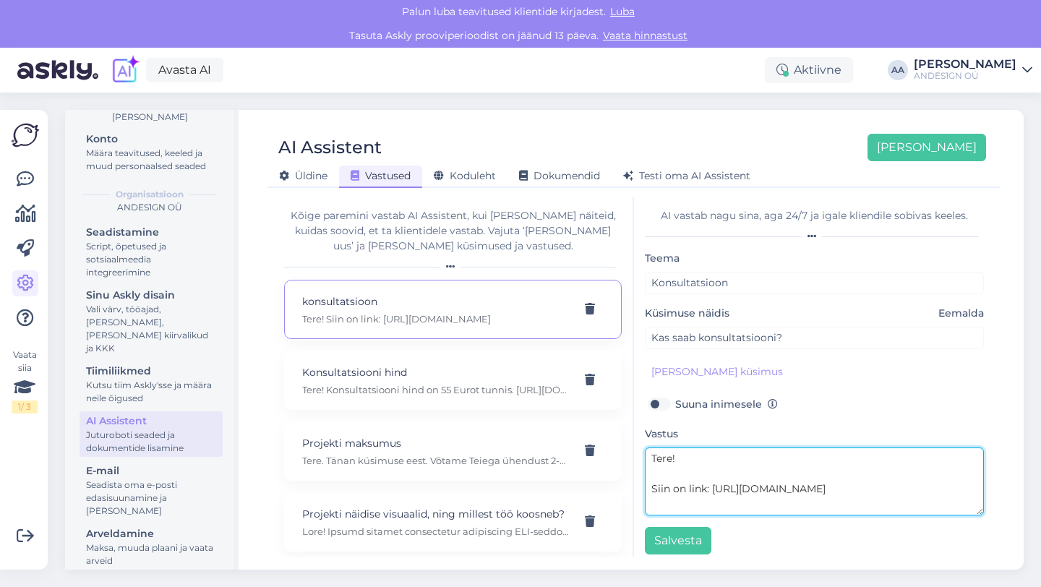
click at [712, 505] on textarea "Tere! Siin on link: [URL][DOMAIN_NAME]" at bounding box center [814, 481] width 339 height 68
click at [650, 473] on textarea "Tere! Siin on link: [URL][DOMAIN_NAME]" at bounding box center [814, 481] width 339 height 68
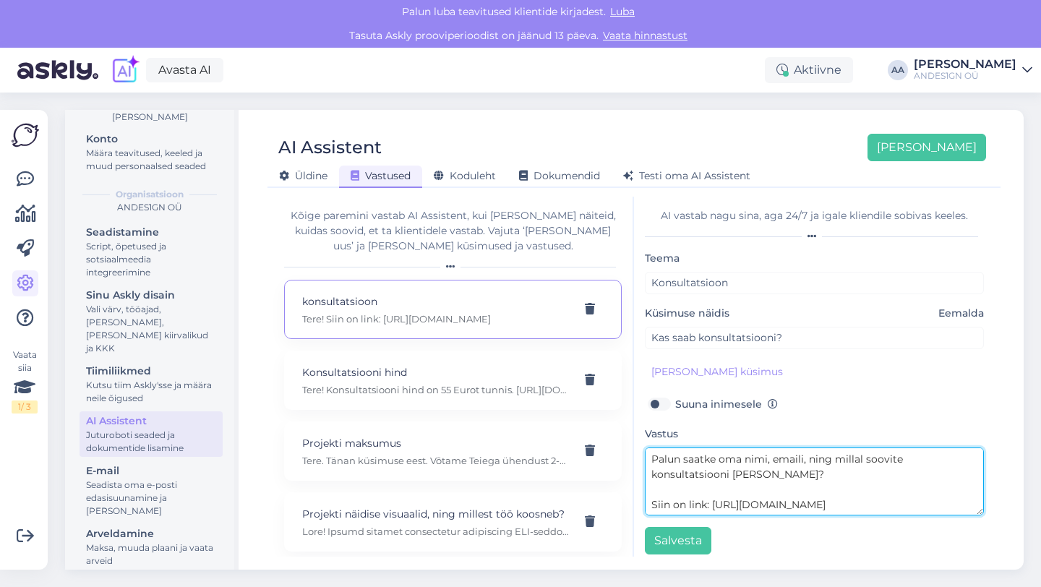
scroll to position [45, 0]
click at [657, 472] on textarea "Tere! Palun saatke oma nimi, emaili, ning millal soovite konsultatsiooni [PERSO…" at bounding box center [814, 481] width 339 height 68
drag, startPoint x: 708, startPoint y: 504, endPoint x: 640, endPoint y: 491, distance: 70.0
click at [640, 491] on div "AI vastab nagu sina, aga 24/7 [PERSON_NAME] kliendile sobivas keeles. Teema Kon…" at bounding box center [814, 377] width 361 height 360
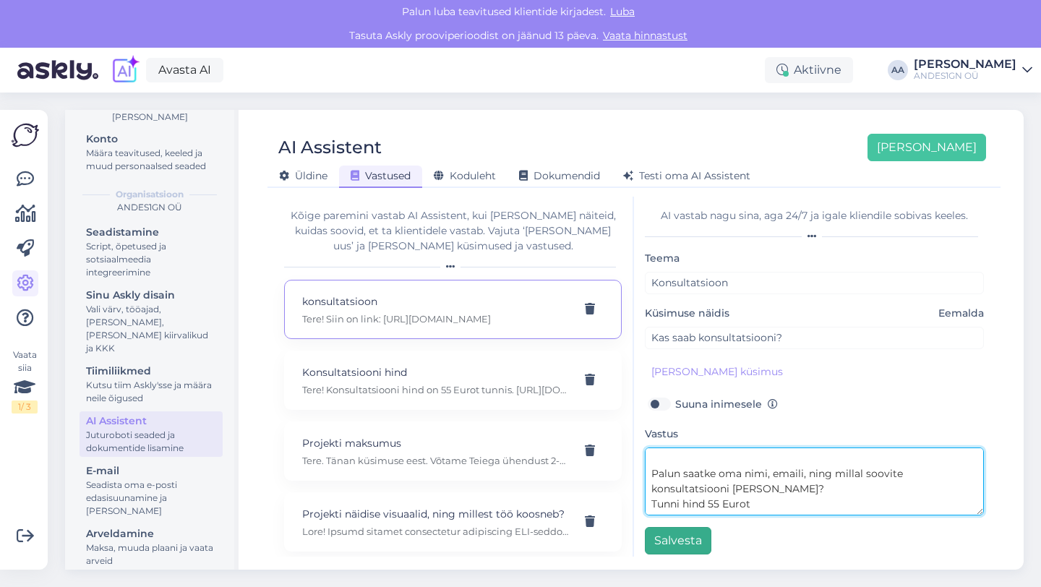
type textarea "Tere! Palun saatke oma nimi, emaili, ning millal soovite konsultatsiooni [PERSO…"
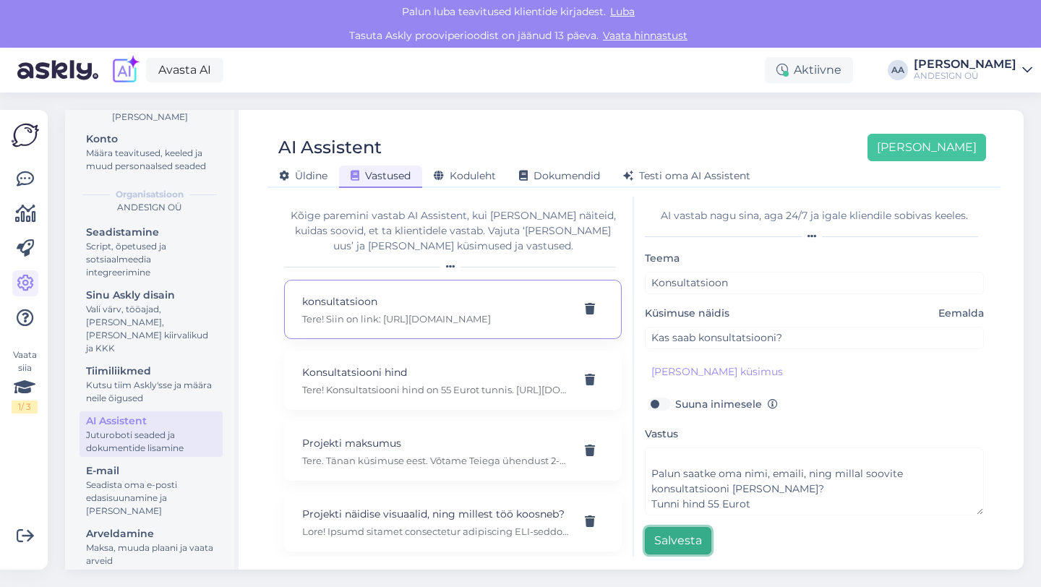
click at [673, 541] on button "Salvesta" at bounding box center [678, 540] width 66 height 27
click at [686, 177] on span "Testi oma AI Assistent" at bounding box center [686, 175] width 127 height 13
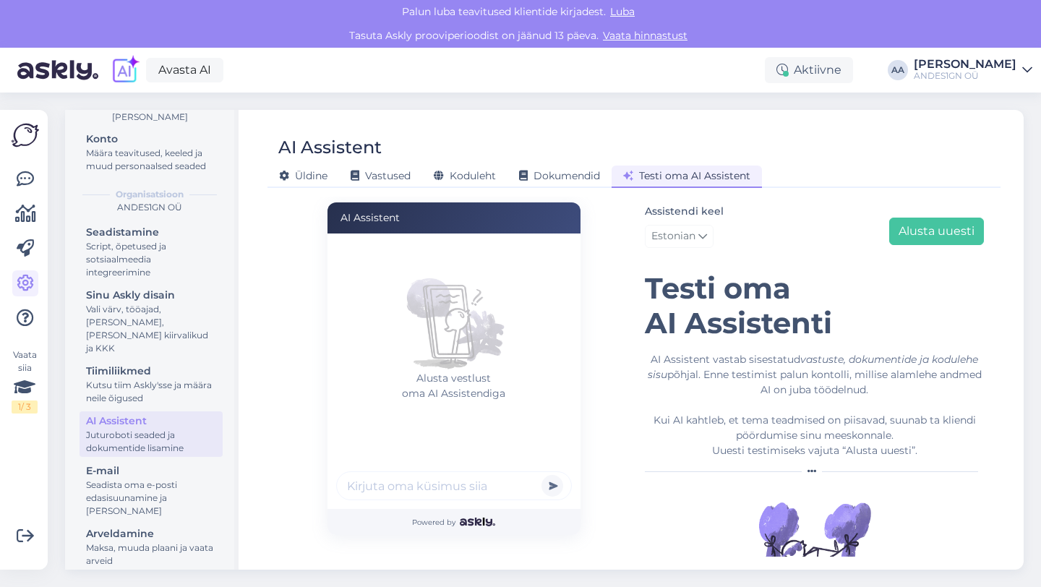
click at [355, 255] on figure "Alusta vestlust oma AI Assistendiga" at bounding box center [454, 320] width 236 height 130
click at [405, 490] on input "text" at bounding box center [454, 485] width 236 height 29
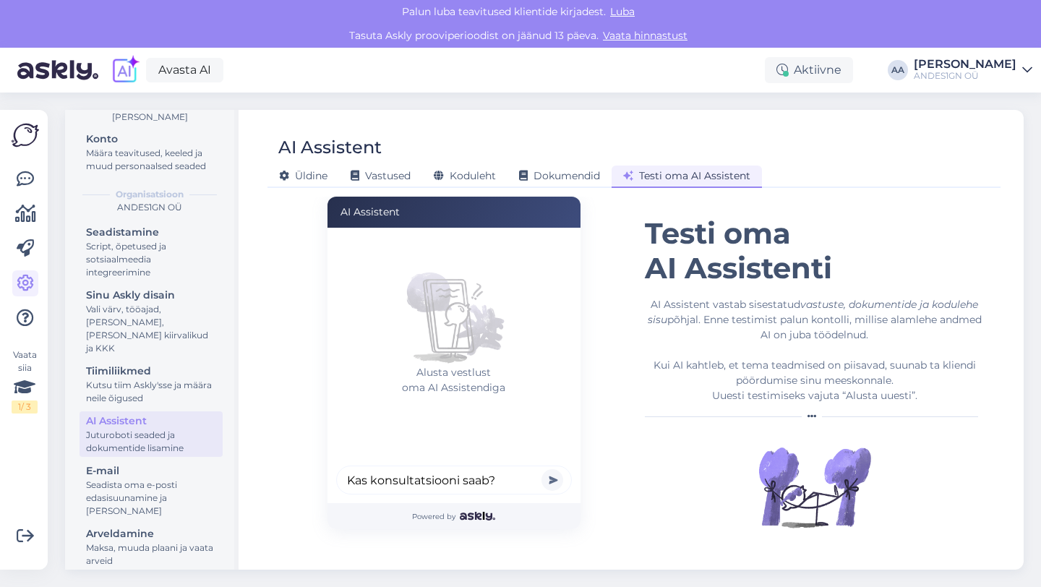
type input "Kas konsultatsiooni saab?"
click at [541, 469] on button "submit" at bounding box center [552, 480] width 22 height 22
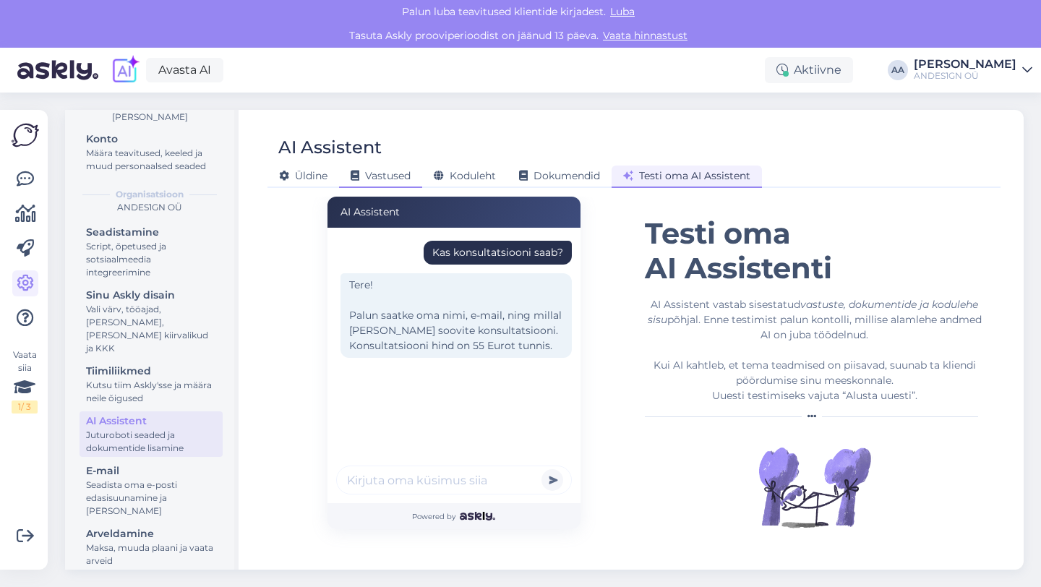
click at [386, 169] on div "Vastused" at bounding box center [380, 176] width 83 height 22
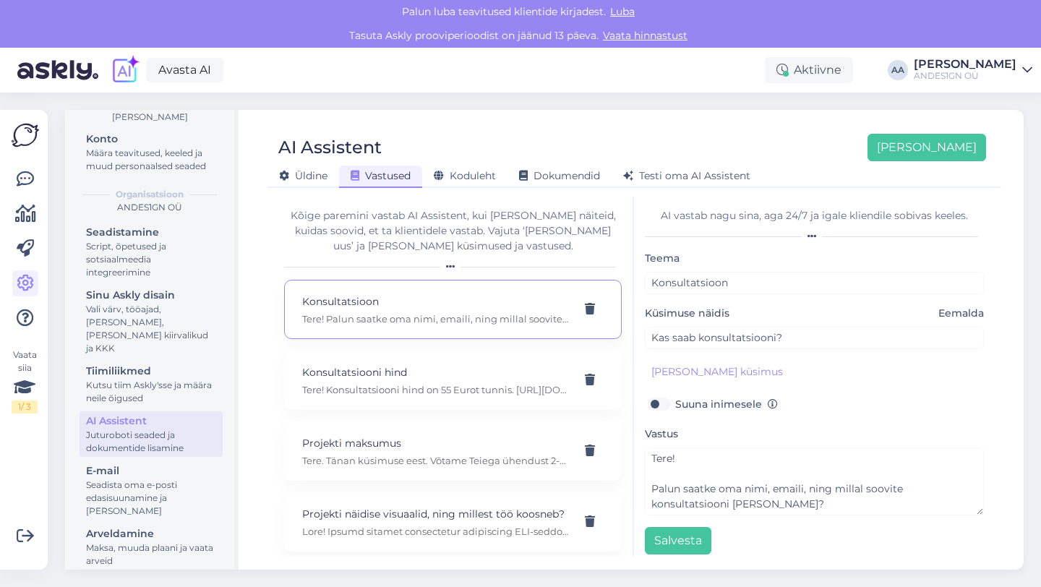
scroll to position [0, 0]
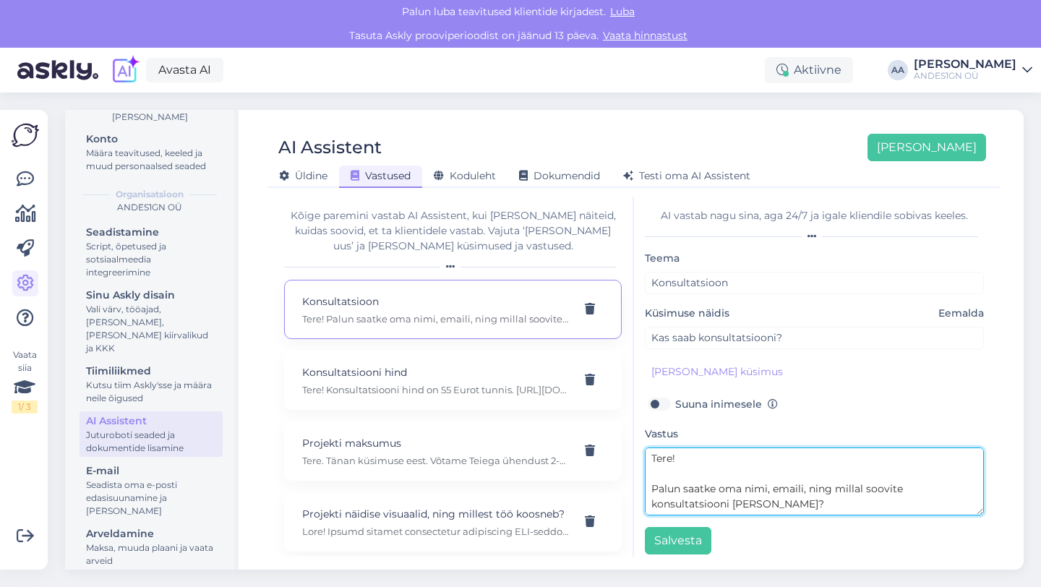
click at [660, 465] on textarea "Tere! Palun saatke oma nimi, emaili, ning millal soovite konsultatsiooni [PERSO…" at bounding box center [814, 481] width 339 height 68
click at [662, 481] on textarea "Tere! Jah, Kindlasti. Palun saatke oma nimi, emaili, ning millal soovite konsul…" at bounding box center [814, 481] width 339 height 68
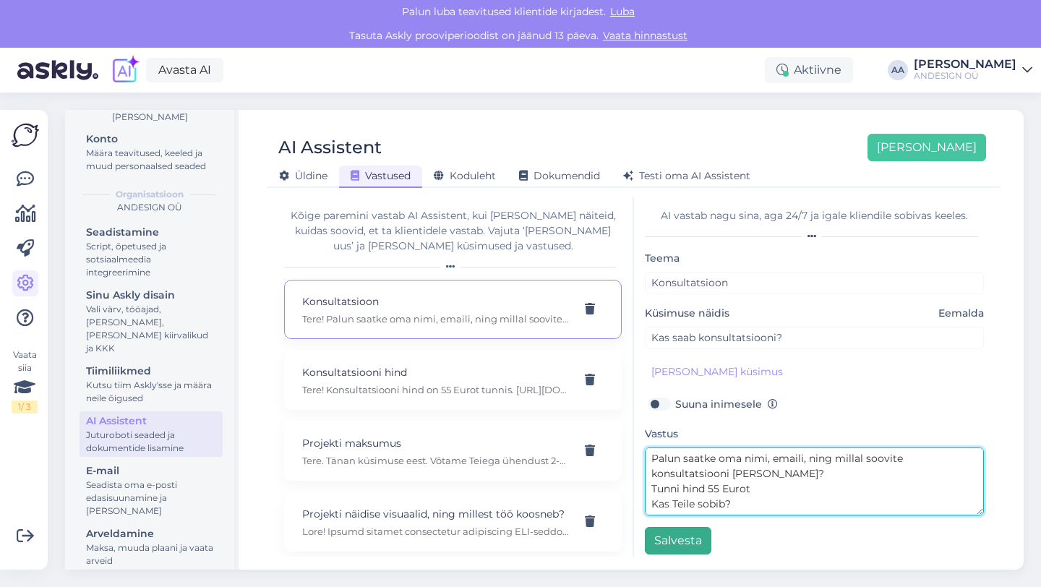
type textarea "Tere! Jah, Kindlasti. Palun saatke oma nimi, emaili, ning millal soovite konsul…"
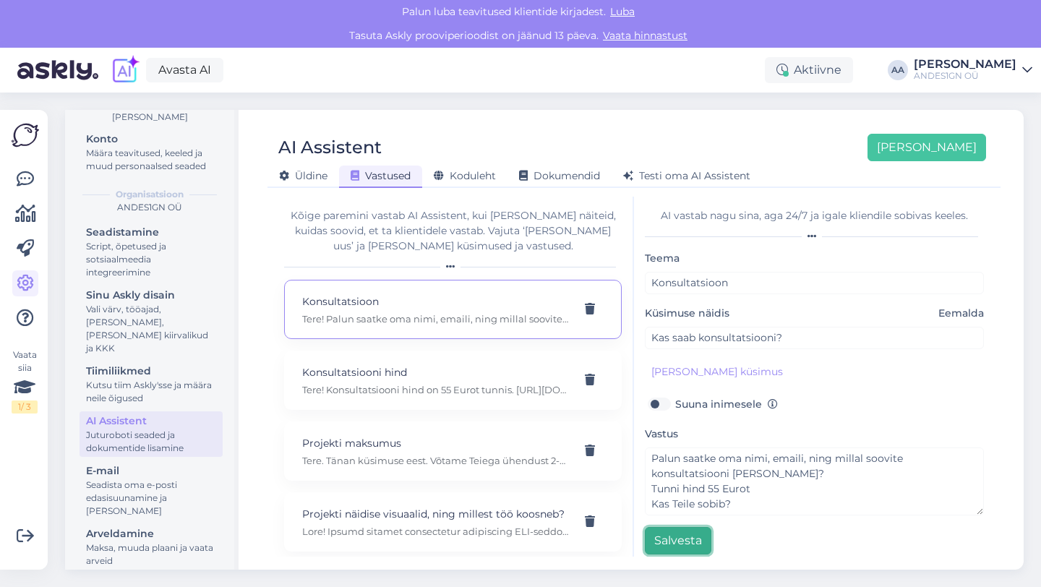
click at [685, 540] on button "Salvesta" at bounding box center [678, 540] width 66 height 27
click at [701, 170] on span "Testi oma AI Assistent" at bounding box center [686, 175] width 127 height 13
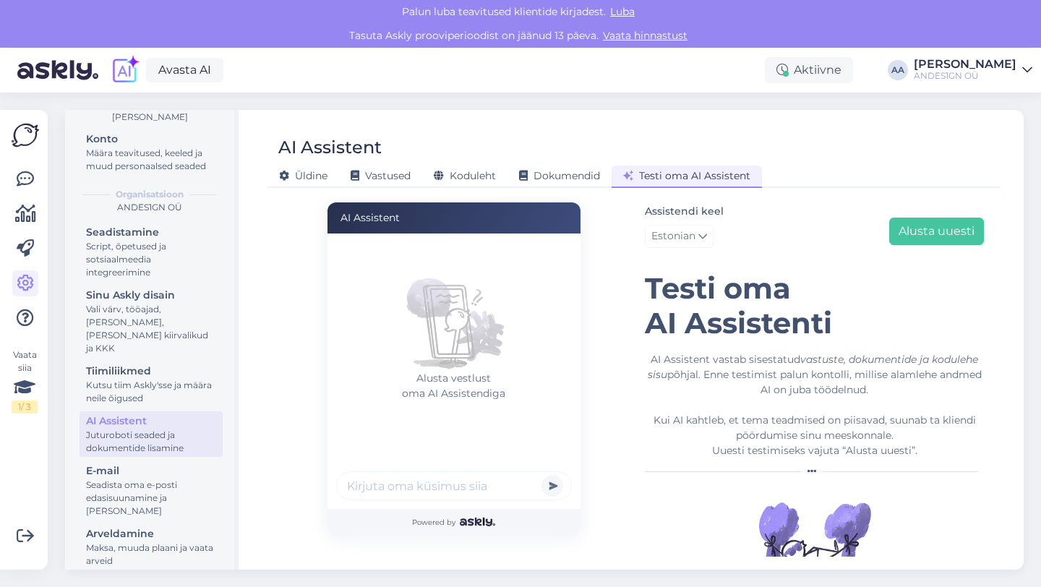
click at [374, 488] on input "text" at bounding box center [454, 485] width 236 height 29
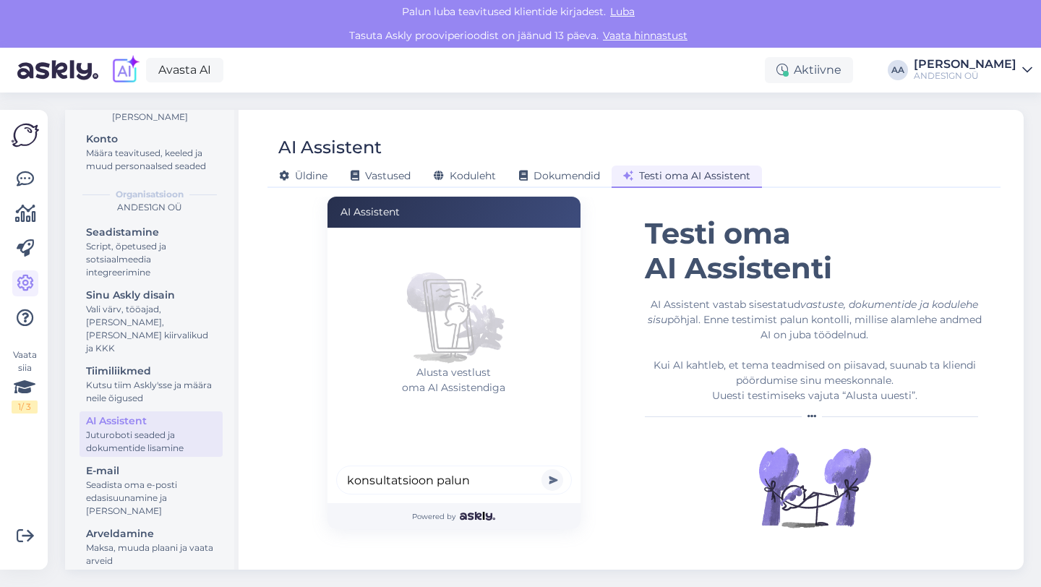
type input "konsultatsioon palun"
click at [561, 477] on button "submit" at bounding box center [552, 480] width 22 height 22
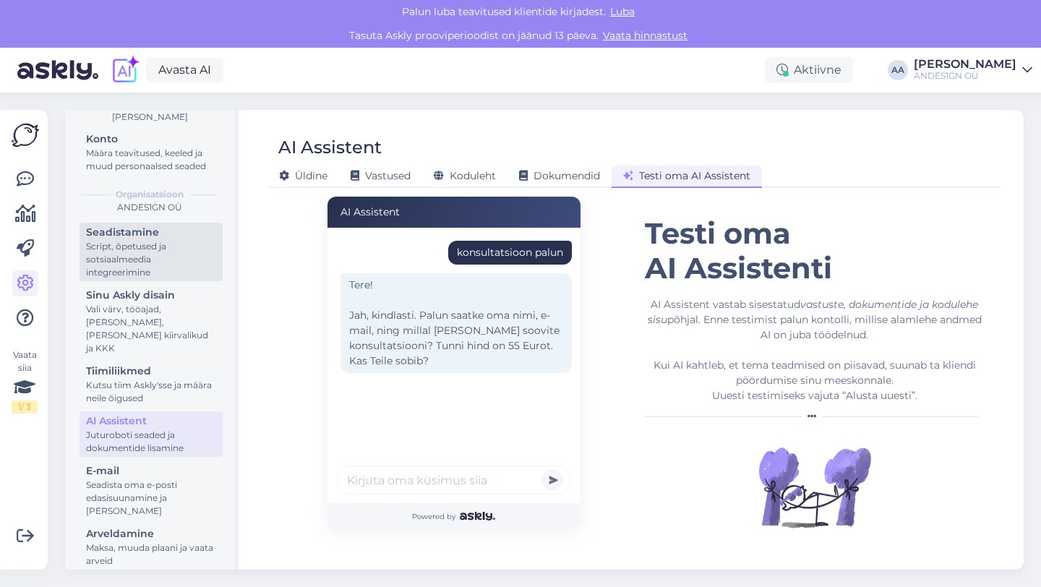
click at [129, 267] on div "Script, õpetused ja sotsiaalmeedia integreerimine" at bounding box center [151, 259] width 130 height 39
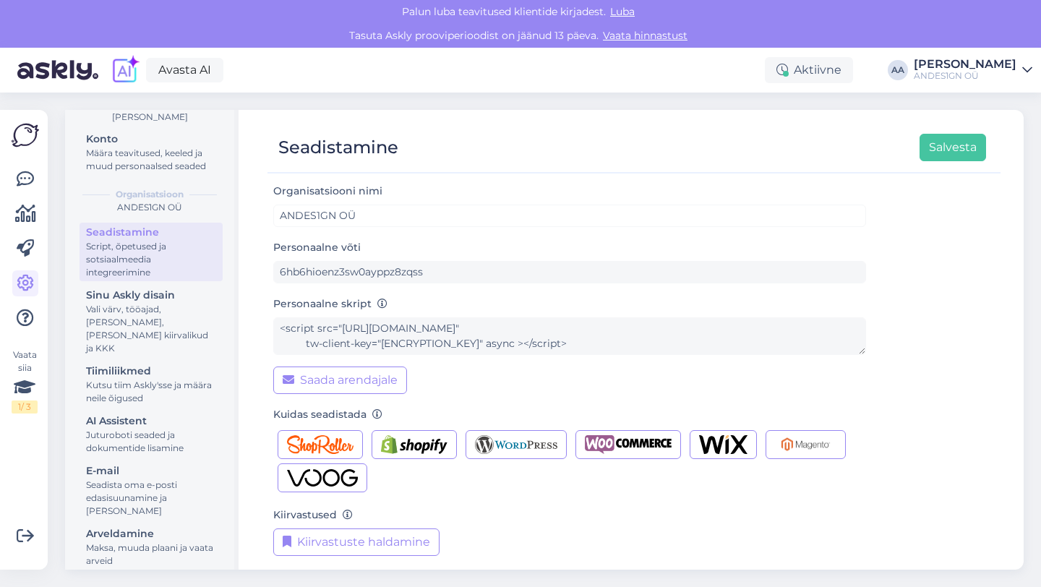
click at [388, 311] on div "Personaalne skript <script src="[URL][DOMAIN_NAME]" tw-client-key="[ENCRYPTION_…" at bounding box center [569, 344] width 593 height 99
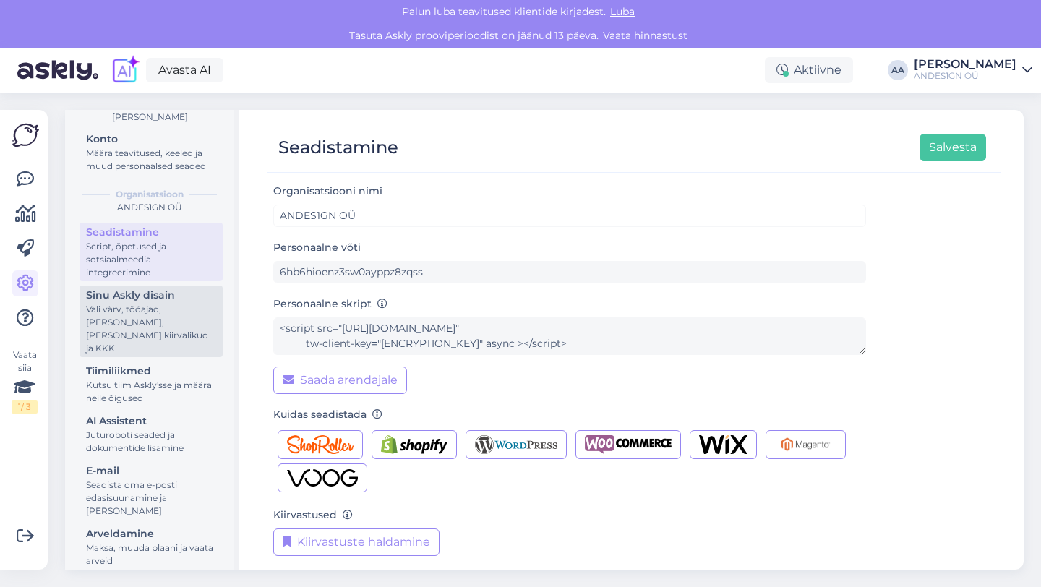
click at [132, 317] on div "Vali värv, tööajad, [PERSON_NAME], [PERSON_NAME] kiirvalikud ja KKK" at bounding box center [151, 329] width 130 height 52
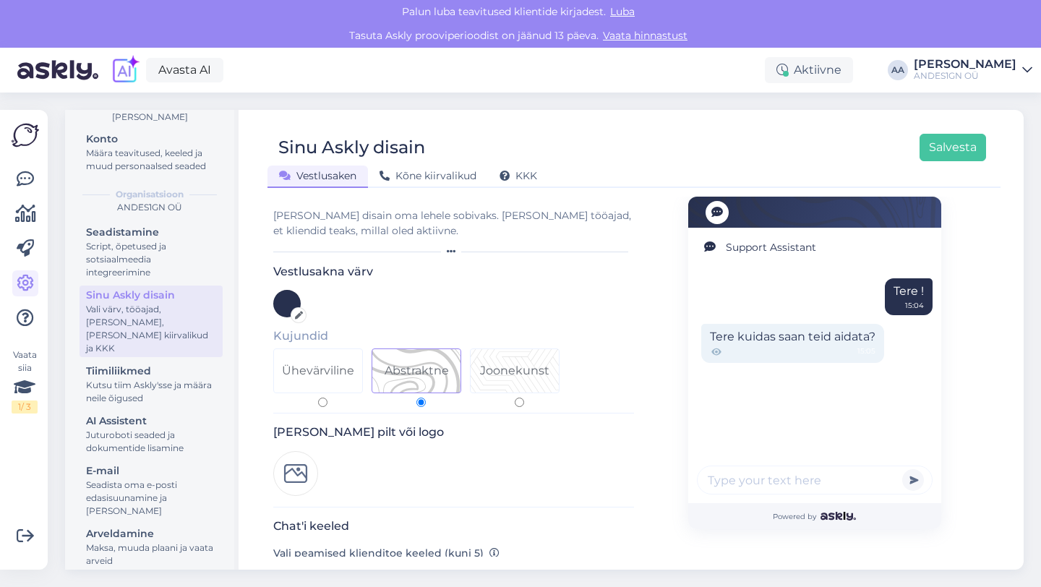
click at [298, 475] on img at bounding box center [295, 473] width 45 height 45
click at [306, 477] on img at bounding box center [295, 473] width 45 height 45
click at [509, 378] on div "Joonekunst" at bounding box center [514, 370] width 69 height 17
click at [515, 397] on input "Joonekunst" at bounding box center [519, 401] width 9 height 9
radio input "true"
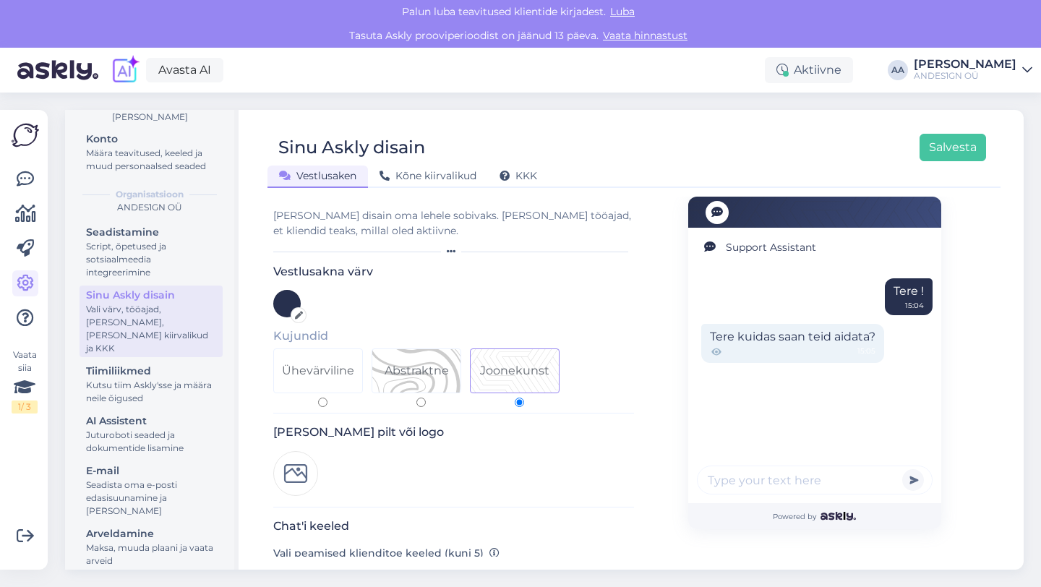
click at [284, 309] on div at bounding box center [286, 303] width 27 height 27
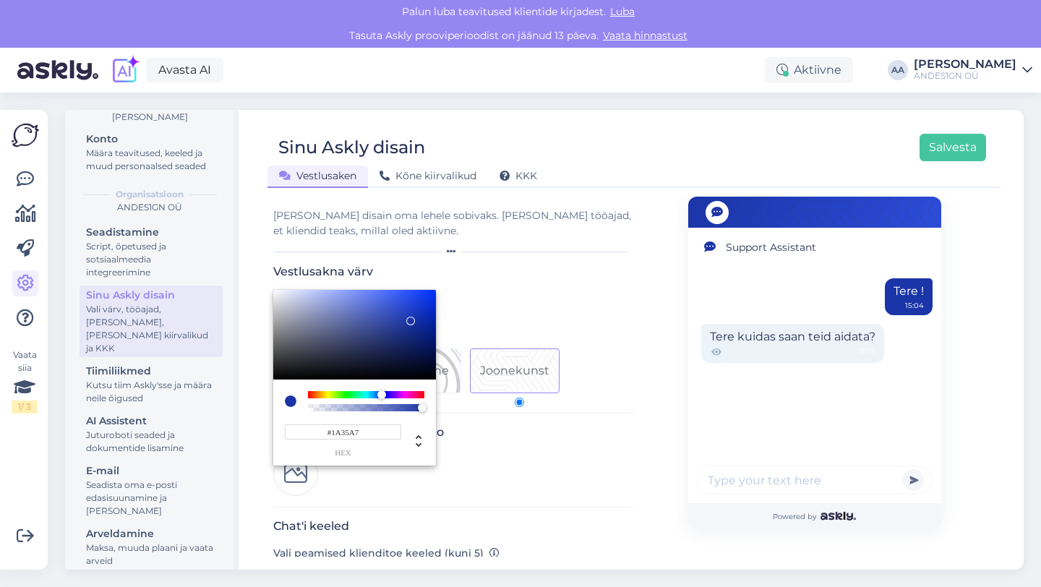
type input "#1A36A9"
drag, startPoint x: 353, startPoint y: 353, endPoint x: 410, endPoint y: 320, distance: 65.7
click at [410, 320] on div at bounding box center [410, 321] width 9 height 9
click at [507, 468] on div at bounding box center [520, 293] width 1041 height 587
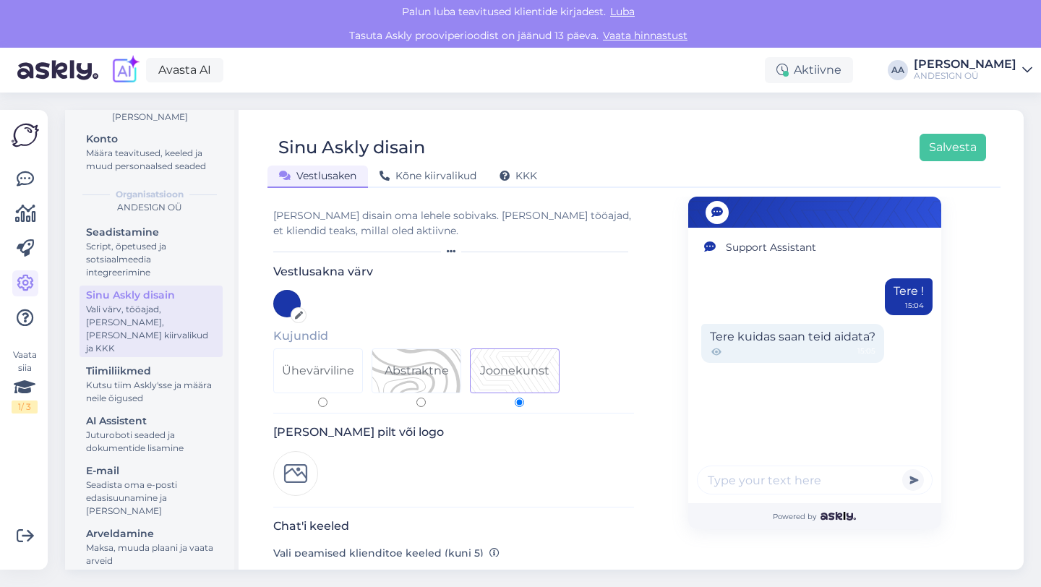
click at [390, 382] on div "Abstraktne" at bounding box center [416, 370] width 88 height 43
click at [416, 397] on input "Abstraktne" at bounding box center [420, 401] width 9 height 9
radio input "true"
click at [314, 370] on div "Ühevärviline" at bounding box center [318, 370] width 72 height 17
click at [318, 397] on input "Ühevärviline" at bounding box center [322, 401] width 9 height 9
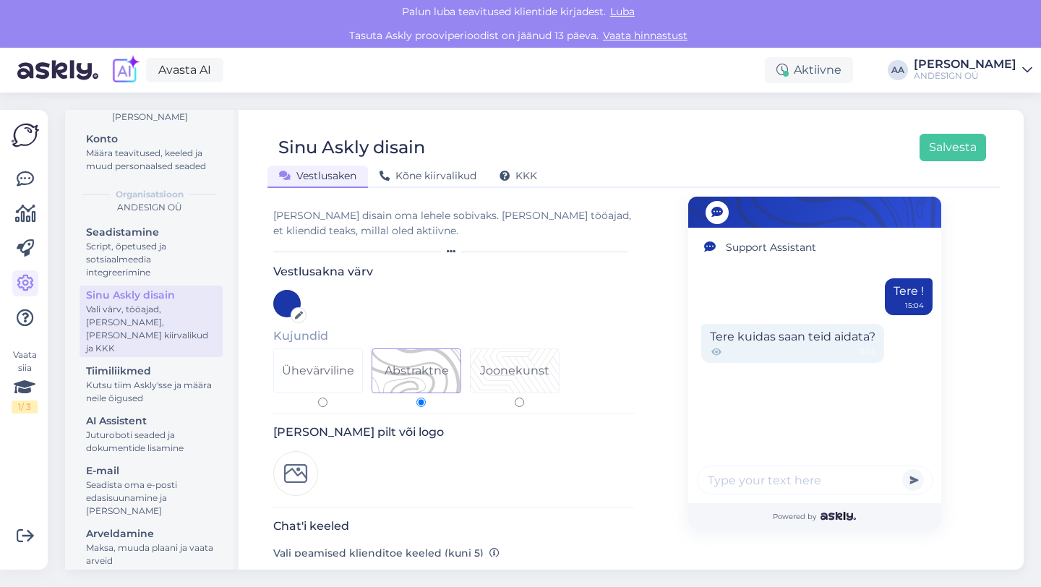
radio input "true"
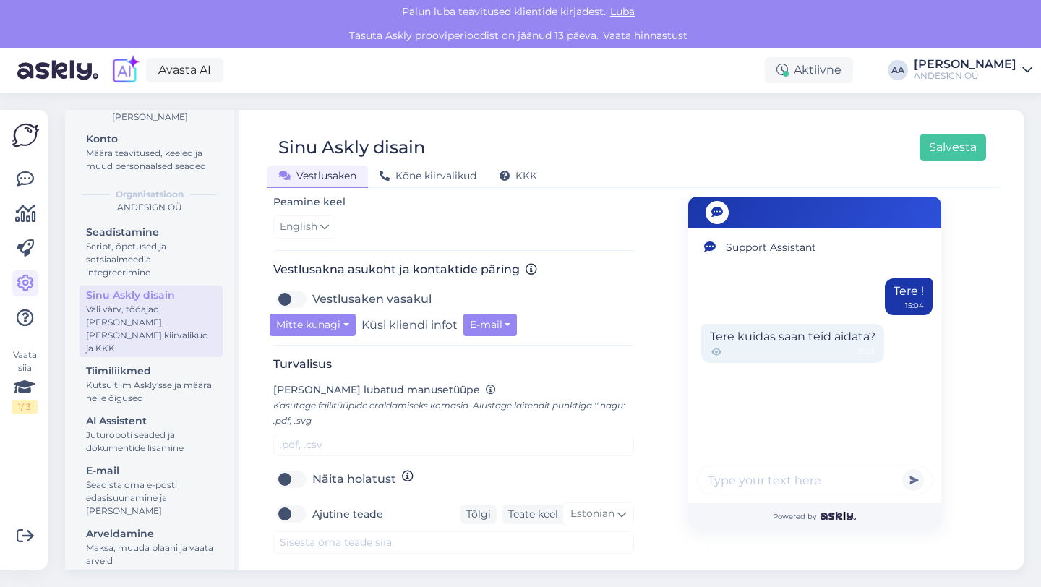
scroll to position [405, 0]
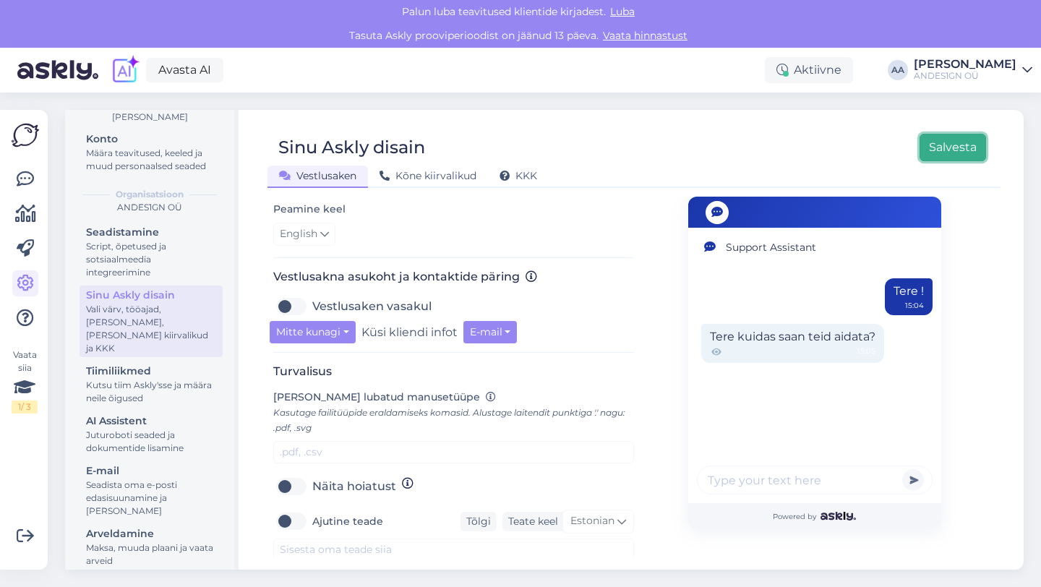
click at [960, 153] on button "Salvesta" at bounding box center [952, 147] width 66 height 27
